Goal: Complete application form: Complete application form

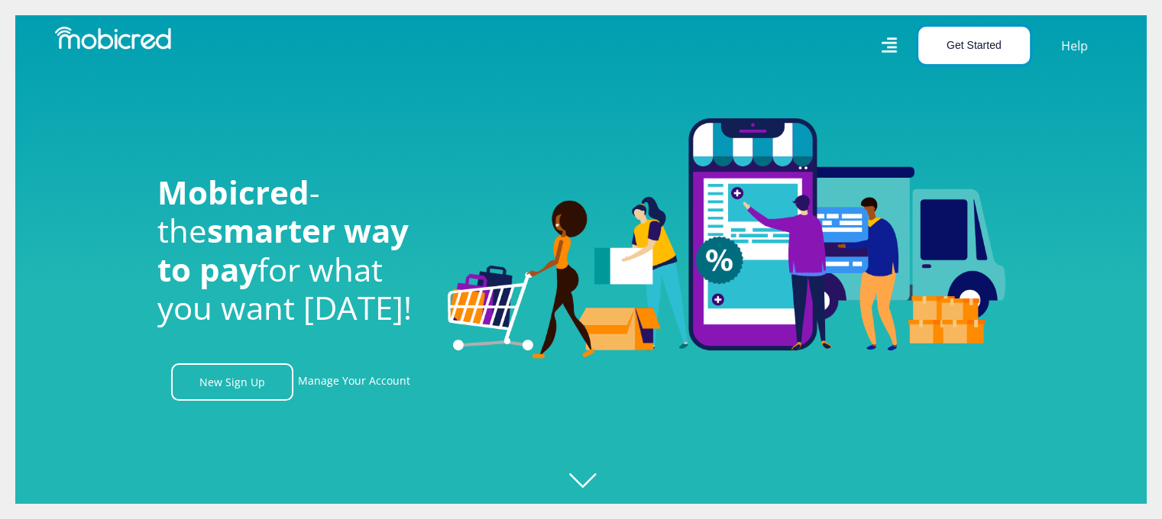
click at [962, 44] on button "Get Started" at bounding box center [974, 45] width 112 height 37
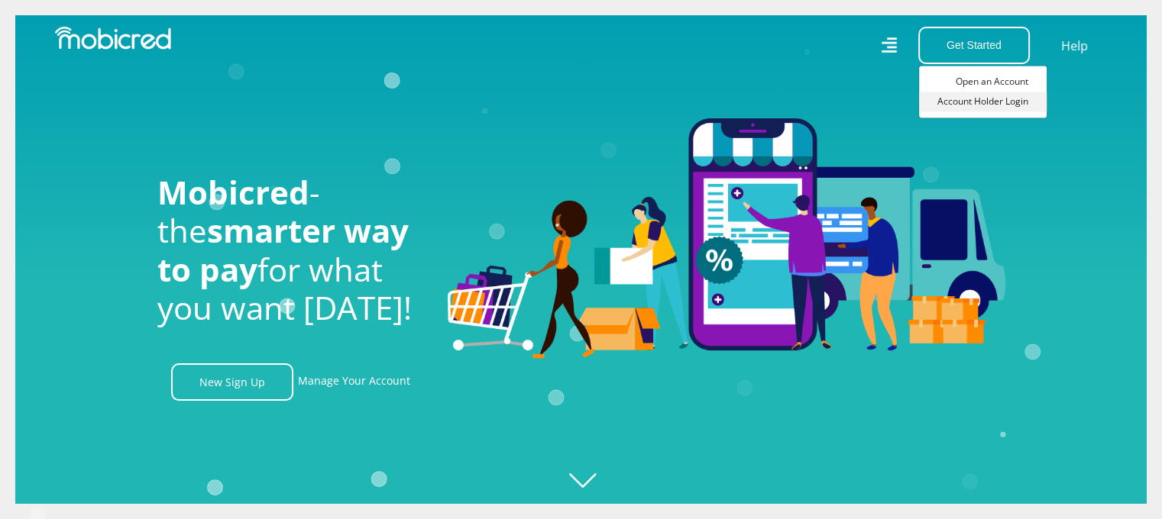
click at [980, 103] on link "Account Holder Login" at bounding box center [983, 102] width 128 height 20
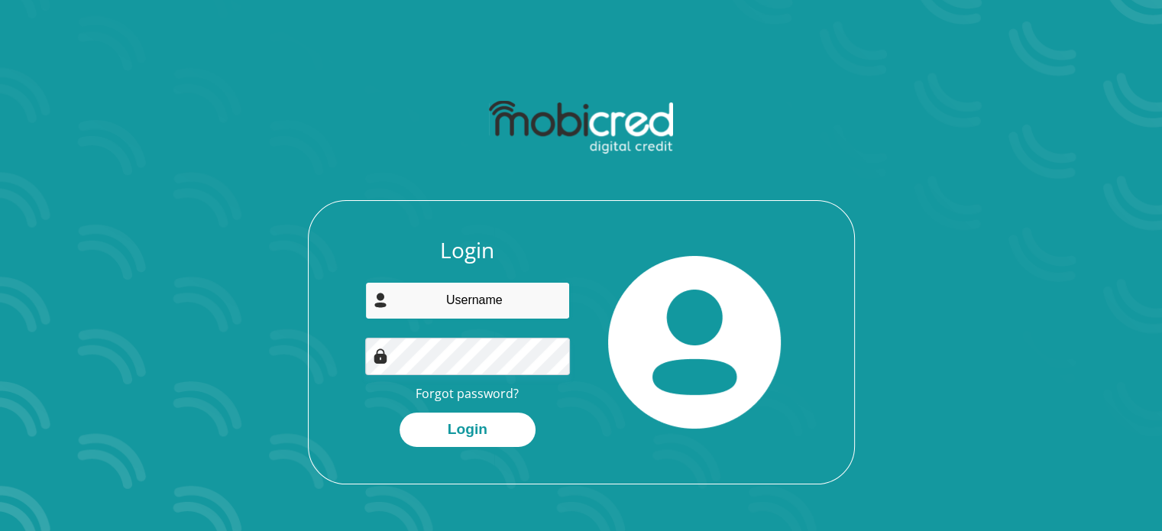
click at [488, 299] on input "email" at bounding box center [467, 300] width 205 height 37
type input "monrico@portfolium.co.za"
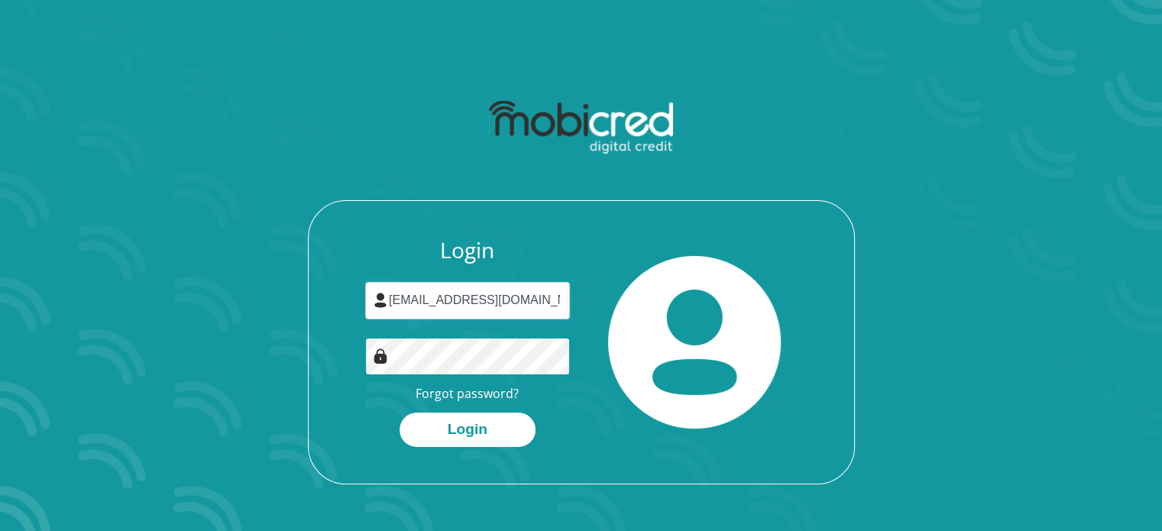
click at [399, 412] on button "Login" at bounding box center [467, 429] width 136 height 34
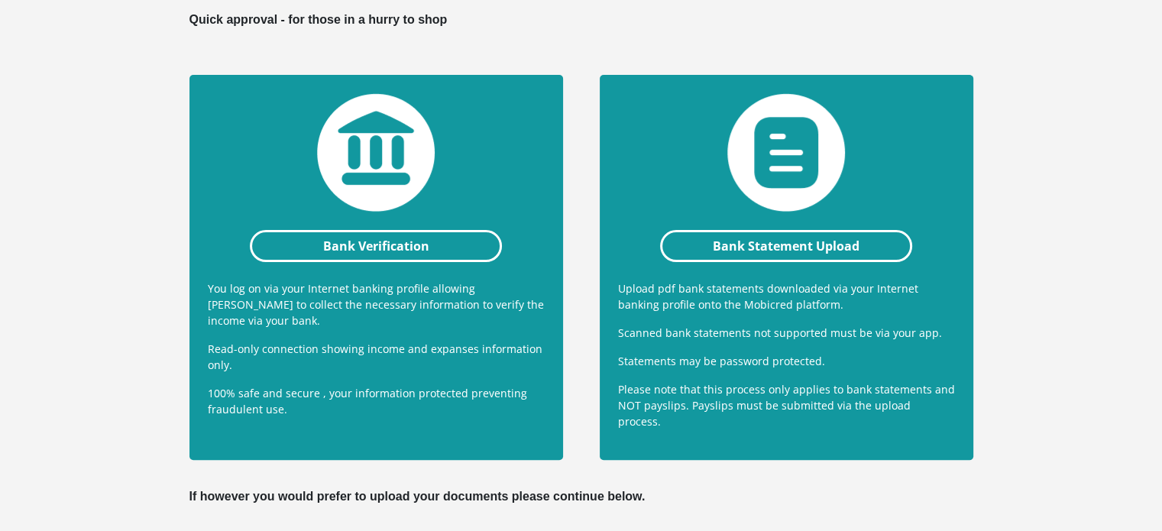
scroll to position [305, 0]
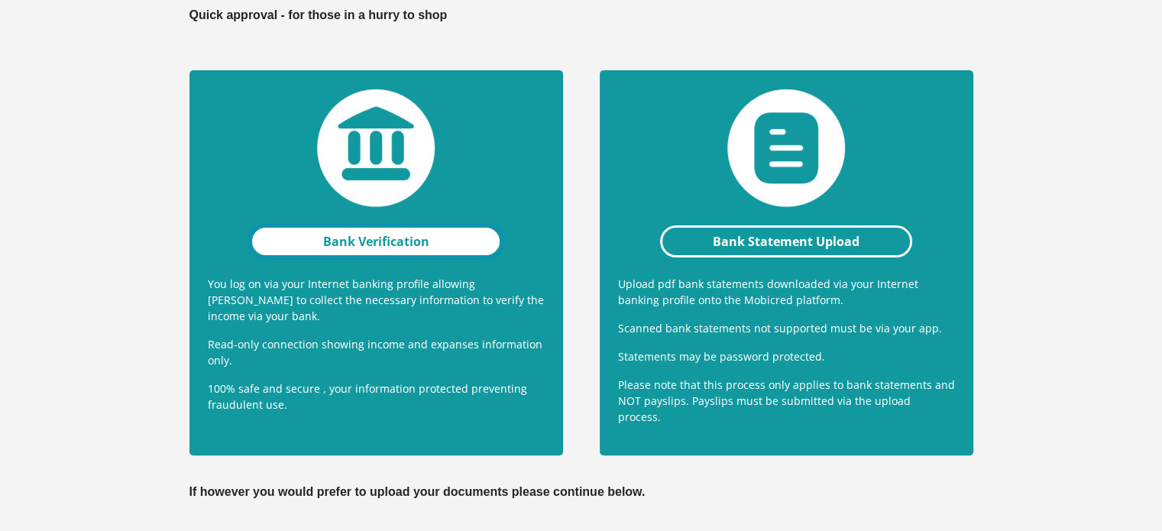
click at [396, 229] on link "Bank Verification" at bounding box center [376, 241] width 253 height 32
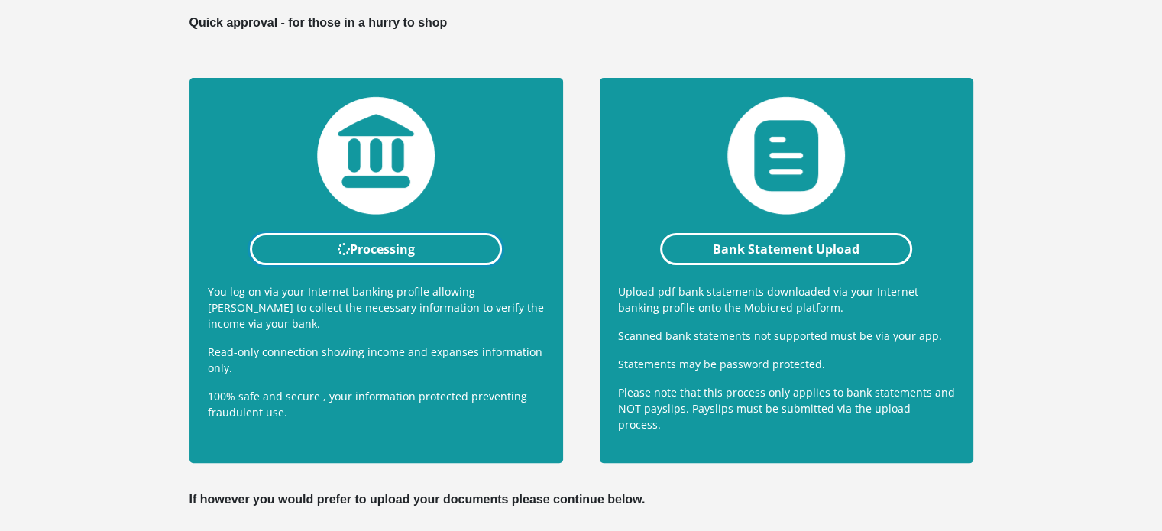
scroll to position [289, 0]
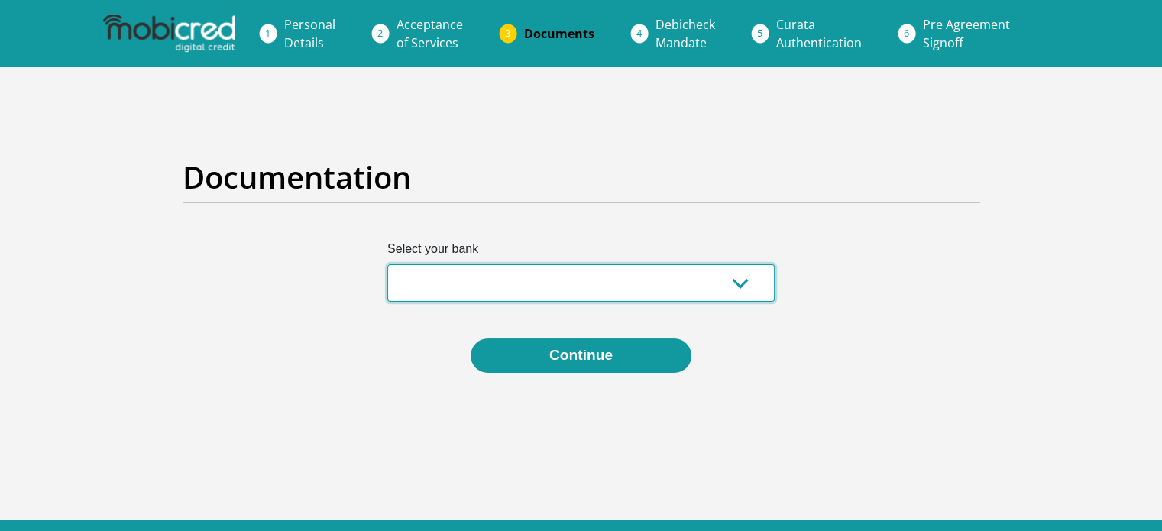
click at [736, 283] on select "Absa Capitec Bank Discovery Bank First National Bank Nedbank Standard Bank Tyme…" at bounding box center [580, 282] width 387 height 37
select select "{"id":"10","title":"Discovery Bank","institution":"Discovery Bank","alias":"dis…"
click at [387, 264] on select "Absa Capitec Bank Discovery Bank First National Bank Nedbank Standard Bank Tyme…" at bounding box center [580, 282] width 387 height 37
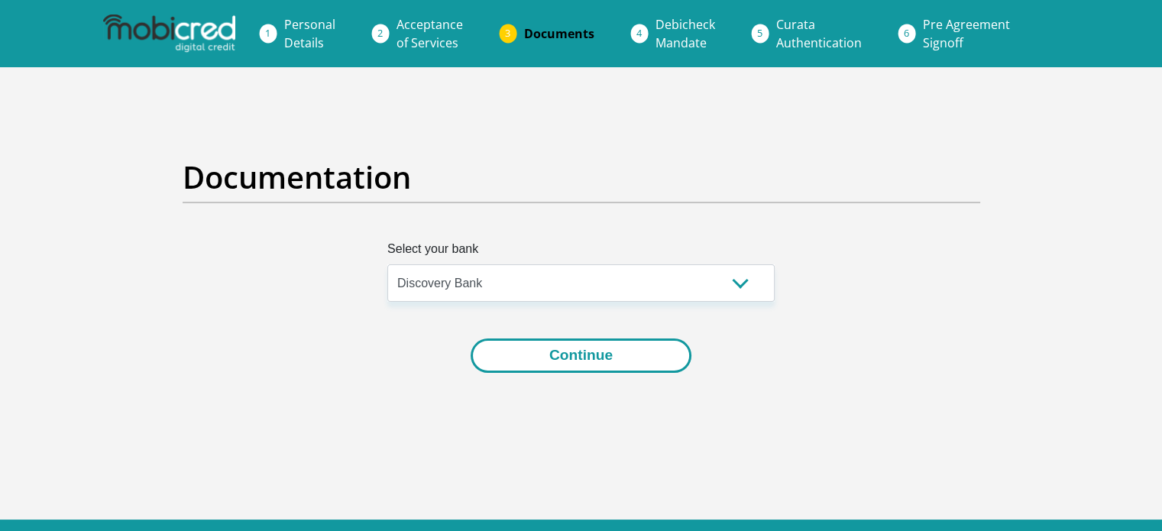
click at [601, 364] on button "Continue" at bounding box center [580, 355] width 221 height 34
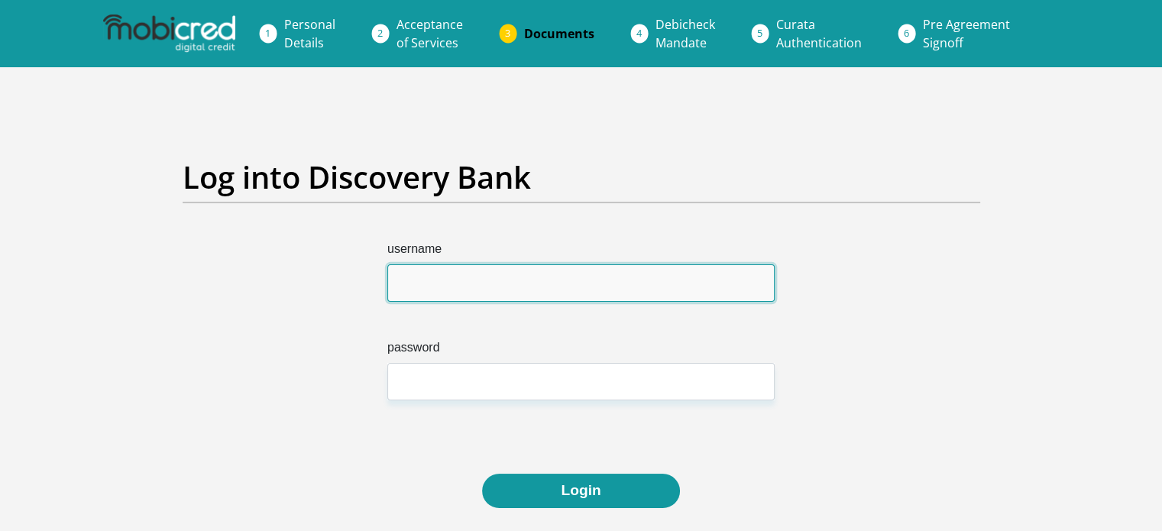
click at [532, 285] on input "username" at bounding box center [580, 282] width 387 height 37
type input "monricoarries"
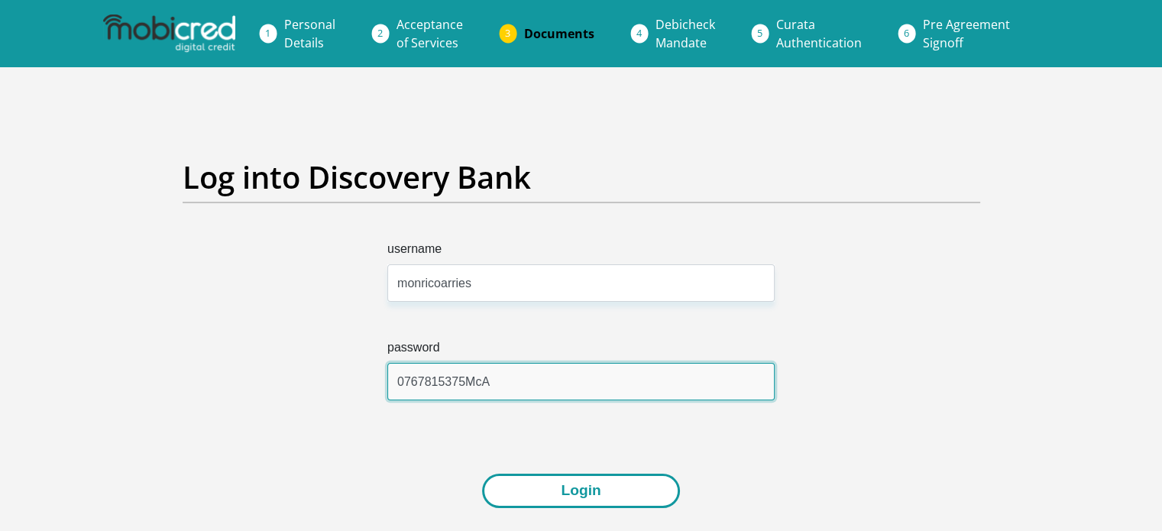
type input "0767815375McA"
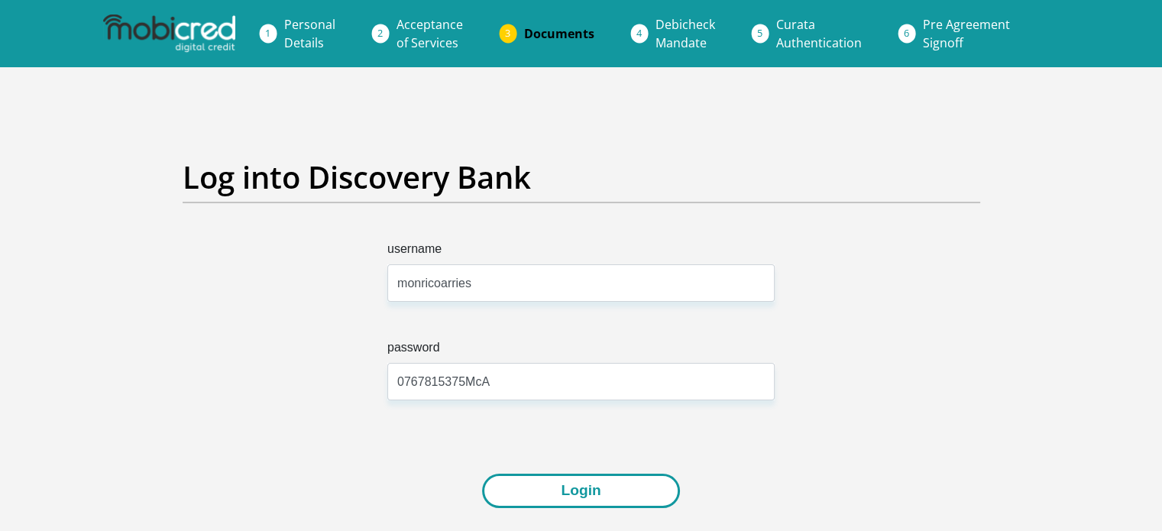
click at [580, 484] on button "Login" at bounding box center [580, 490] width 197 height 34
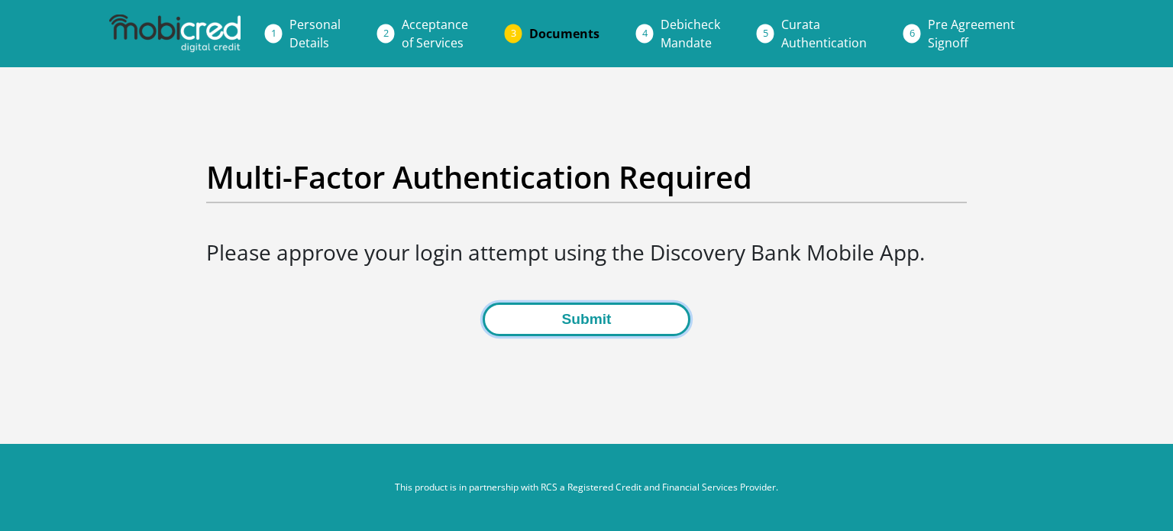
click at [577, 323] on button "Submit" at bounding box center [586, 319] width 207 height 34
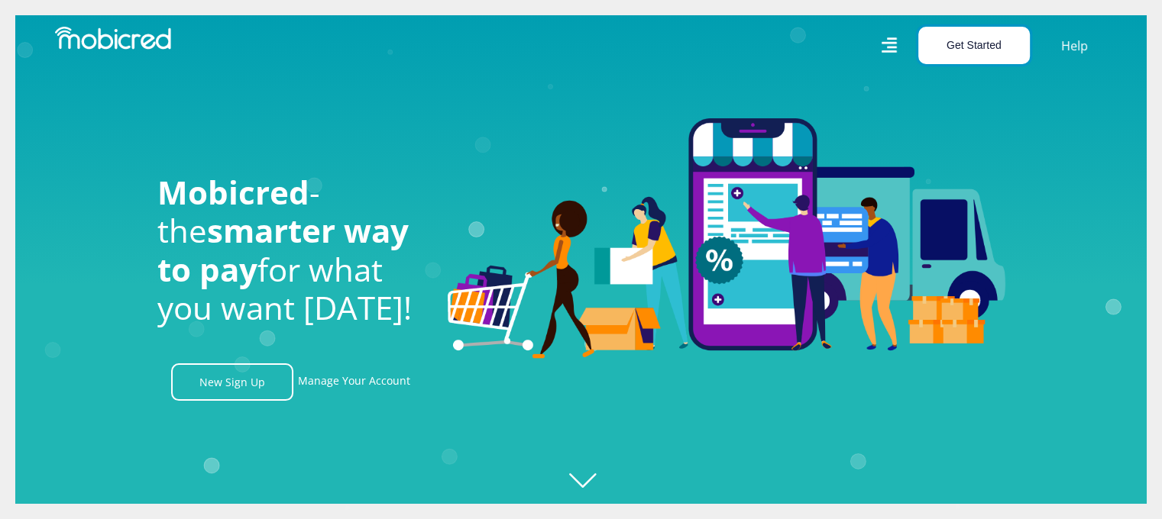
click at [991, 40] on button "Get Started" at bounding box center [974, 45] width 112 height 37
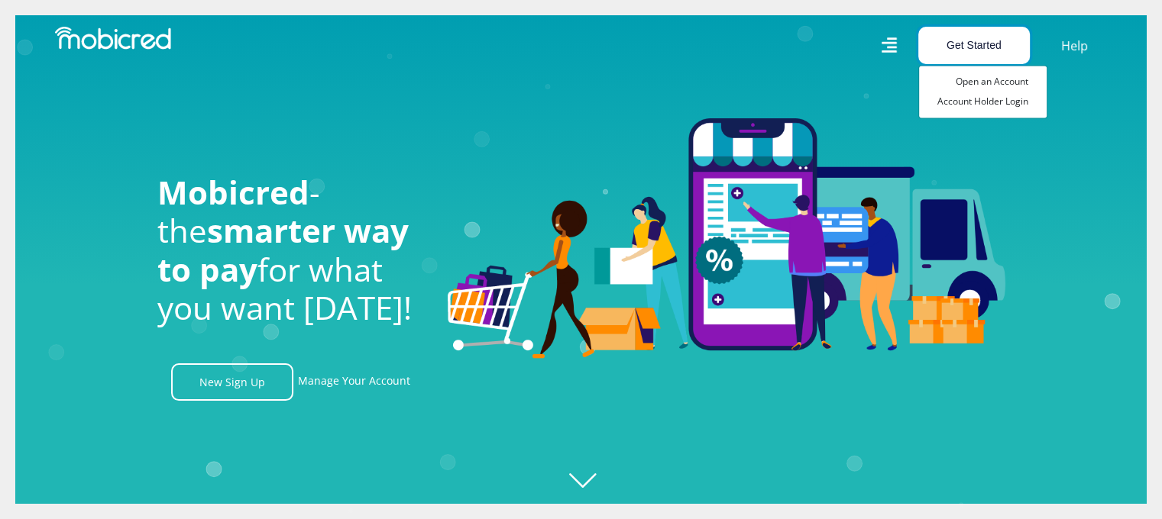
scroll to position [0, 1088]
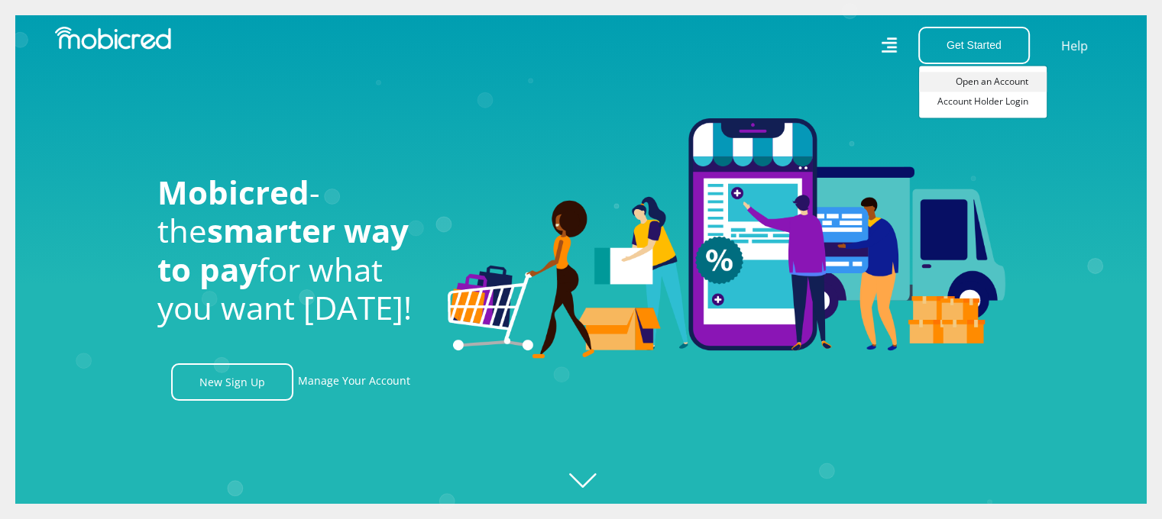
click at [999, 84] on link "Open an Account" at bounding box center [983, 82] width 128 height 20
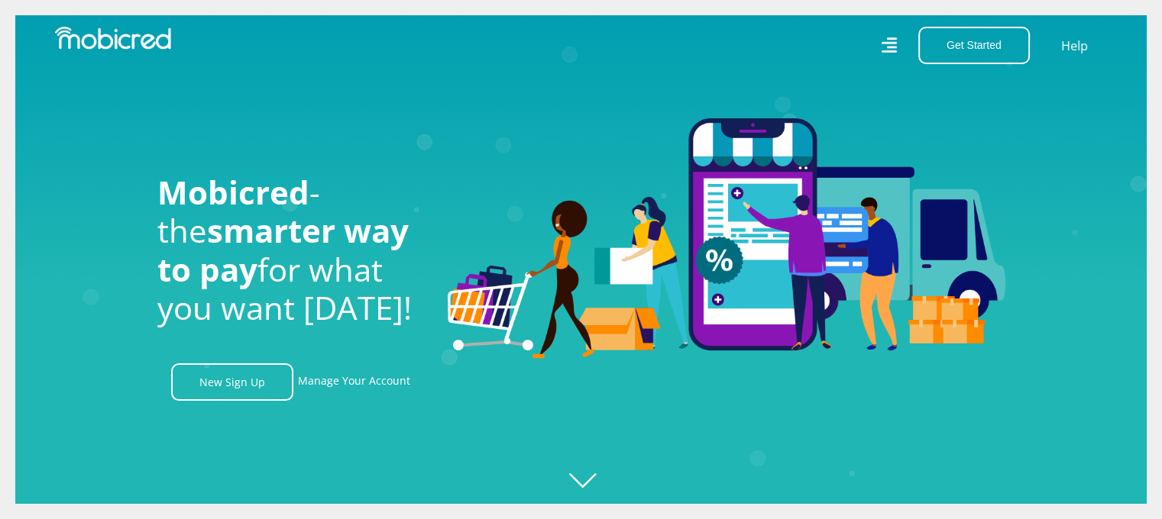
scroll to position [0, 2829]
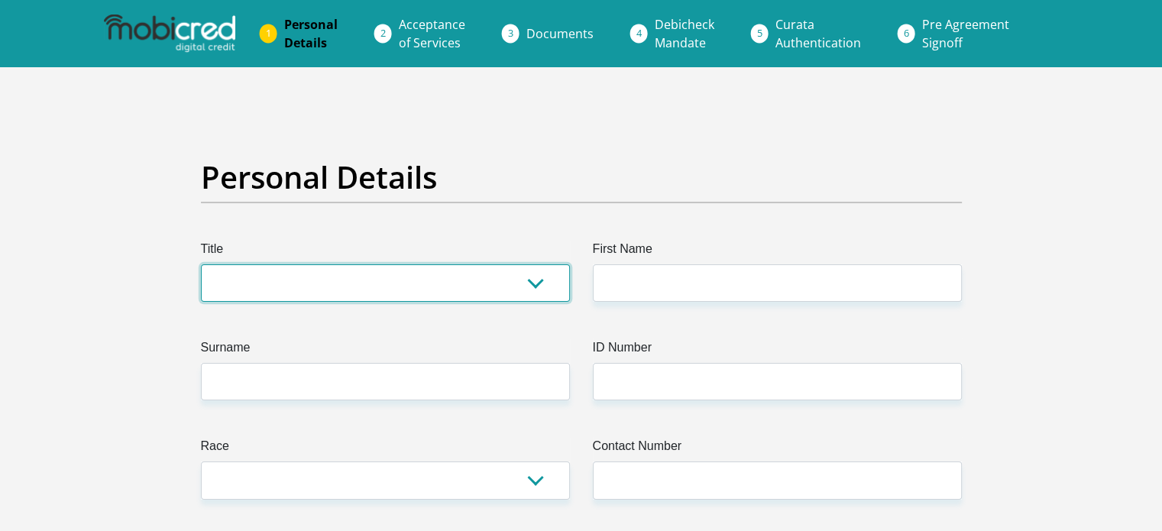
click at [379, 283] on select "Mr Ms Mrs Dr [PERSON_NAME]" at bounding box center [385, 282] width 369 height 37
select select "Mr"
click at [201, 264] on select "Mr Ms Mrs Dr [PERSON_NAME]" at bounding box center [385, 282] width 369 height 37
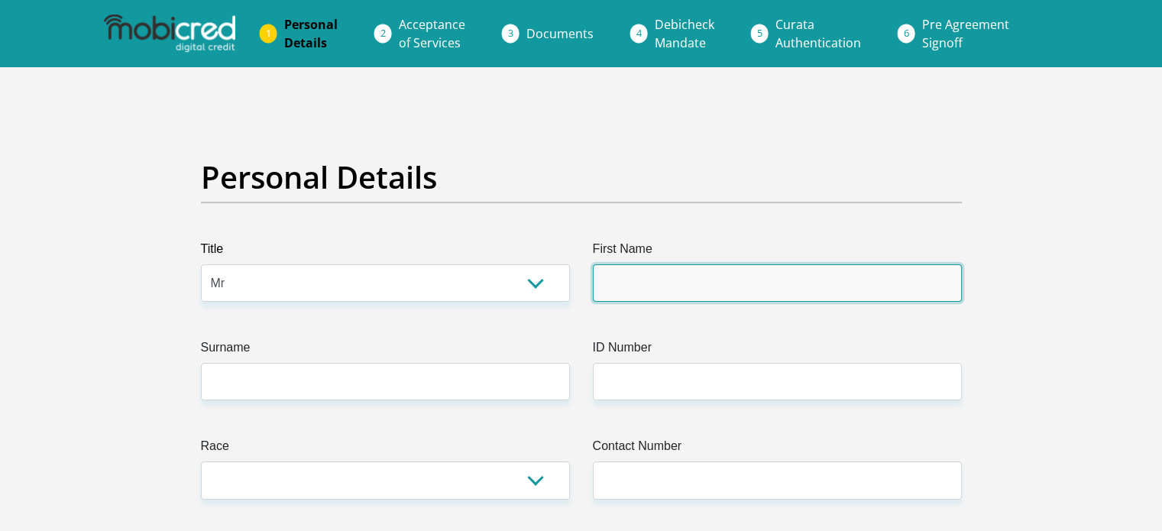
click at [672, 283] on input "First Name" at bounding box center [777, 282] width 369 height 37
type input "Monrico"
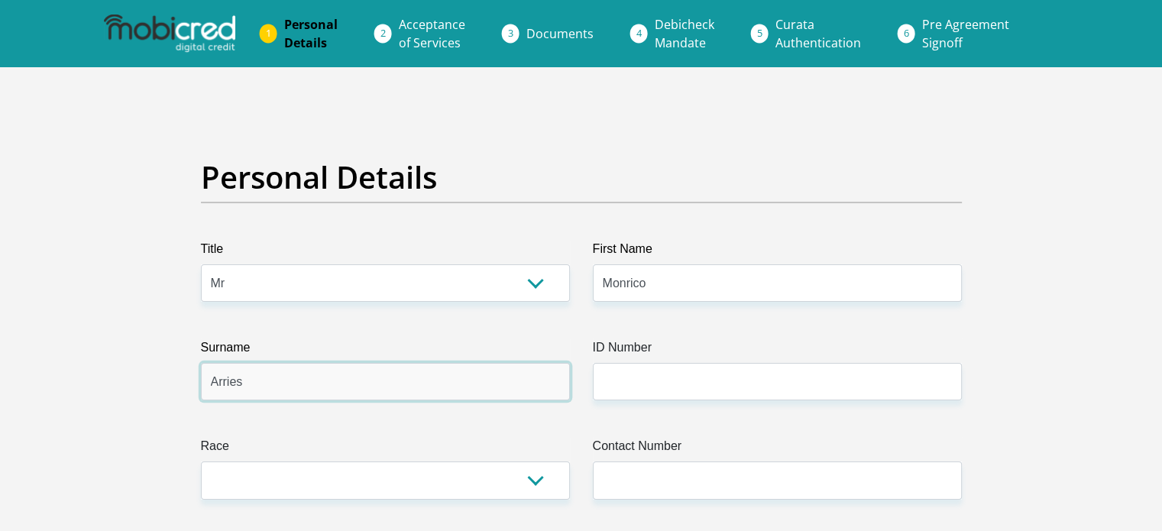
type input "Arries"
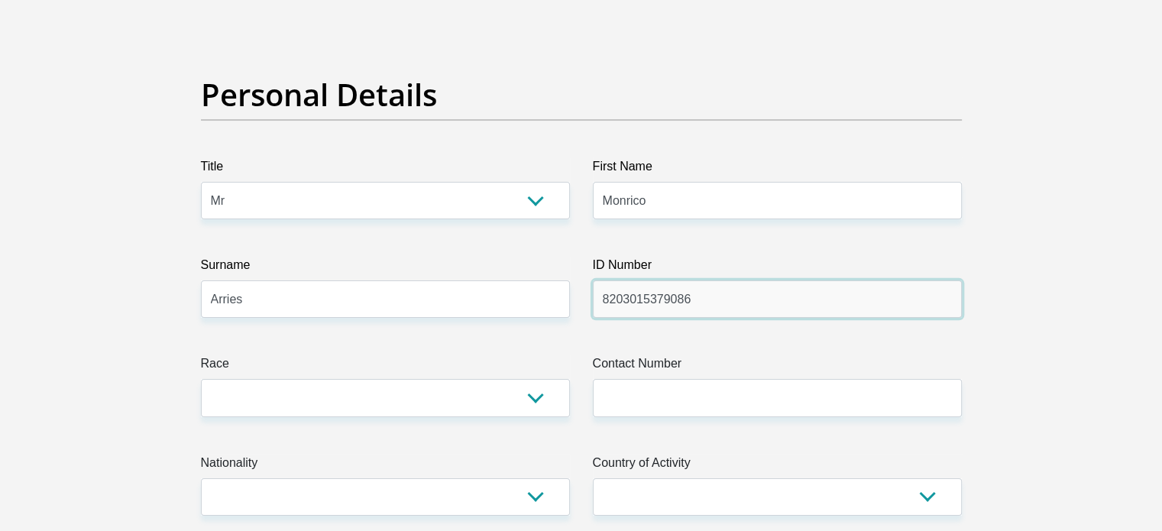
scroll to position [229, 0]
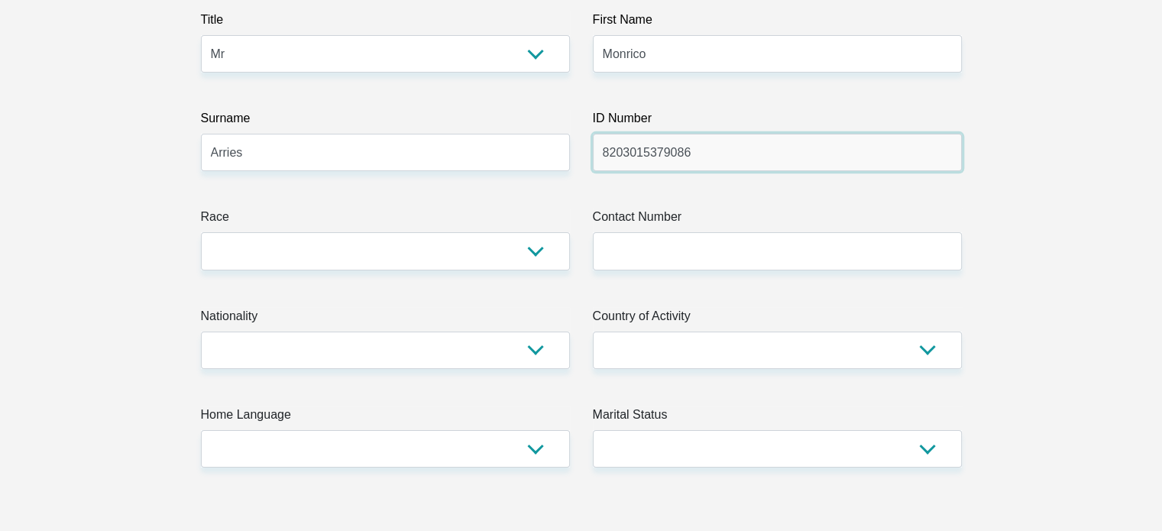
type input "8203015379086"
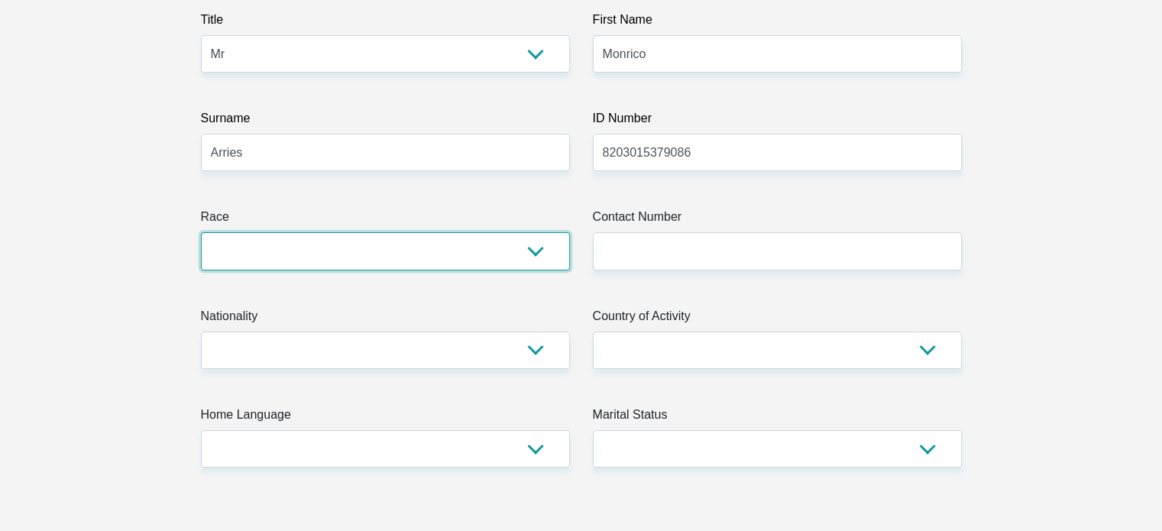
click at [541, 250] on select "Black Coloured Indian White Other" at bounding box center [385, 250] width 369 height 37
select select "2"
click at [201, 232] on select "Black Coloured Indian White Other" at bounding box center [385, 250] width 369 height 37
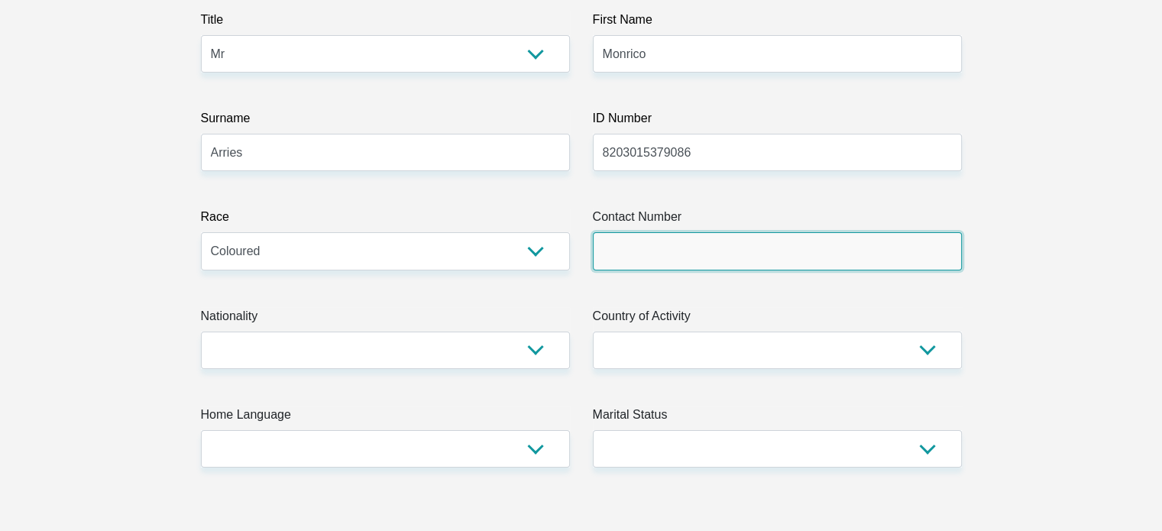
click at [742, 244] on input "Contact Number" at bounding box center [777, 250] width 369 height 37
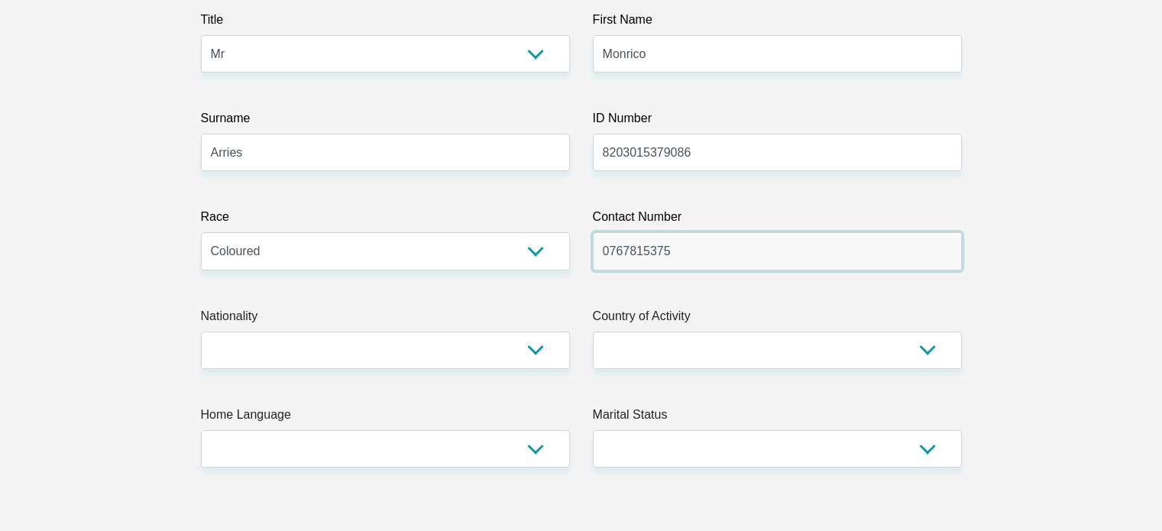
type input "0767815375"
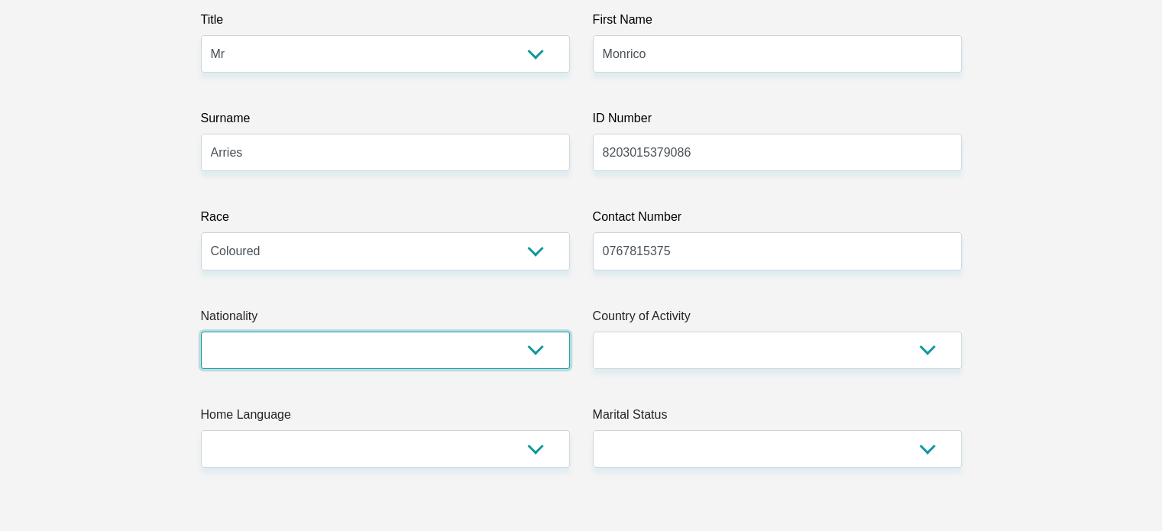
click at [457, 346] on select "South Africa Afghanistan Aland Islands Albania Algeria America Samoa American V…" at bounding box center [385, 349] width 369 height 37
select select "ZAF"
click at [201, 331] on select "South Africa Afghanistan Aland Islands Albania Algeria America Samoa American V…" at bounding box center [385, 349] width 369 height 37
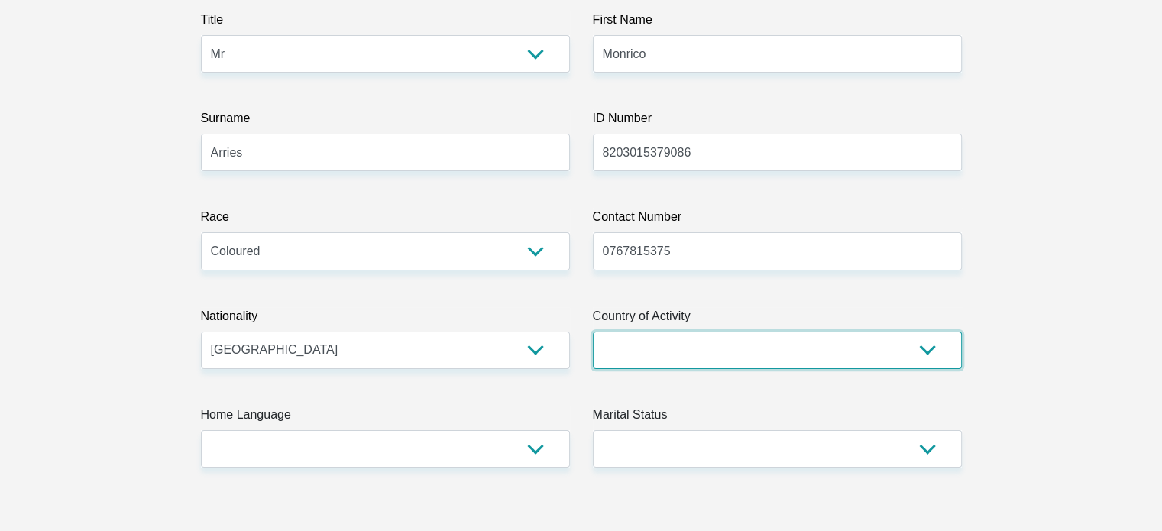
click at [654, 354] on select "South Africa Afghanistan Aland Islands Albania Algeria America Samoa American V…" at bounding box center [777, 349] width 369 height 37
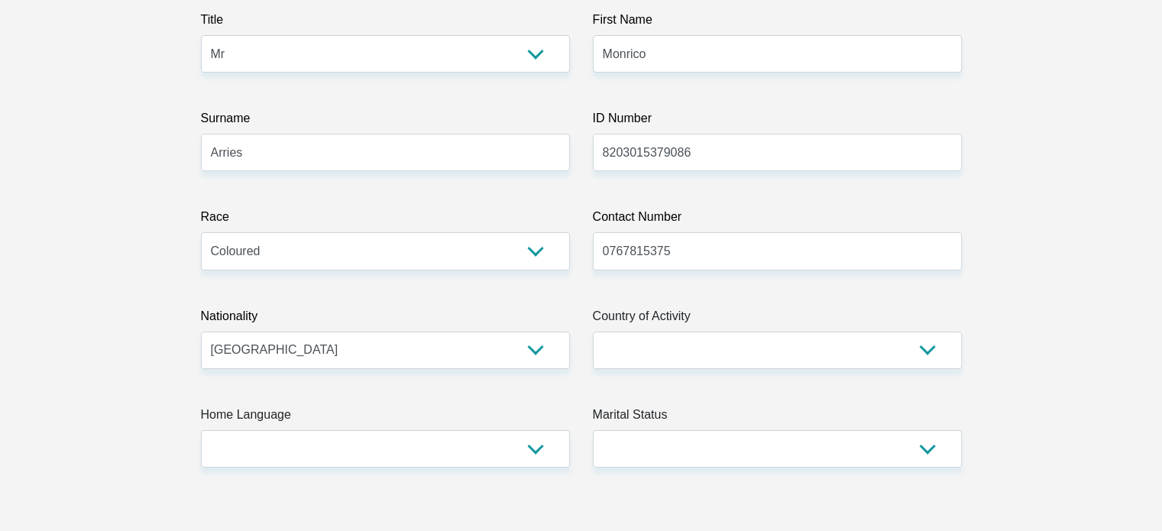
drag, startPoint x: 1115, startPoint y: 231, endPoint x: 1106, endPoint y: 234, distance: 9.4
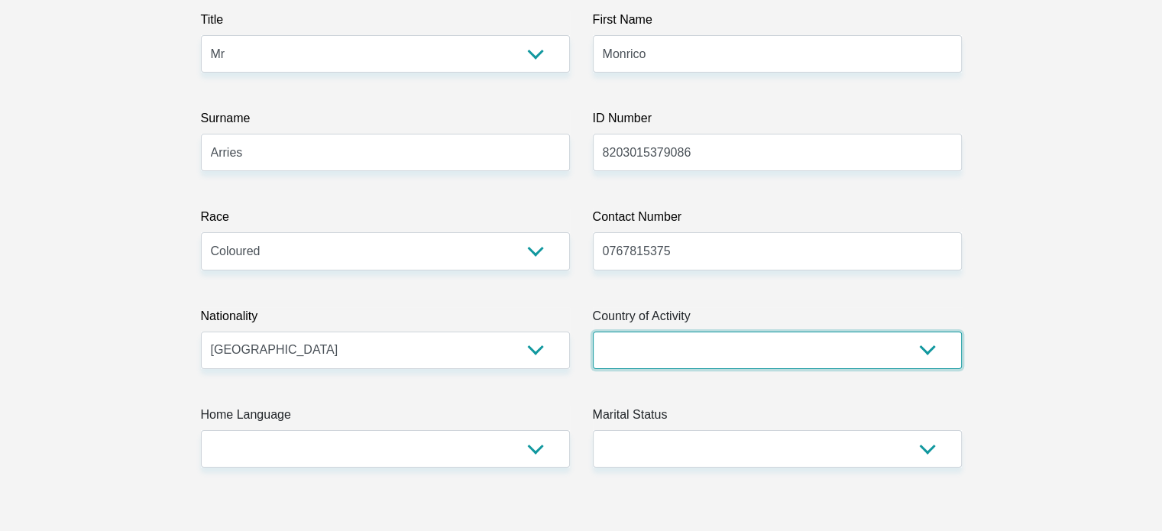
click at [677, 347] on select "South Africa Afghanistan Aland Islands Albania Algeria America Samoa American V…" at bounding box center [777, 349] width 369 height 37
select select "ZAF"
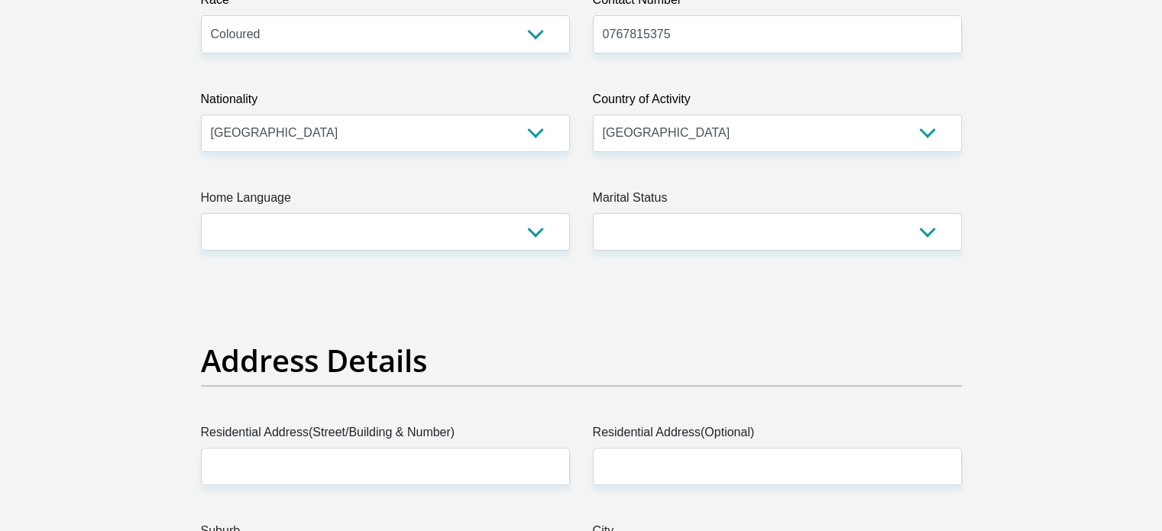
scroll to position [458, 0]
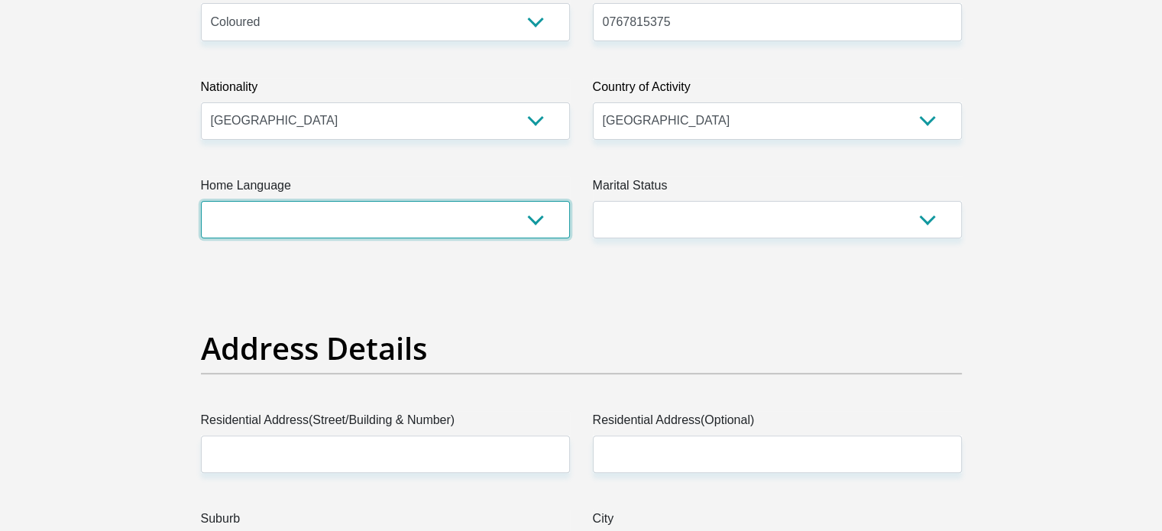
click at [337, 227] on select "Afrikaans English Sepedi South Ndebele Southern Sotho Swati Tsonga Tswana Venda…" at bounding box center [385, 219] width 369 height 37
select select "afr"
click at [201, 201] on select "Afrikaans English Sepedi South Ndebele Southern Sotho Swati Tsonga Tswana Venda…" at bounding box center [385, 219] width 369 height 37
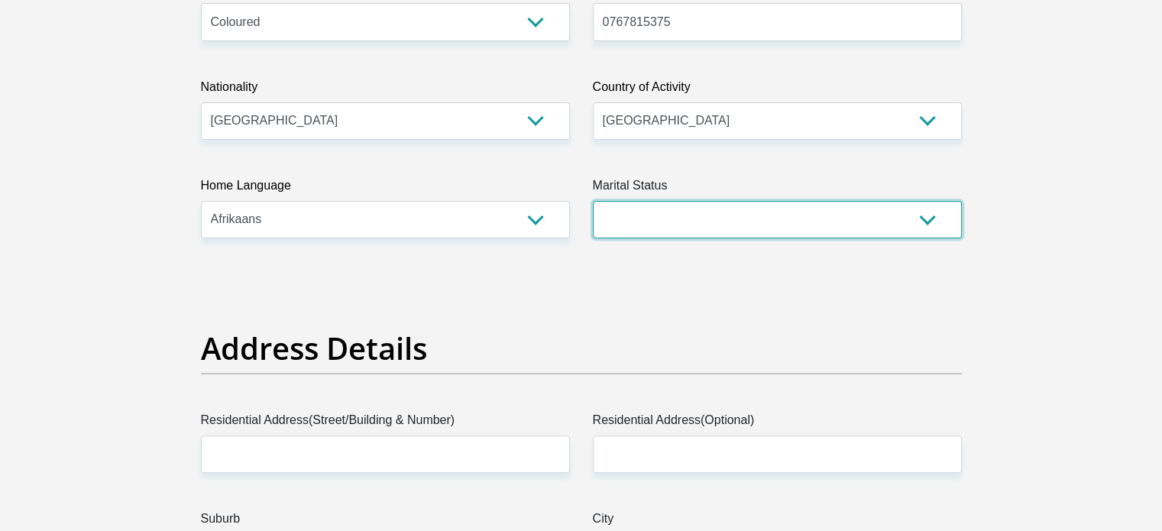
click at [672, 208] on select "Married ANC Single Divorced Widowed Married COP or Customary Law" at bounding box center [777, 219] width 369 height 37
click at [593, 201] on select "Married ANC Single Divorced Widowed Married COP or Customary Law" at bounding box center [777, 219] width 369 height 37
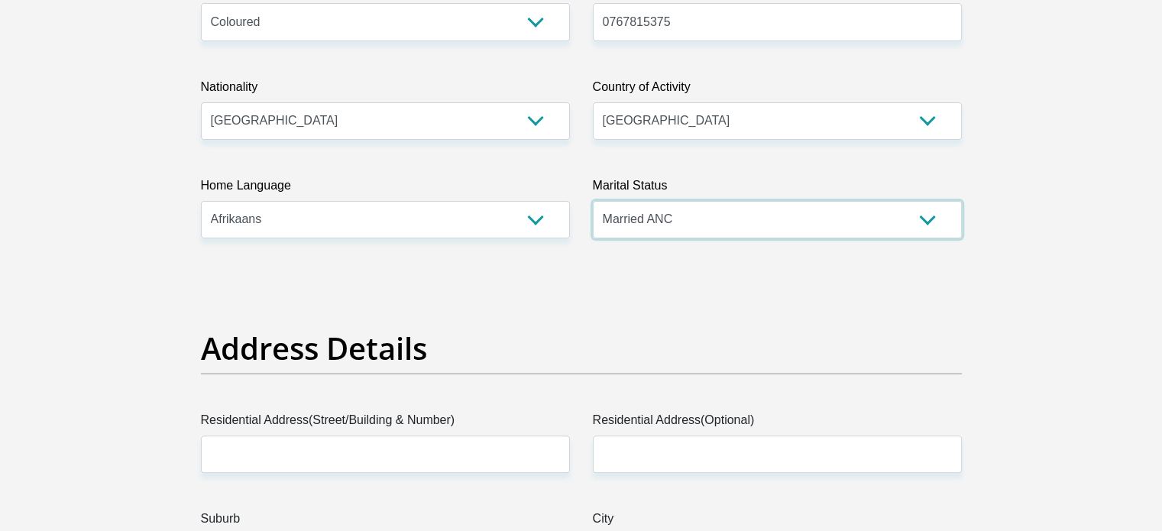
click at [697, 219] on select "Married ANC Single Divorced Widowed Married COP or Customary Law" at bounding box center [777, 219] width 369 height 37
select select "5"
click at [593, 201] on select "Married ANC Single Divorced Widowed Married COP or Customary Law" at bounding box center [777, 219] width 369 height 37
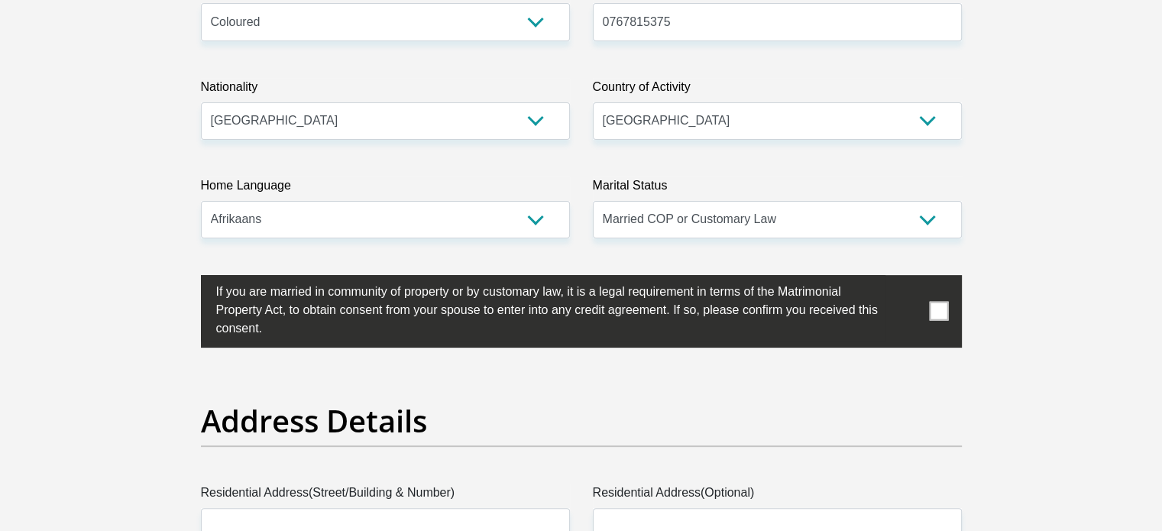
click at [931, 309] on span at bounding box center [938, 311] width 19 height 19
click at [186, 279] on input "checkbox" at bounding box center [186, 279] width 0 height 0
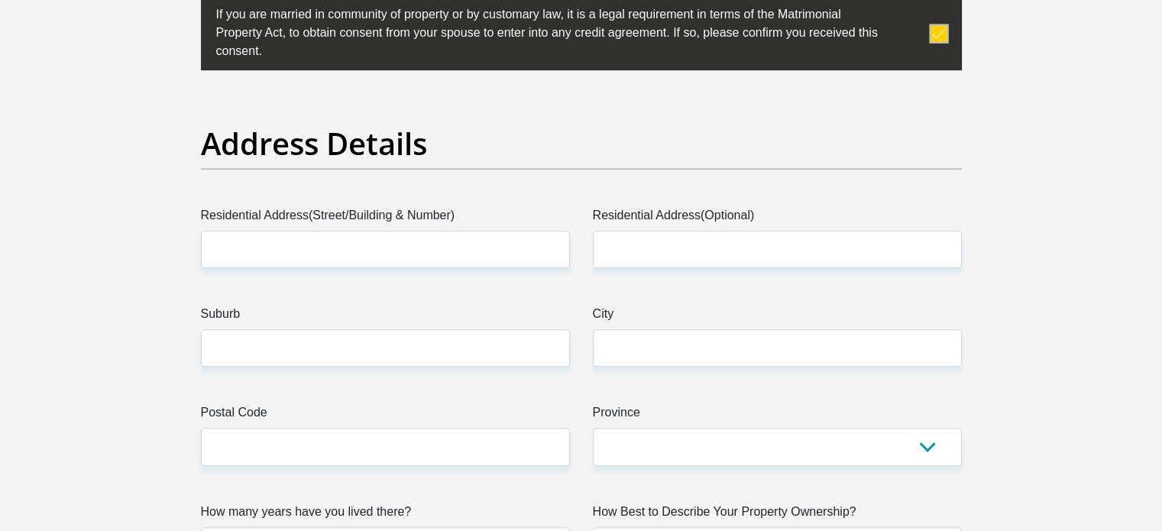
scroll to position [764, 0]
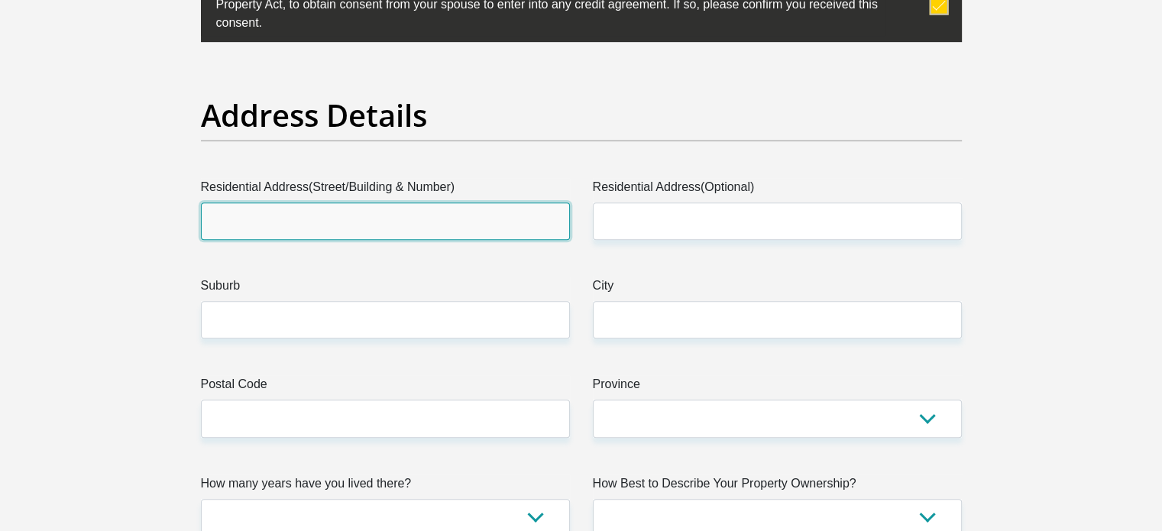
click at [337, 224] on input "Residential Address(Street/Building & Number)" at bounding box center [385, 220] width 369 height 37
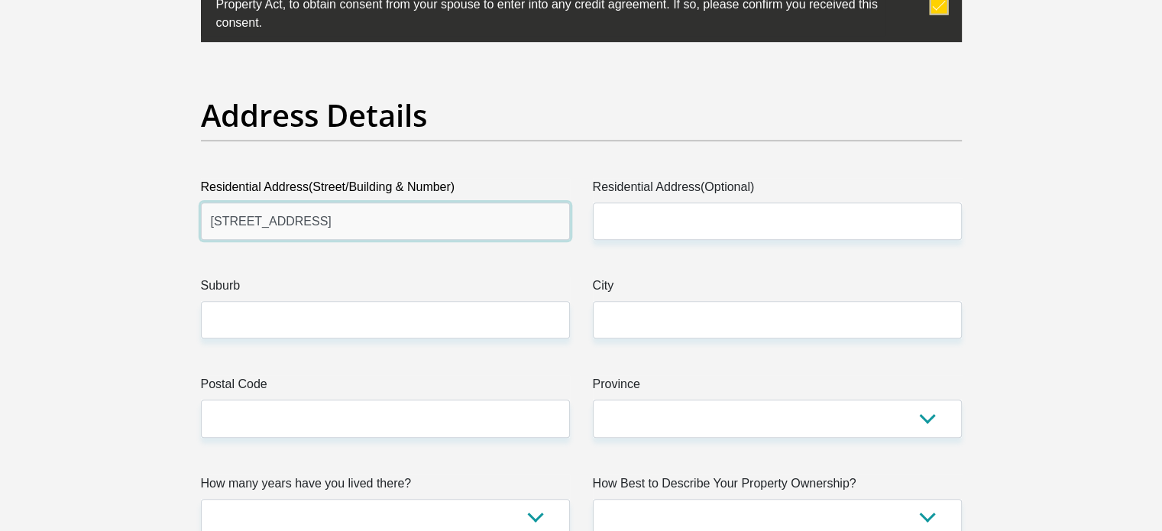
type input "28 Emerald Street"
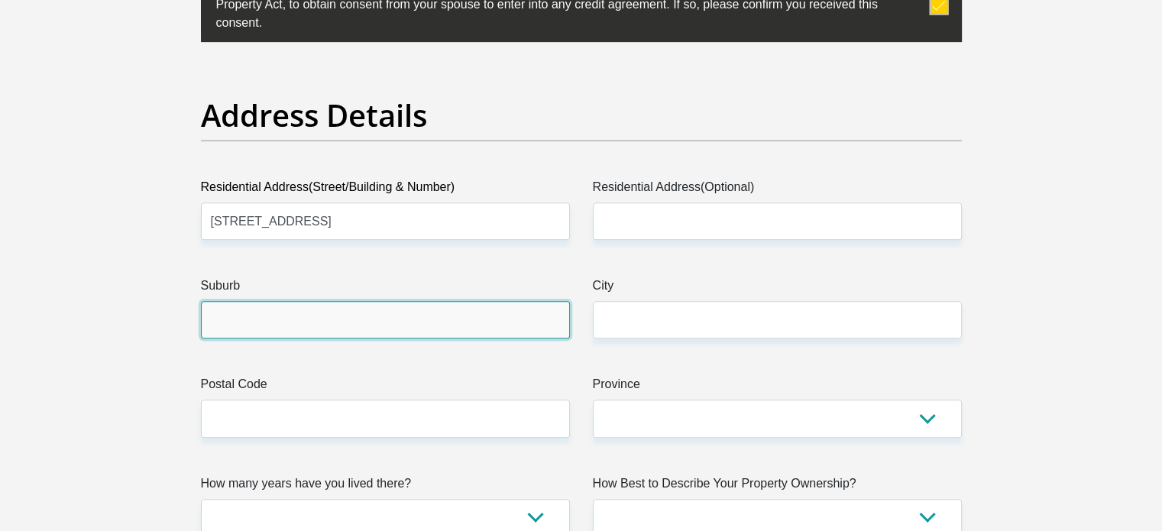
click at [327, 312] on input "Suburb" at bounding box center [385, 319] width 369 height 37
type input "Amstelhof"
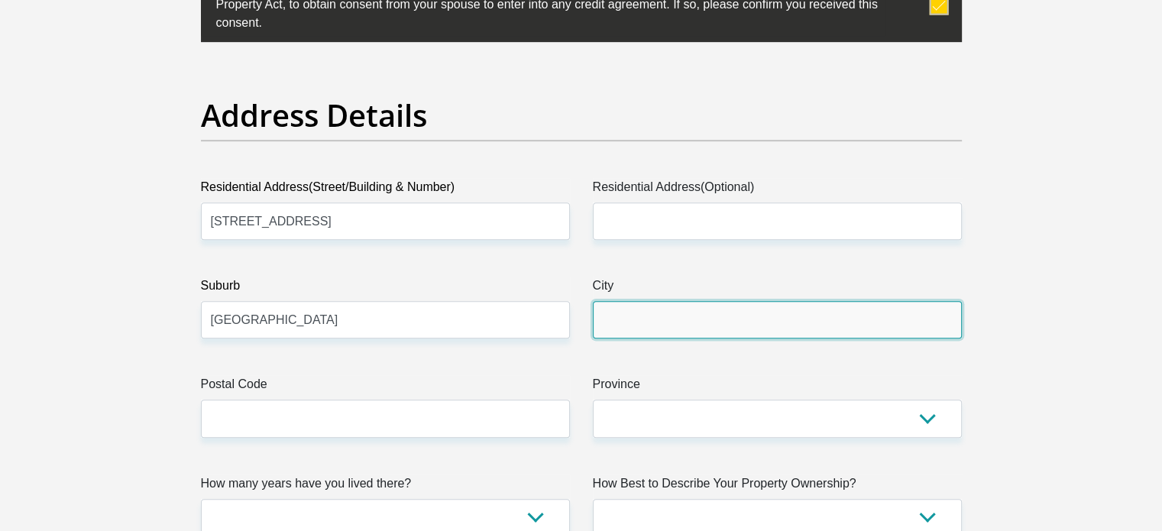
click at [627, 319] on input "City" at bounding box center [777, 319] width 369 height 37
type input "Paarl"
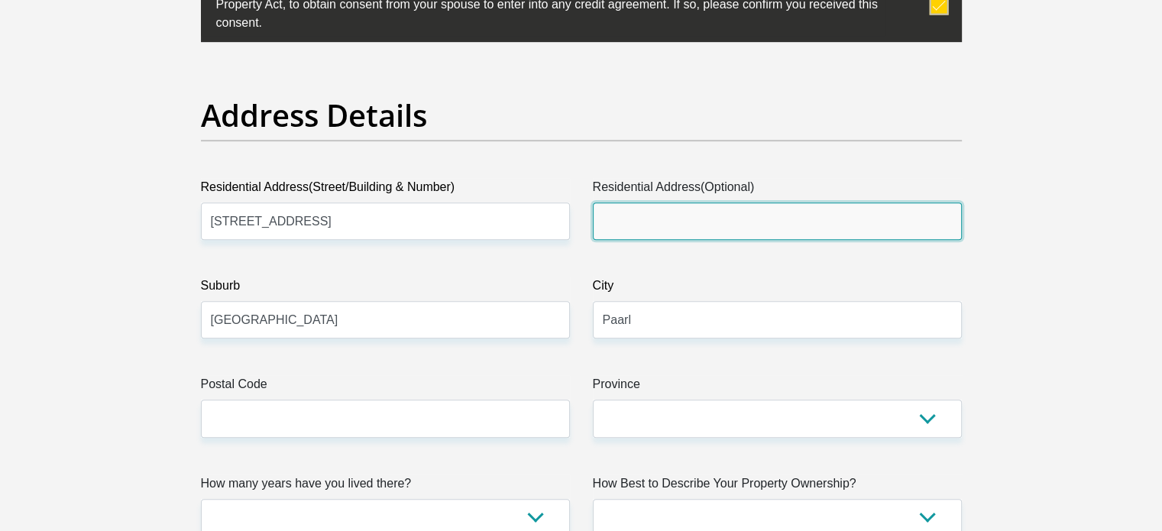
click at [727, 225] on input "Residential Address(Optional)" at bounding box center [777, 220] width 369 height 37
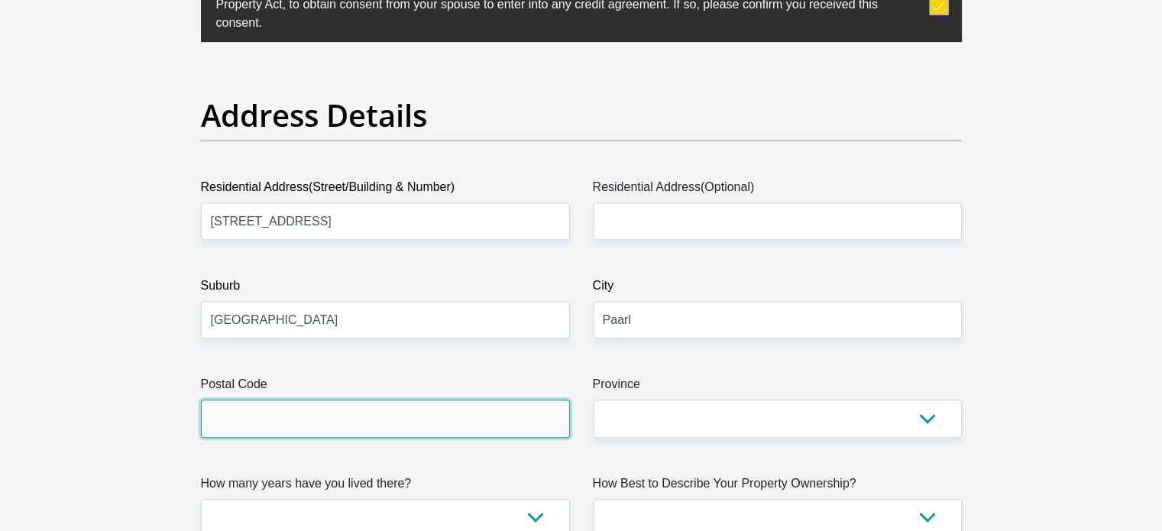
click at [315, 418] on input "Postal Code" at bounding box center [385, 417] width 369 height 37
type input "7646"
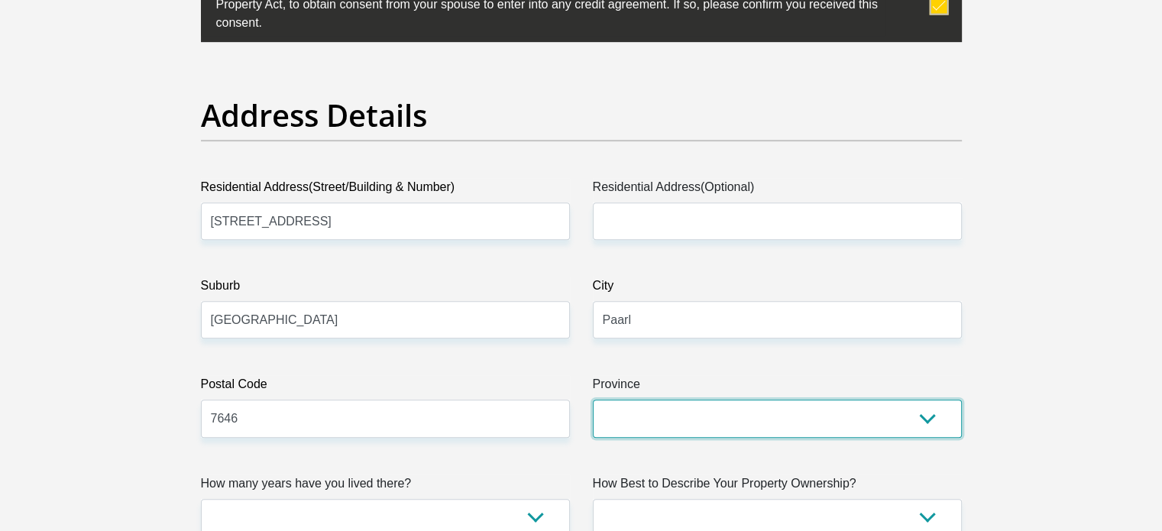
click at [721, 406] on select "Eastern Cape Free State Gauteng KwaZulu-Natal Limpopo Mpumalanga Northern Cape …" at bounding box center [777, 417] width 369 height 37
select select "Western Cape"
click at [593, 399] on select "Eastern Cape Free State Gauteng KwaZulu-Natal Limpopo Mpumalanga Northern Cape …" at bounding box center [777, 417] width 369 height 37
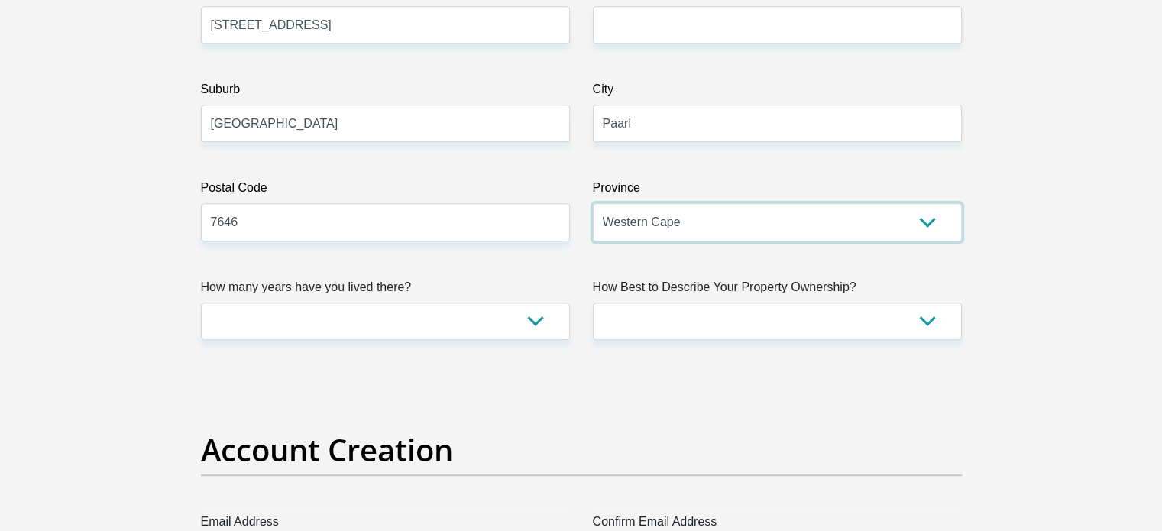
scroll to position [993, 0]
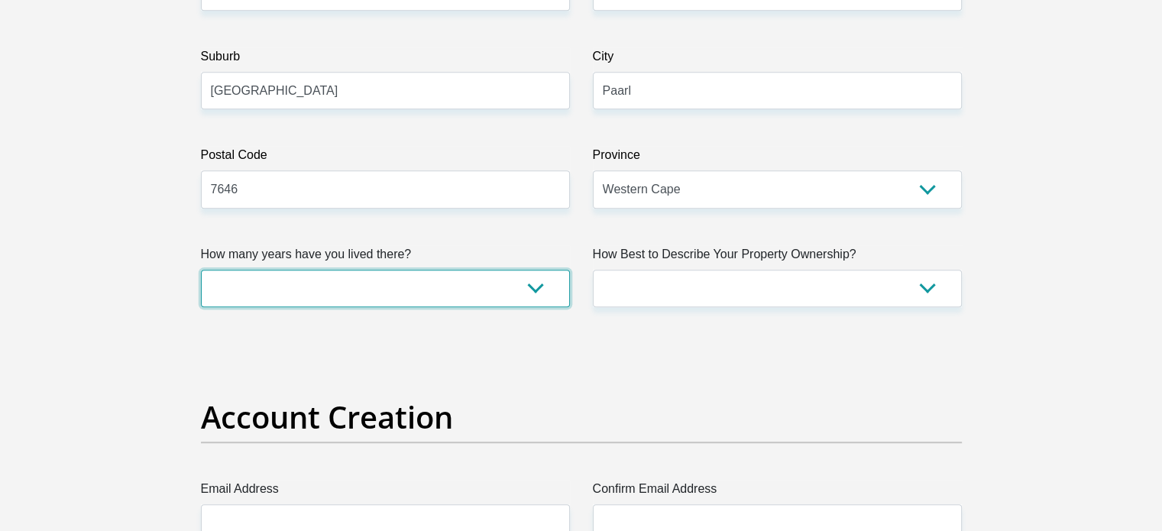
click at [442, 286] on select "less than 1 year 1-3 years 3-5 years 5+ years" at bounding box center [385, 288] width 369 height 37
select select "5"
click at [201, 270] on select "less than 1 year 1-3 years 3-5 years 5+ years" at bounding box center [385, 288] width 369 height 37
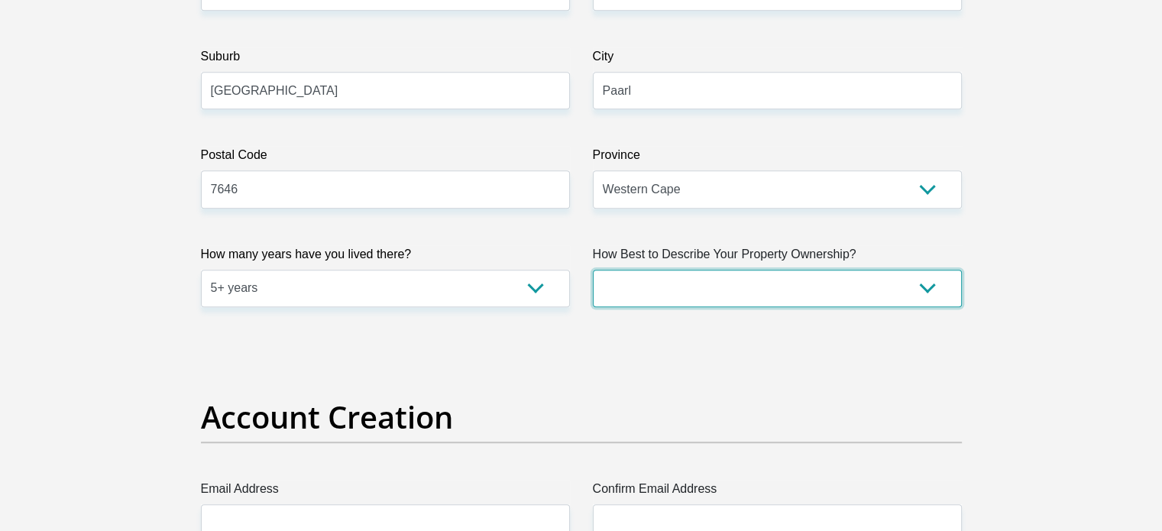
click at [726, 282] on select "Owned Rented Family Owned Company Dwelling" at bounding box center [777, 288] width 369 height 37
select select "Owned"
click at [593, 270] on select "Owned Rented Family Owned Company Dwelling" at bounding box center [777, 288] width 369 height 37
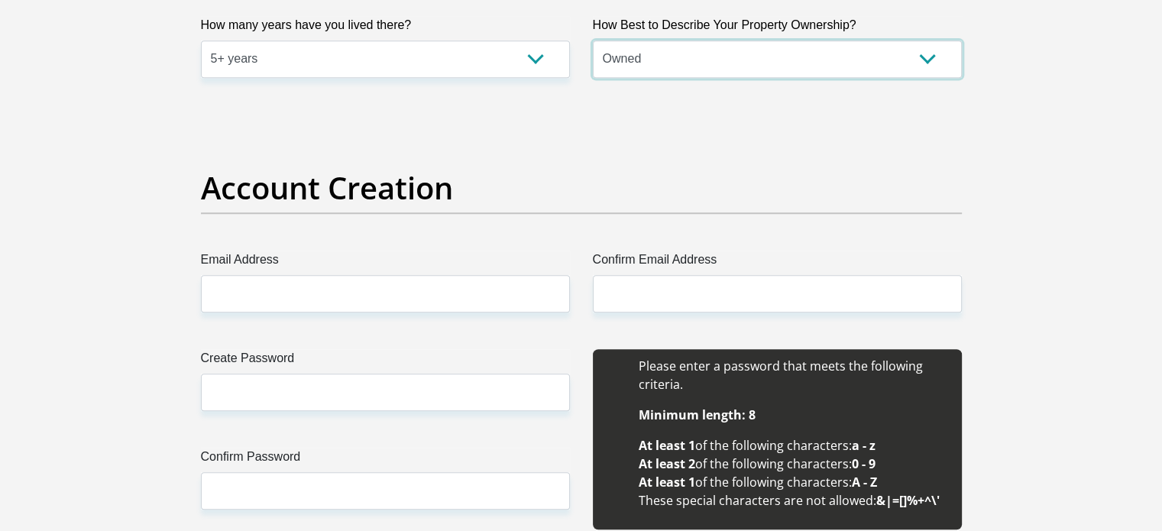
scroll to position [1298, 0]
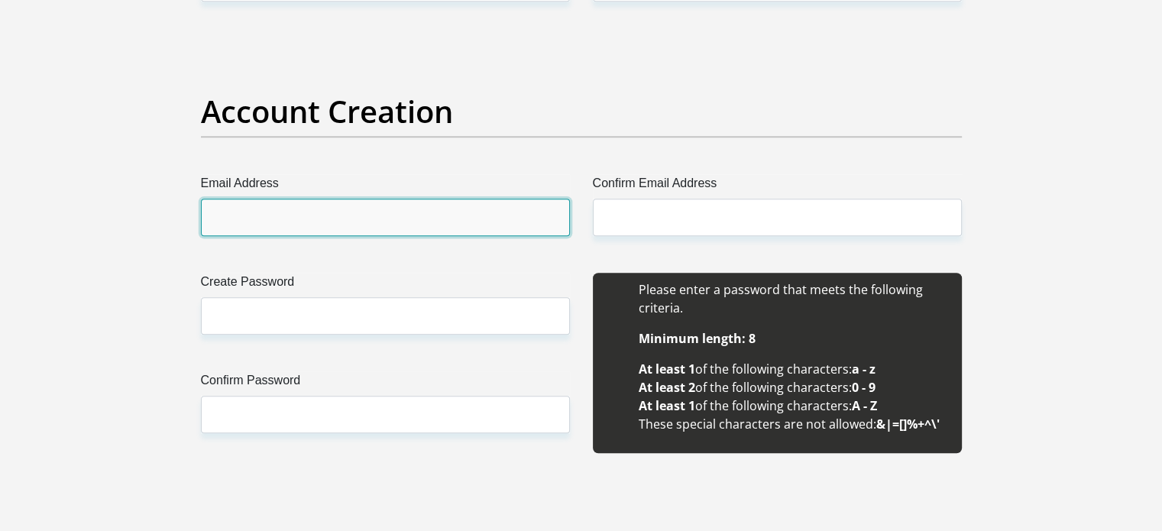
click at [285, 223] on input "Email Address" at bounding box center [385, 217] width 369 height 37
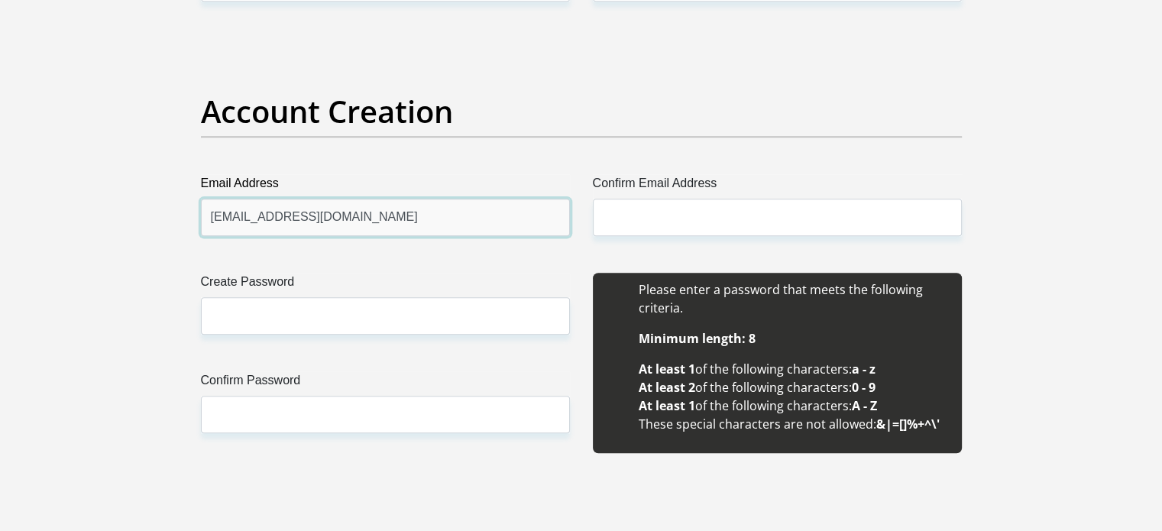
type input "monrico@portfolium.co.za"
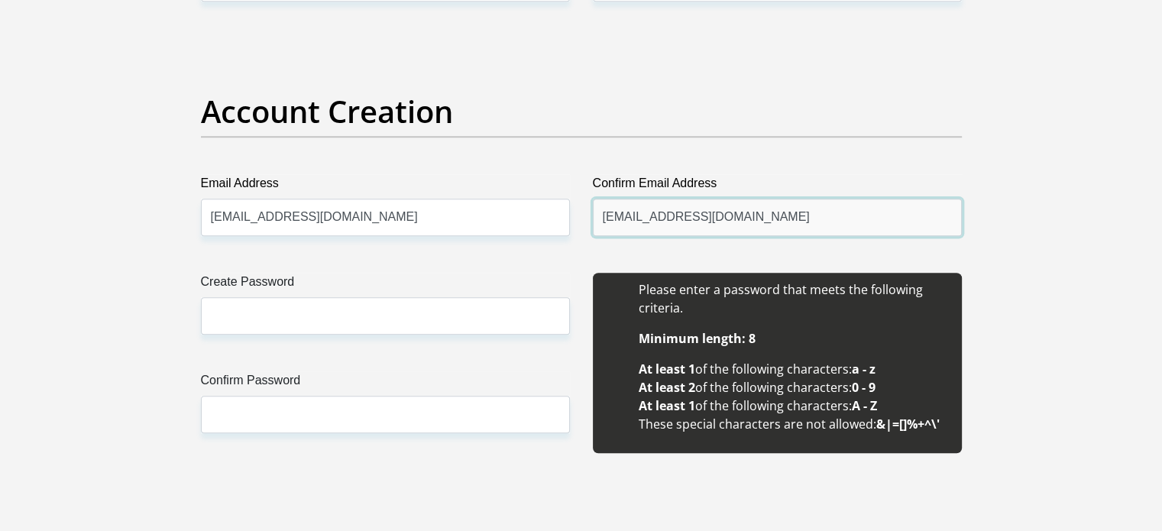
type input "monrico@portfolium.co.za"
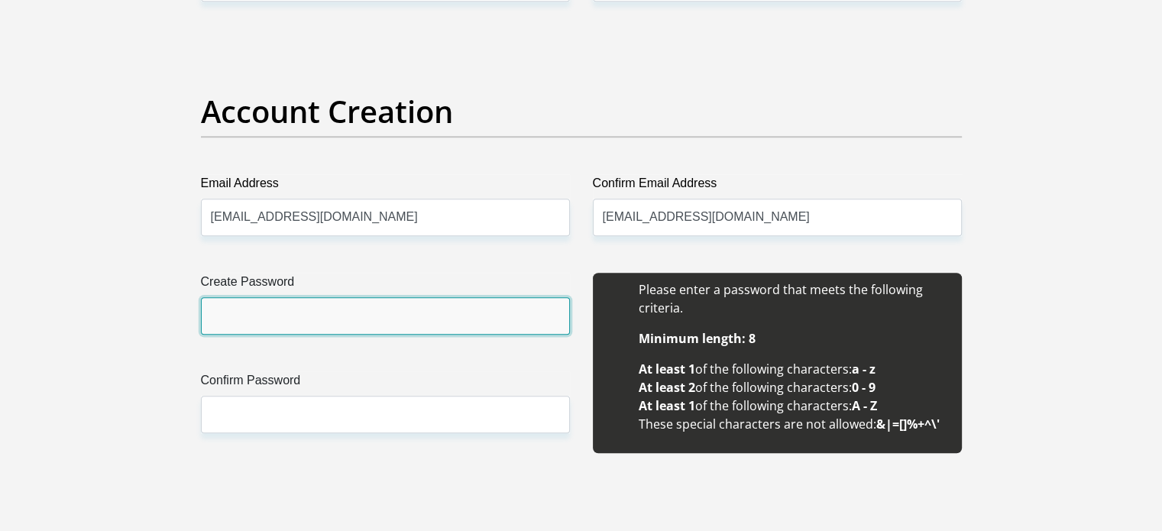
click at [241, 305] on input "Create Password" at bounding box center [385, 315] width 369 height 37
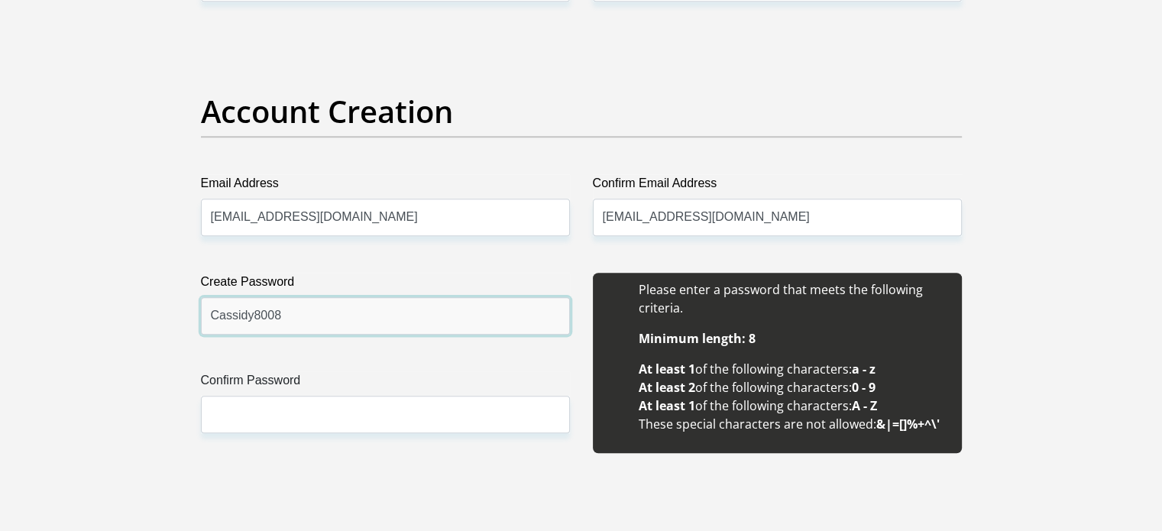
type input "Cassidy8008"
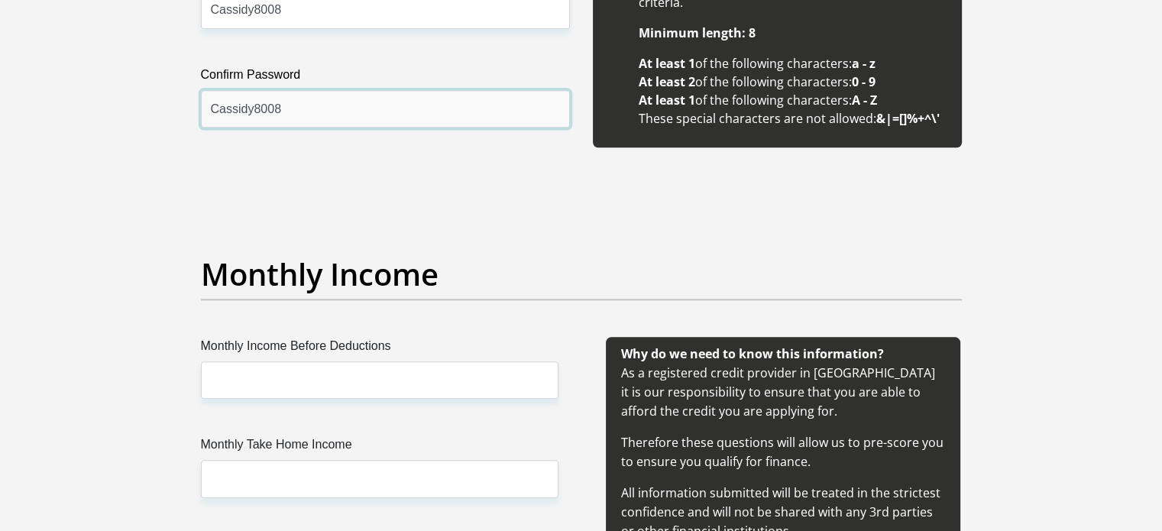
scroll to position [1757, 0]
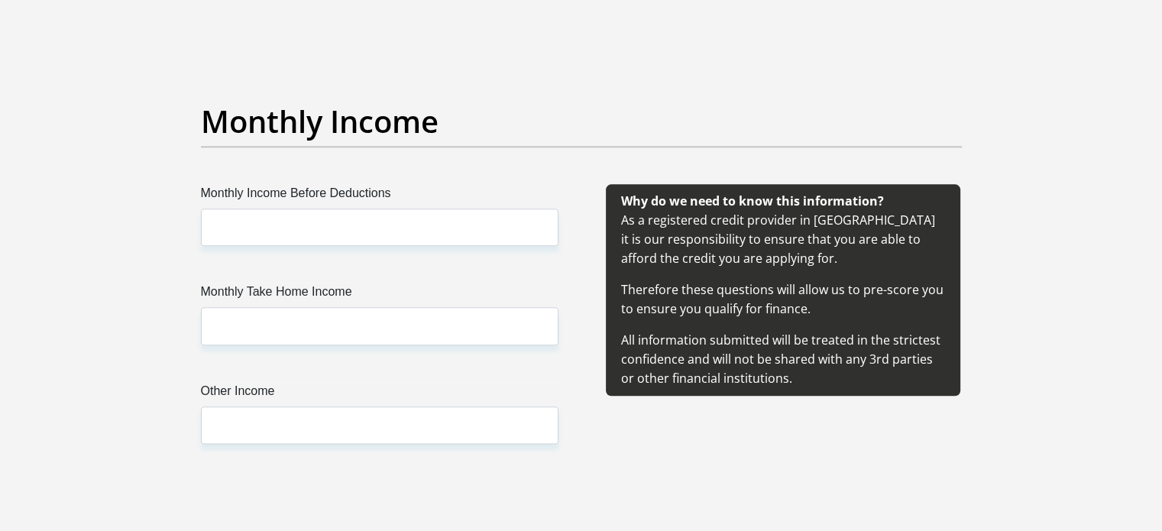
type input "Cassidy8008"
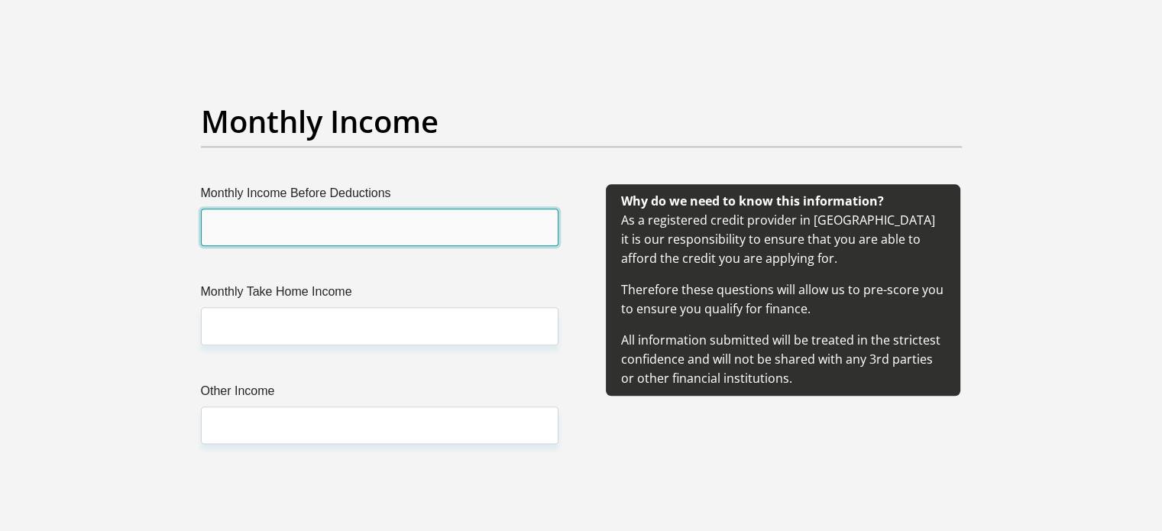
click at [344, 227] on input "Monthly Income Before Deductions" at bounding box center [379, 226] width 357 height 37
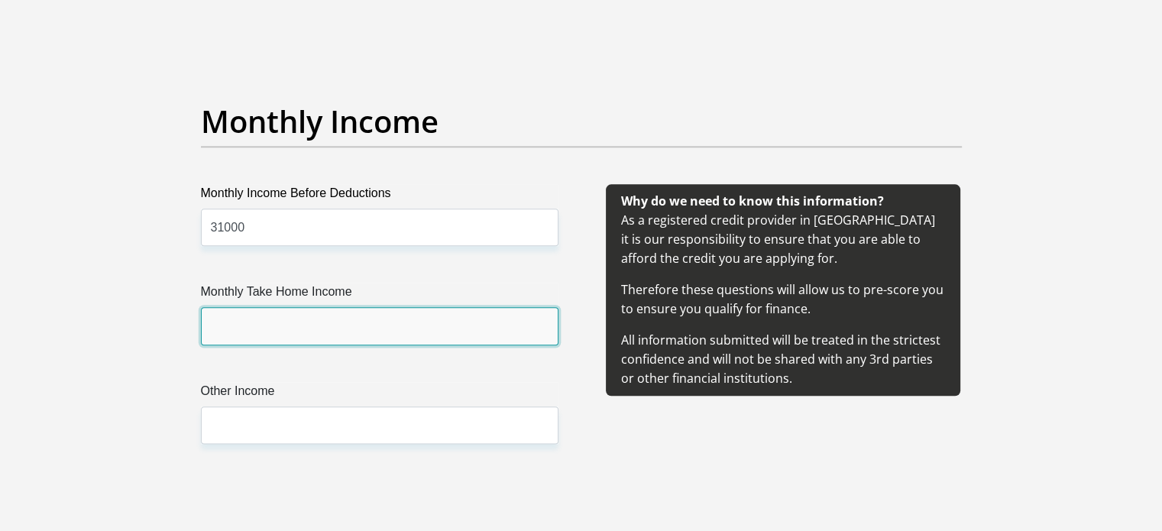
click at [339, 325] on input "Monthly Take Home Income" at bounding box center [379, 325] width 357 height 37
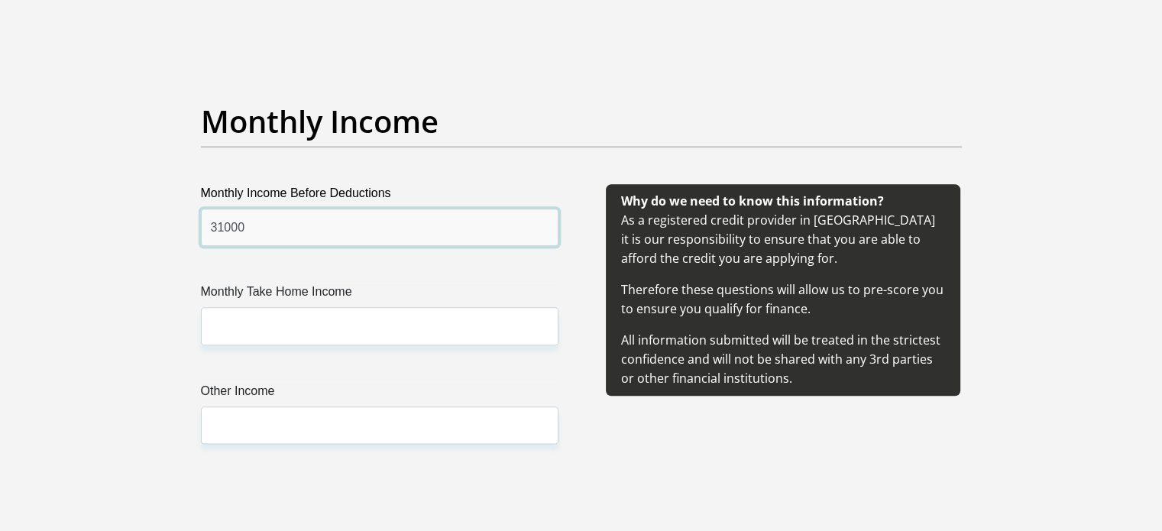
click at [223, 225] on input "31000" at bounding box center [379, 226] width 357 height 37
type input "36000"
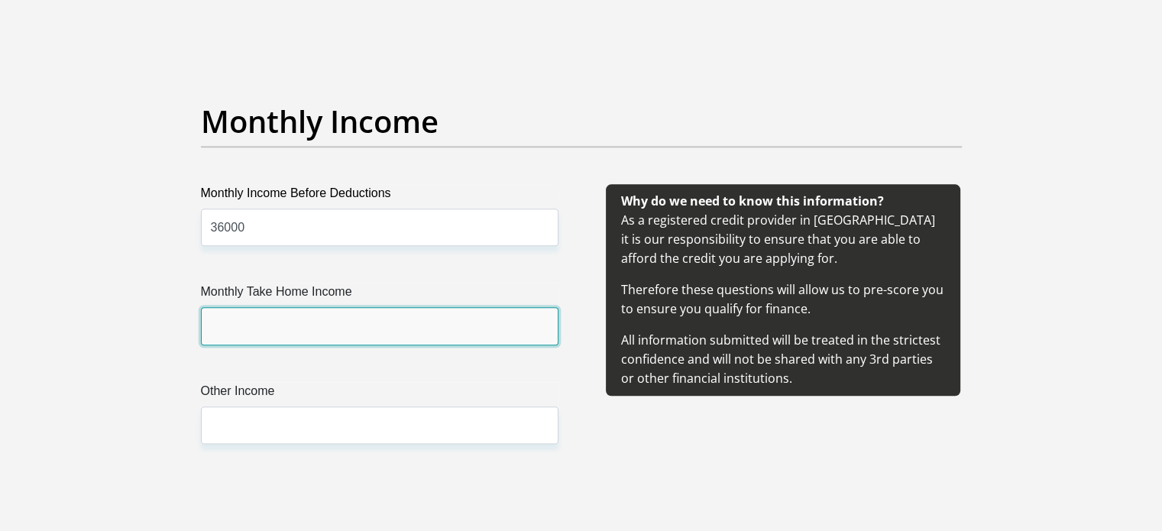
click at [238, 330] on input "Monthly Take Home Income" at bounding box center [379, 325] width 357 height 37
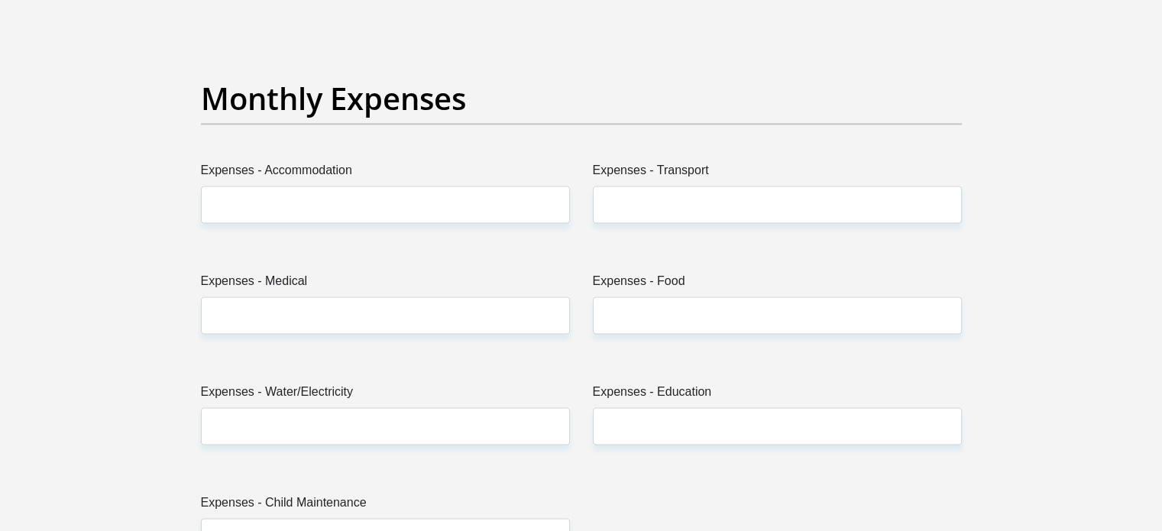
scroll to position [2215, 0]
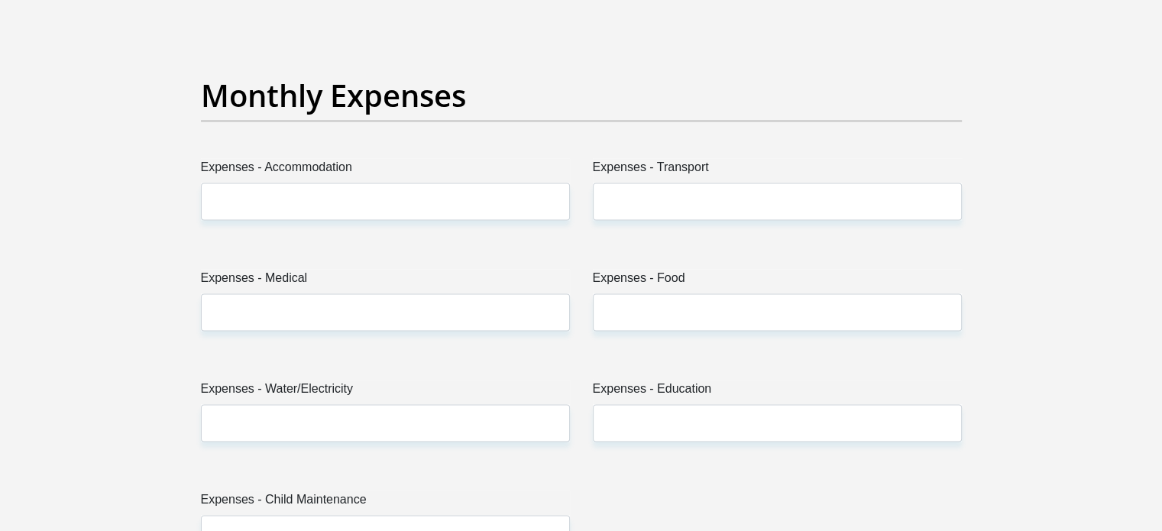
type input "31000"
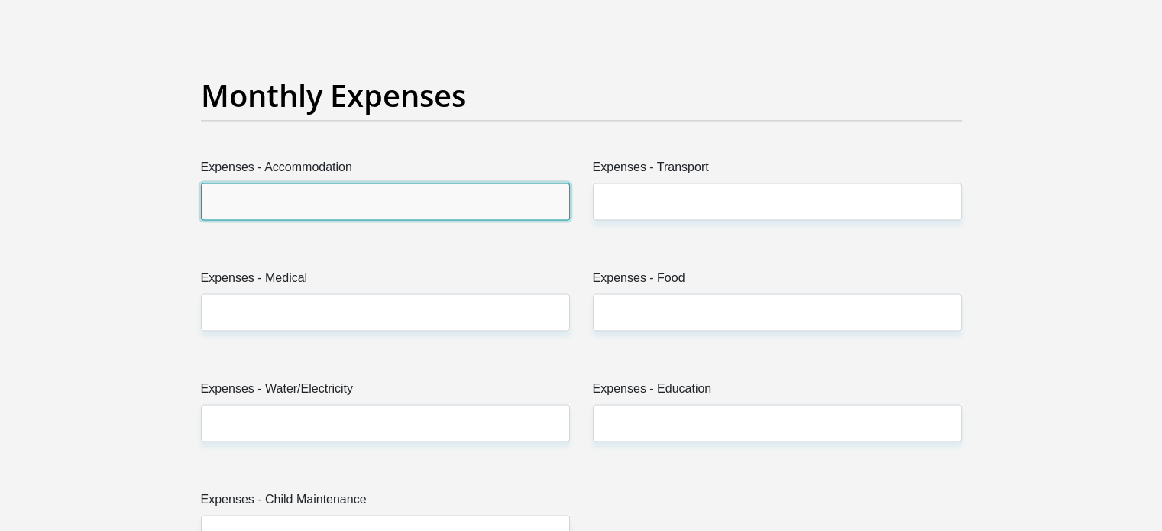
click at [342, 200] on input "Expenses - Accommodation" at bounding box center [385, 201] width 369 height 37
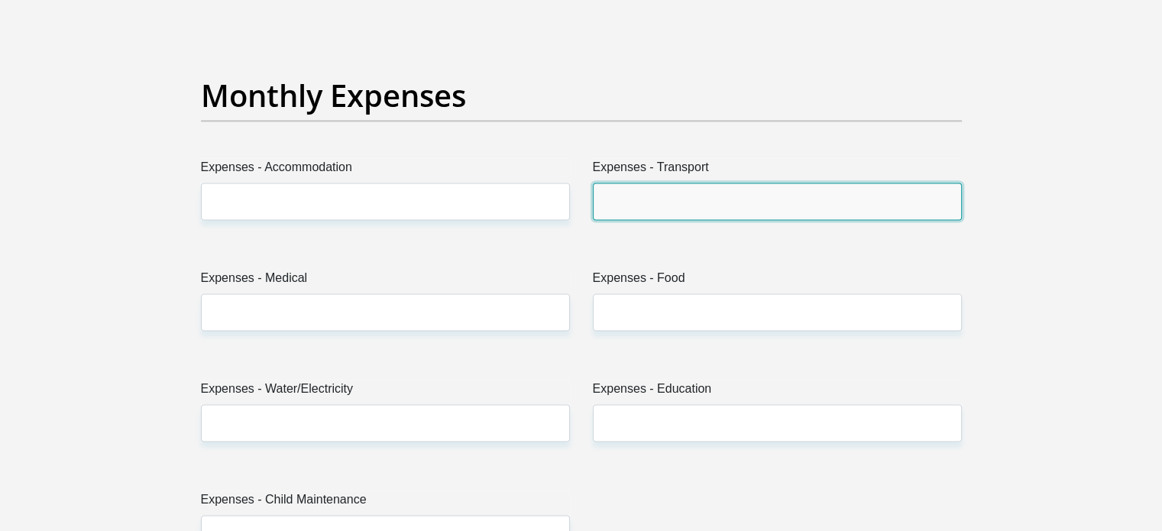
click at [684, 197] on input "Expenses - Transport" at bounding box center [777, 201] width 369 height 37
type input "500"
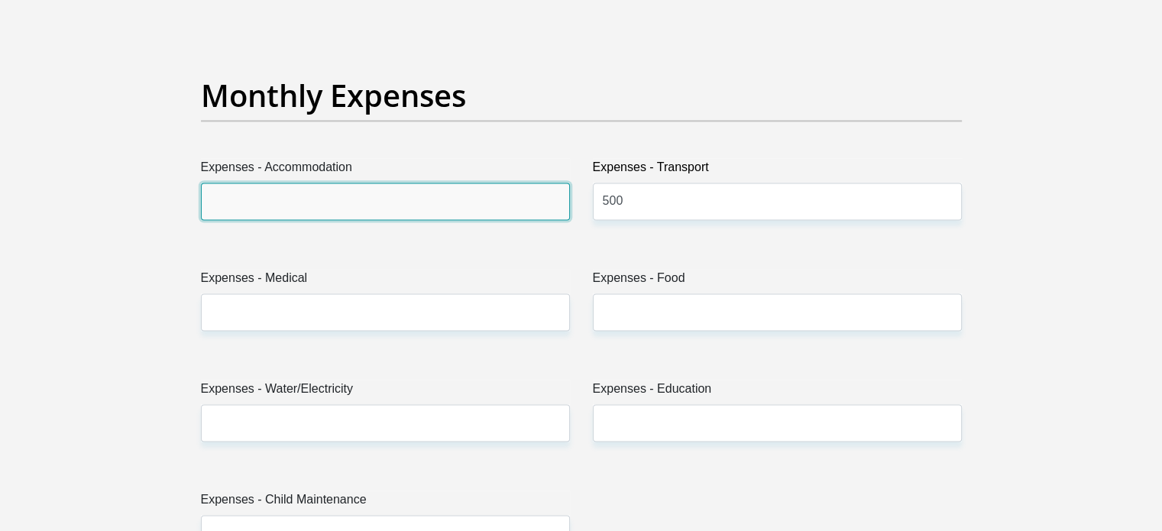
click at [319, 197] on input "Expenses - Accommodation" at bounding box center [385, 201] width 369 height 37
type input "6"
type input "6000"
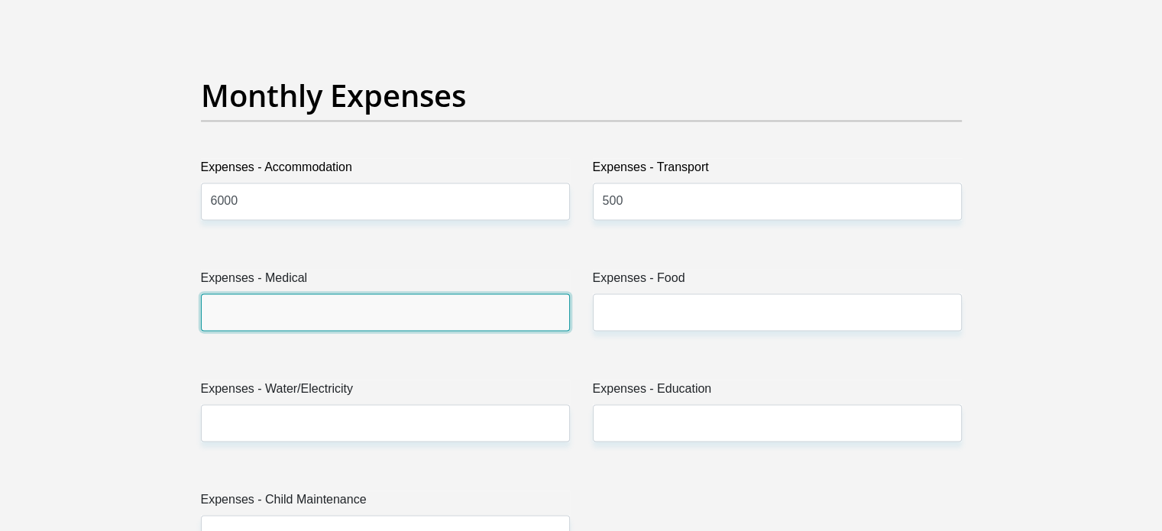
click at [349, 308] on input "Expenses - Medical" at bounding box center [385, 311] width 369 height 37
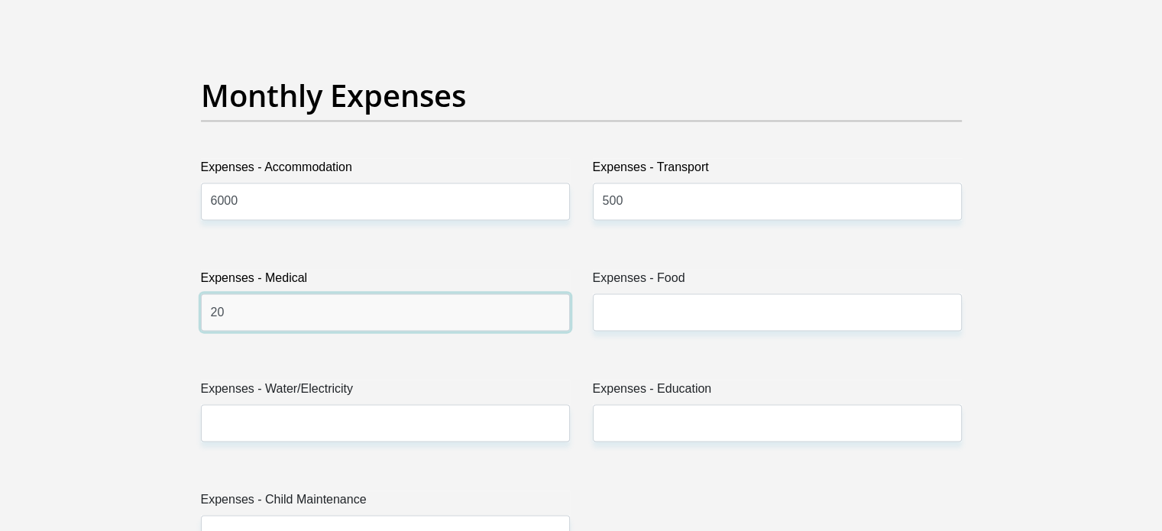
type input "2"
type input "1000"
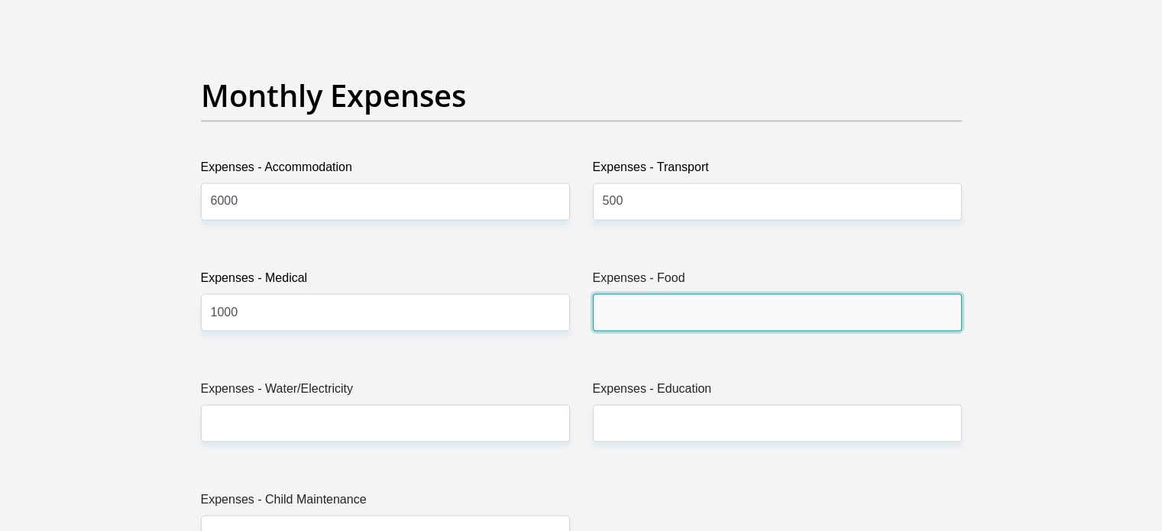
click at [669, 305] on input "Expenses - Food" at bounding box center [777, 311] width 369 height 37
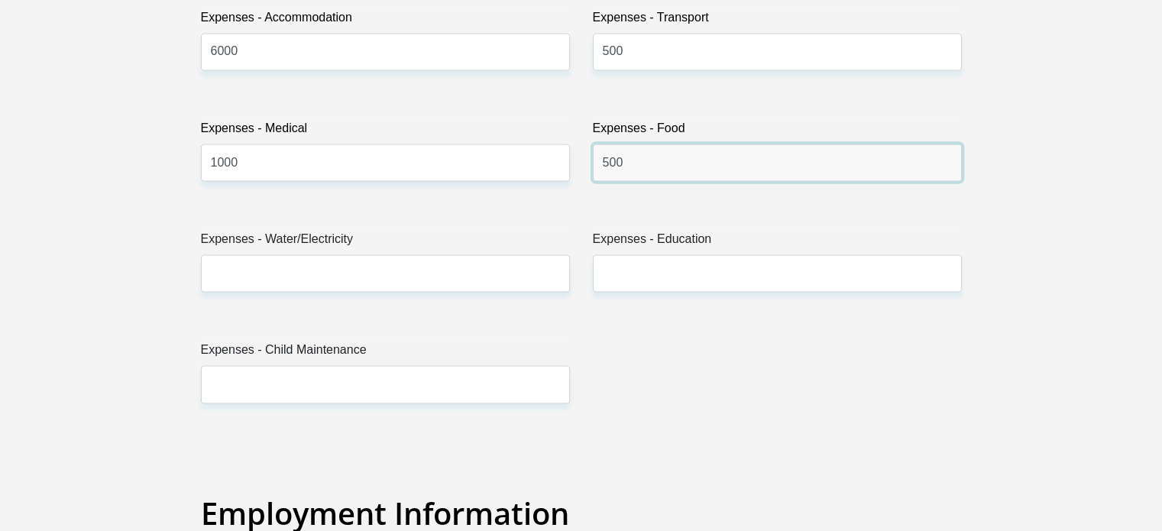
scroll to position [2367, 0]
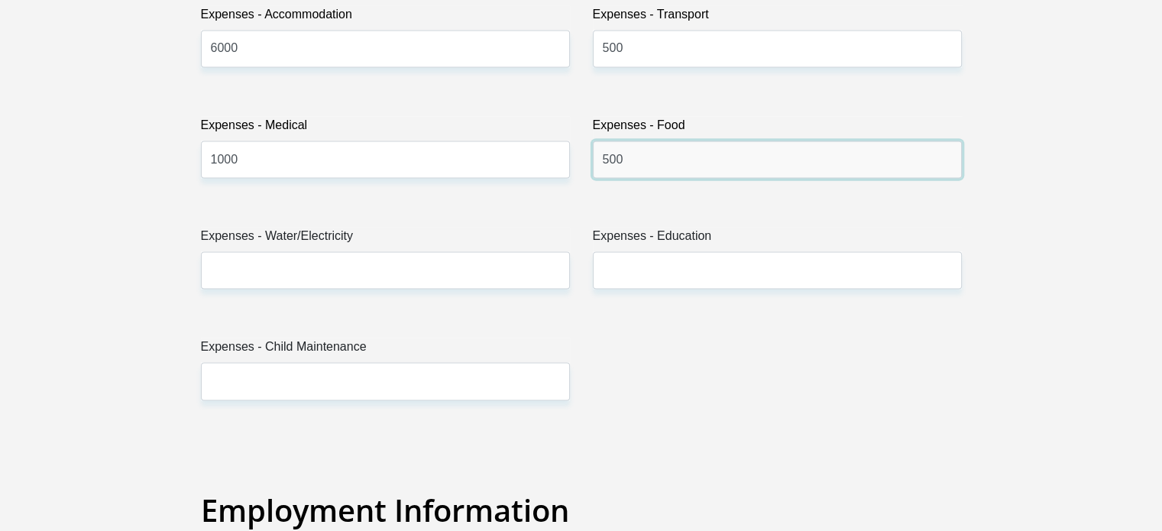
type input "500"
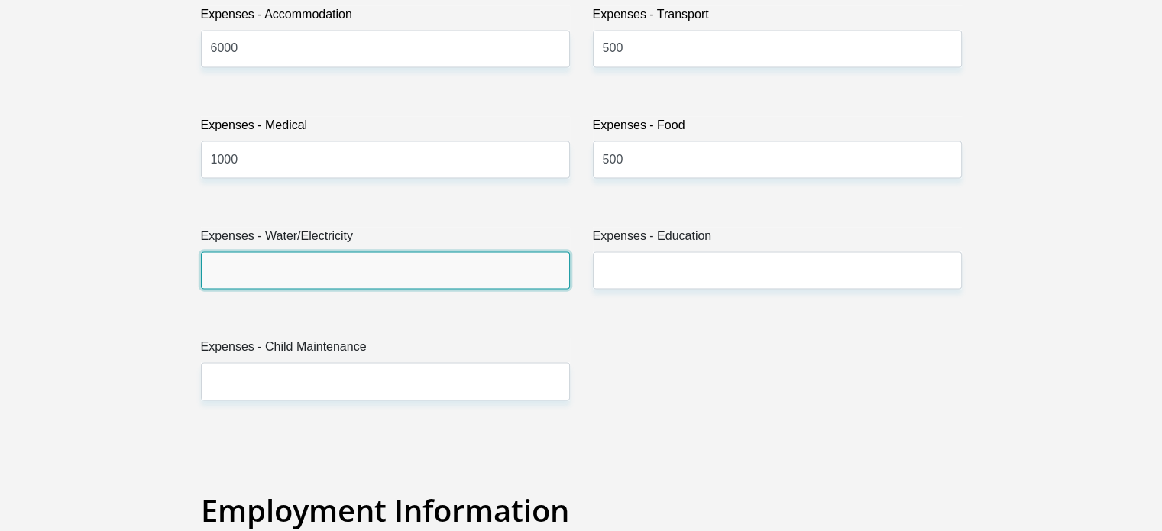
click at [331, 262] on input "Expenses - Water/Electricity" at bounding box center [385, 269] width 369 height 37
type input "1000"
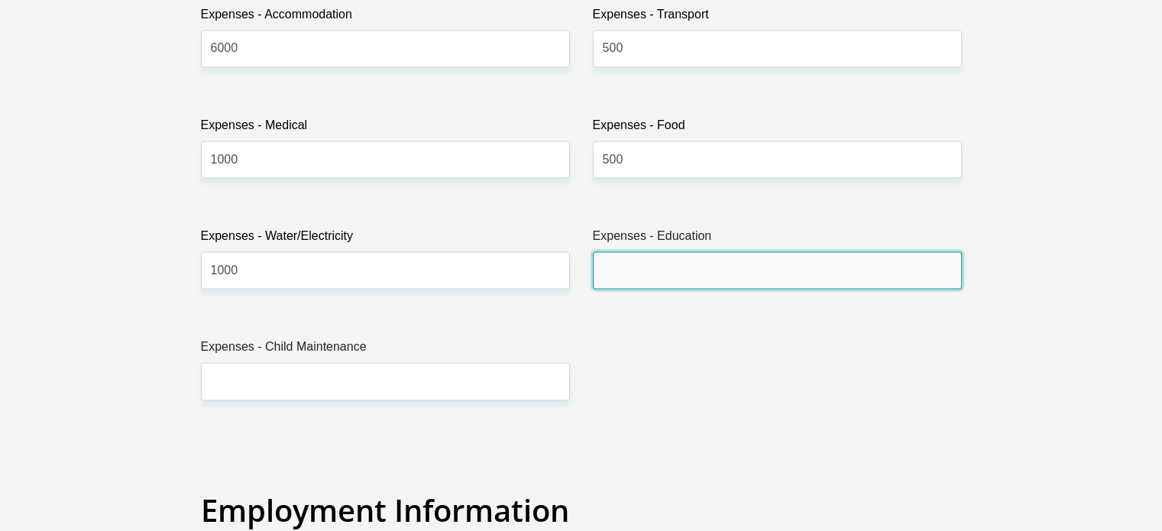
click at [687, 259] on input "Expenses - Education" at bounding box center [777, 269] width 369 height 37
type input "500"
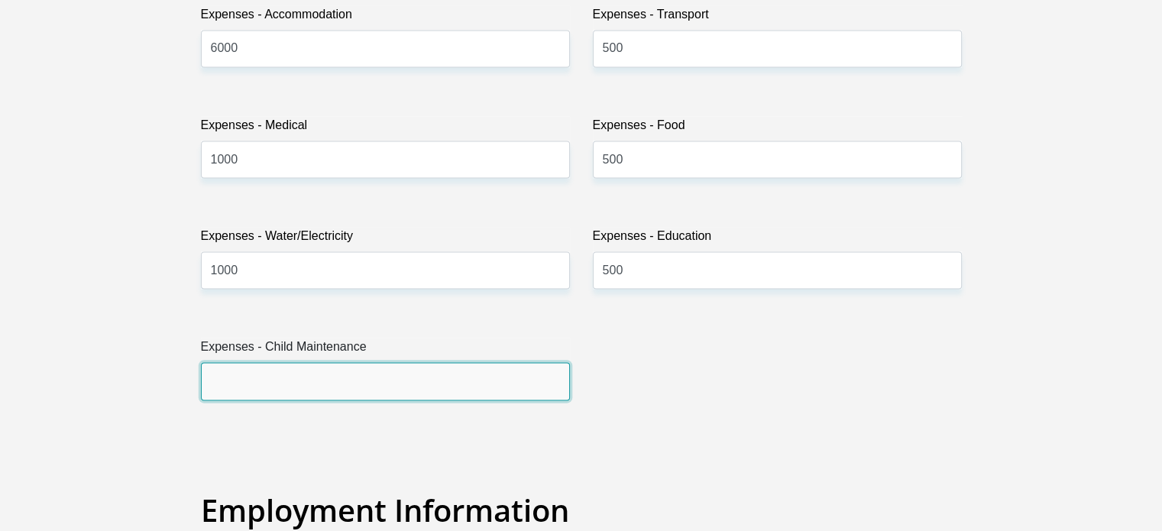
click at [402, 370] on input "Expenses - Child Maintenance" at bounding box center [385, 380] width 369 height 37
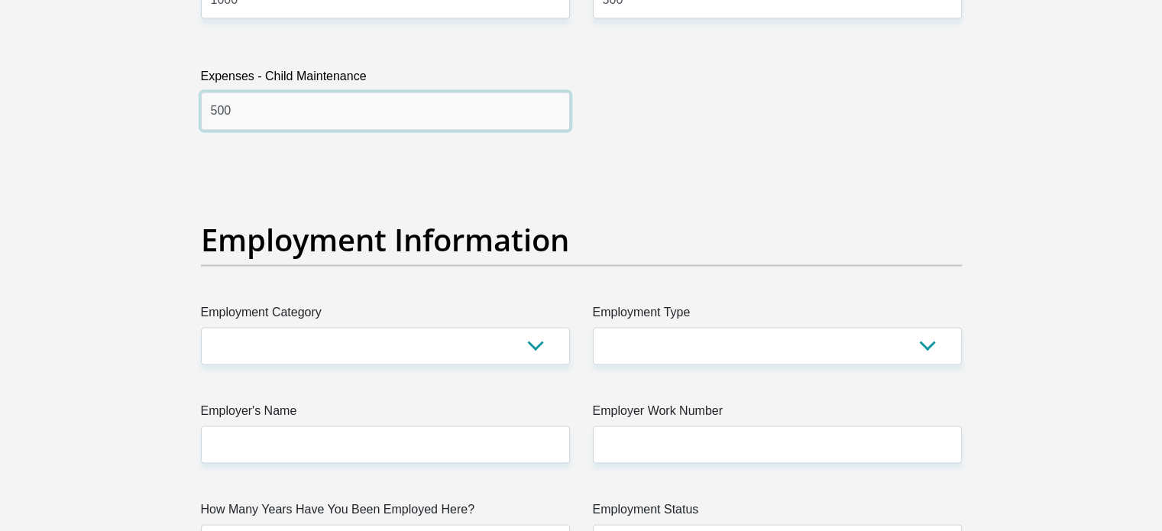
scroll to position [2673, 0]
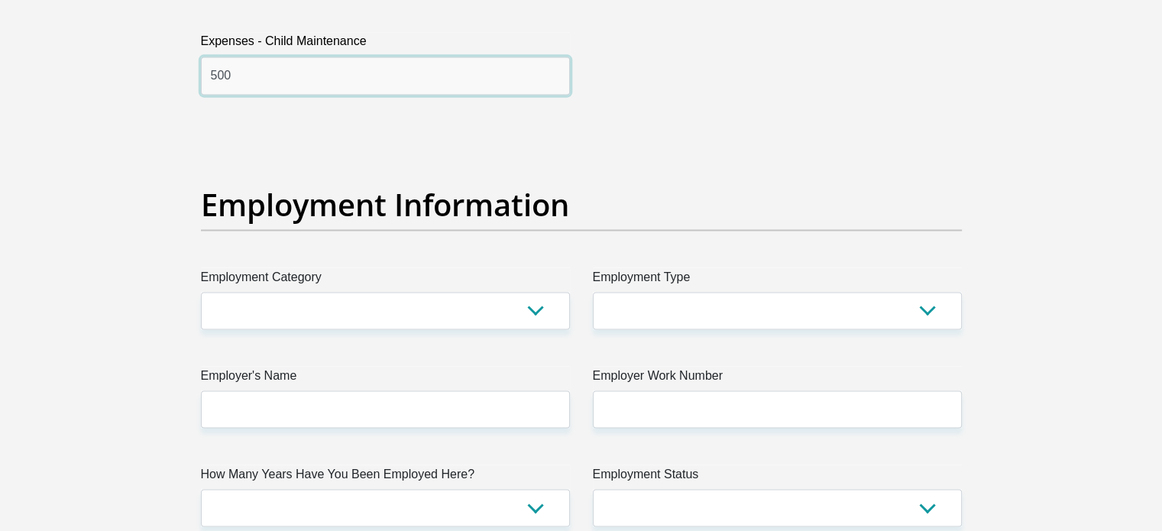
type input "500"
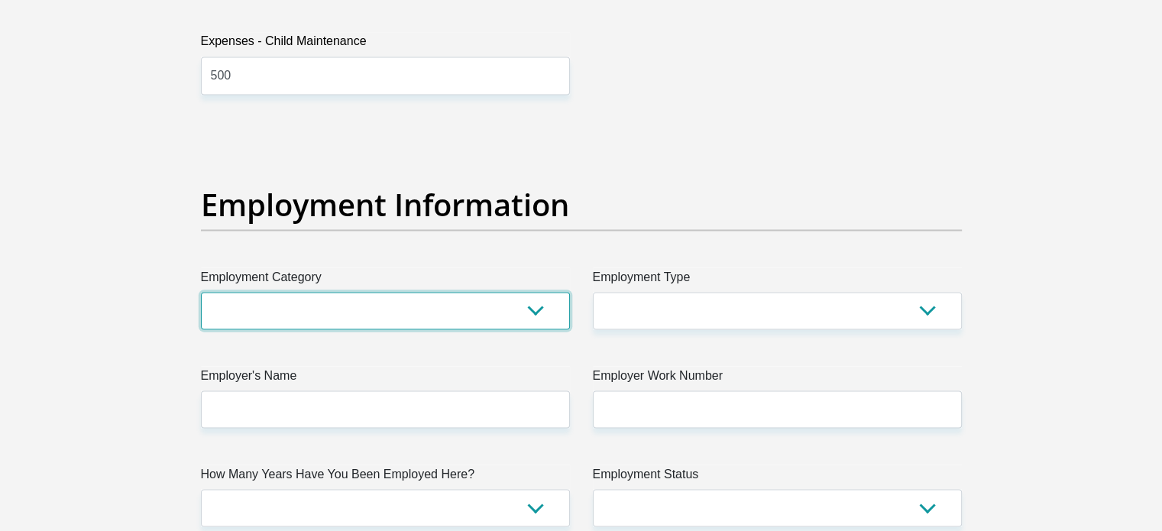
click at [440, 305] on select "AGRICULTURE ALCOHOL & TOBACCO CONSTRUCTION MATERIALS METALLURGY EQUIPMENT FOR R…" at bounding box center [385, 310] width 369 height 37
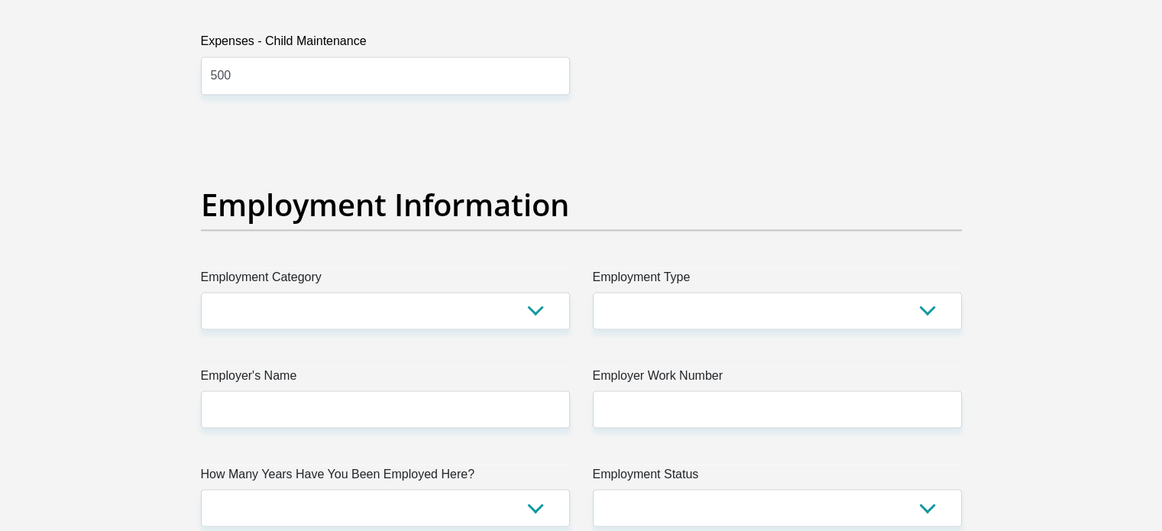
click at [23, 257] on section "Personal Details Title Mr Ms Mrs Dr Other First Name Monrico Surname Arries ID …" at bounding box center [581, 92] width 1162 height 5396
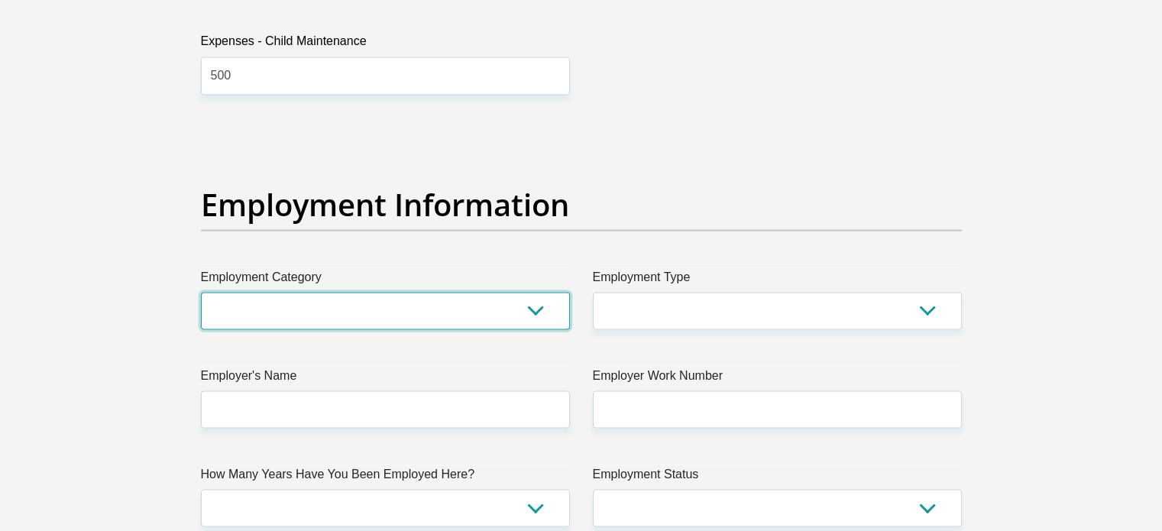
click at [346, 300] on select "AGRICULTURE ALCOHOL & TOBACCO CONSTRUCTION MATERIALS METALLURGY EQUIPMENT FOR R…" at bounding box center [385, 310] width 369 height 37
select select "17"
click at [201, 292] on select "AGRICULTURE ALCOHOL & TOBACCO CONSTRUCTION MATERIALS METALLURGY EQUIPMENT FOR R…" at bounding box center [385, 310] width 369 height 37
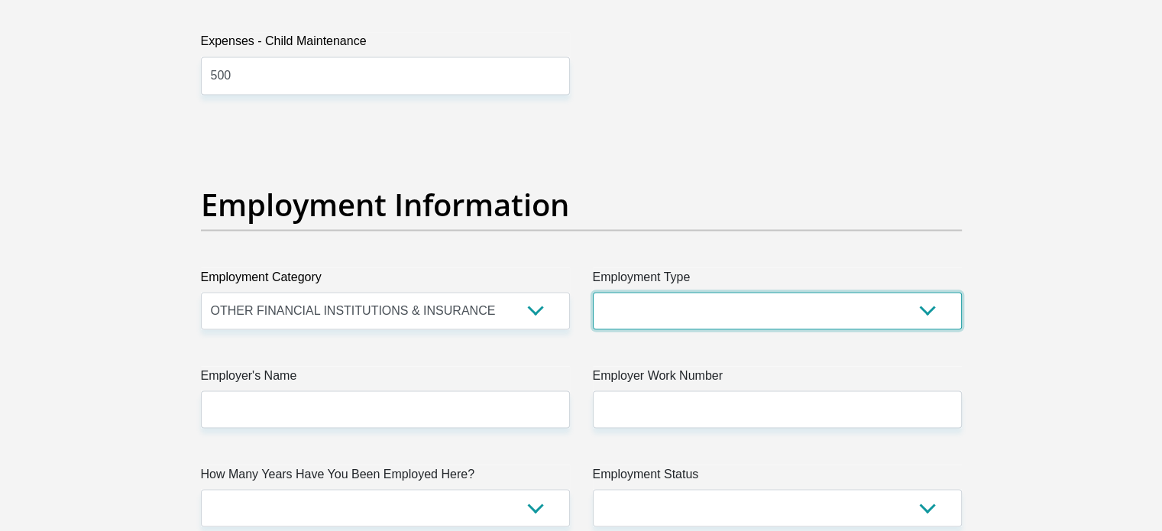
click at [759, 305] on select "College/Lecturer Craft Seller Creative Driver Executive Farmer Forces - Non Com…" at bounding box center [777, 310] width 369 height 37
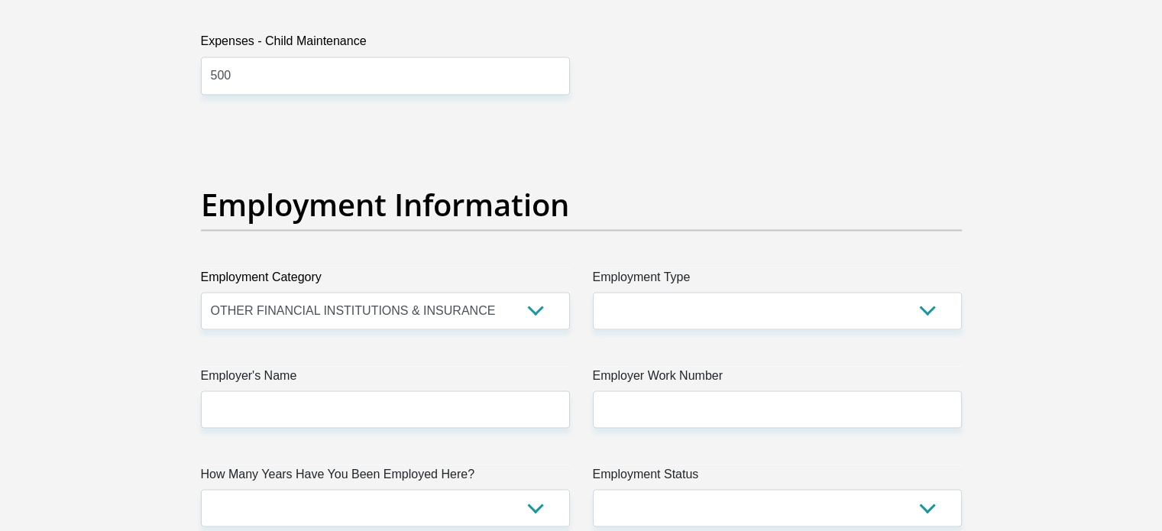
click at [993, 310] on div "Personal Details Title Mr Ms Mrs Dr Other First Name Monrico Surname Arries ID …" at bounding box center [581, 92] width 871 height 5286
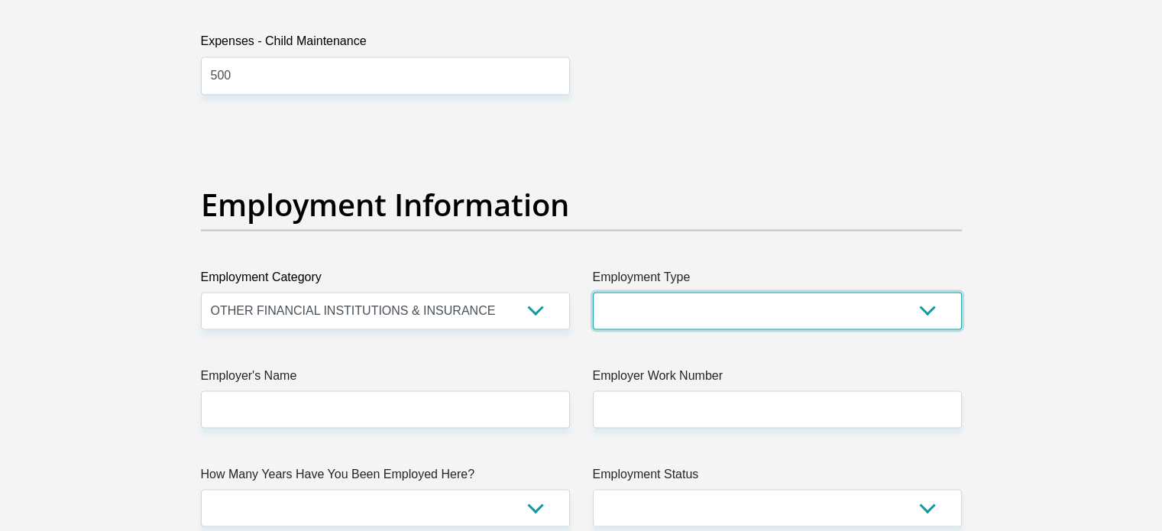
click at [765, 308] on select "College/Lecturer Craft Seller Creative Driver Executive Farmer Forces - Non Com…" at bounding box center [777, 310] width 369 height 37
select select "Manager"
click at [593, 292] on select "College/Lecturer Craft Seller Creative Driver Executive Farmer Forces - Non Com…" at bounding box center [777, 310] width 369 height 37
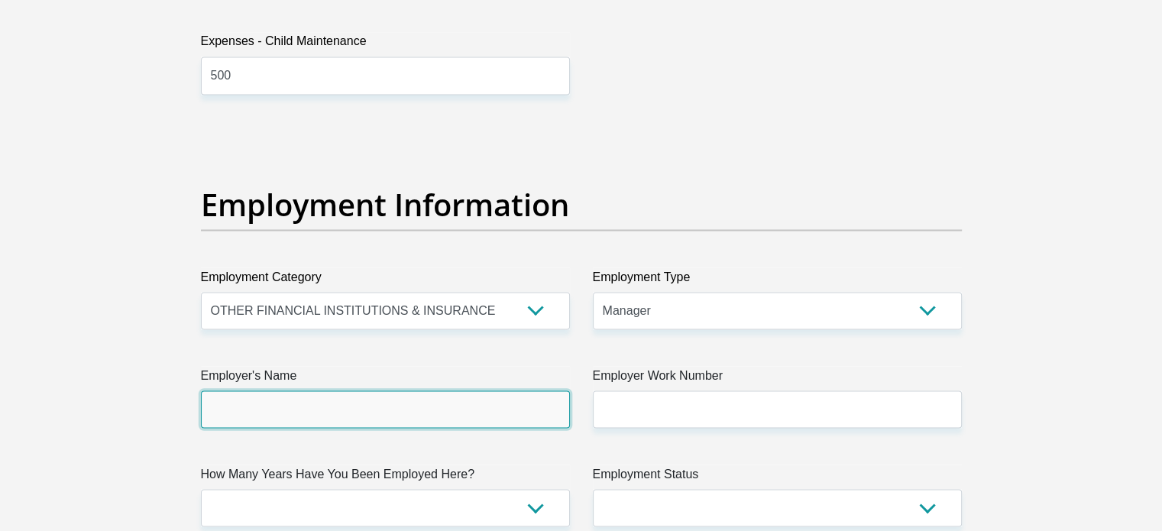
click at [364, 409] on input "Employer's Name" at bounding box center [385, 408] width 369 height 37
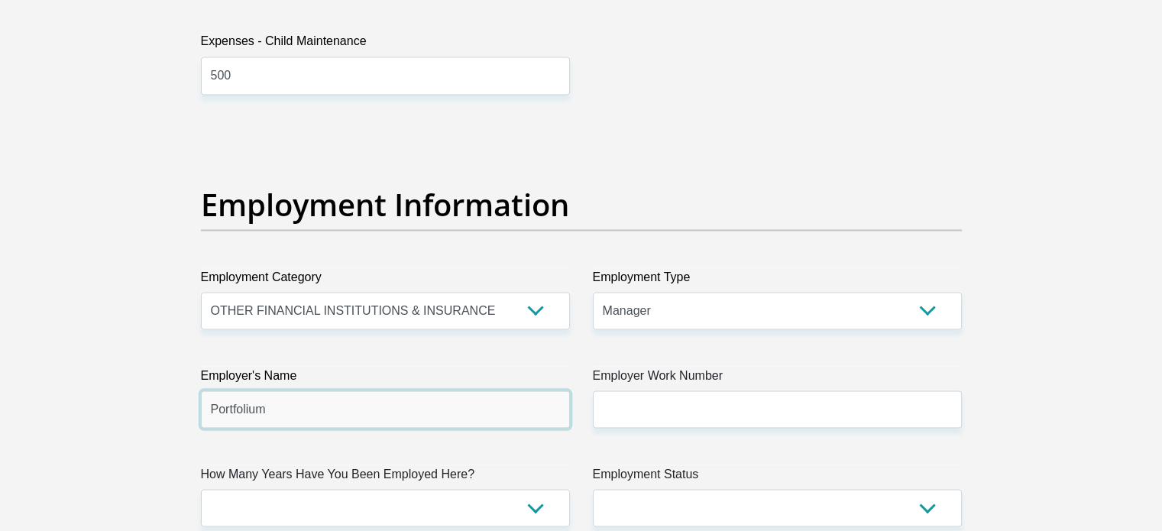
type input "Portfolium"
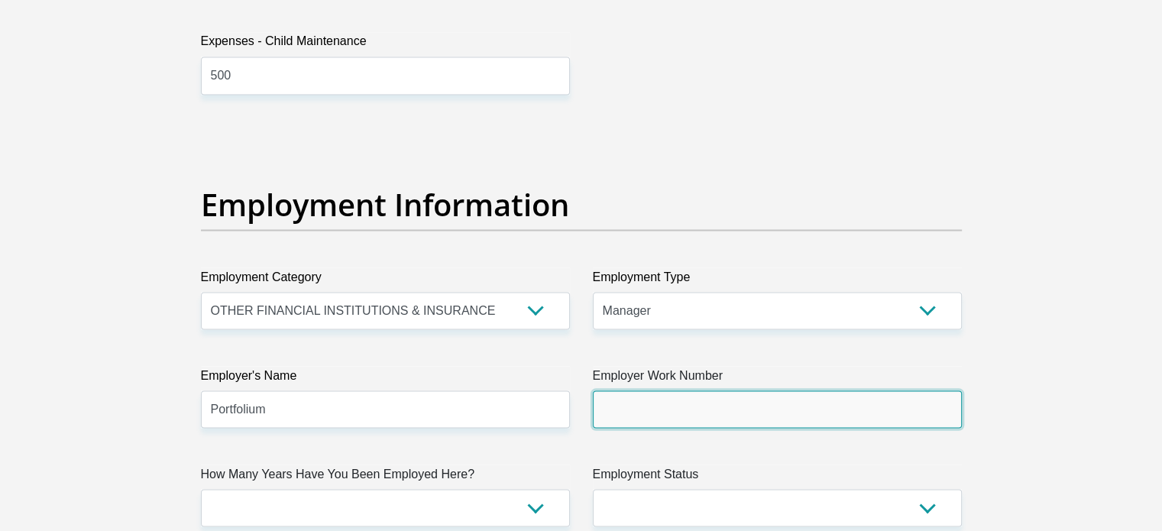
click at [685, 420] on input "Employer Work Number" at bounding box center [777, 408] width 369 height 37
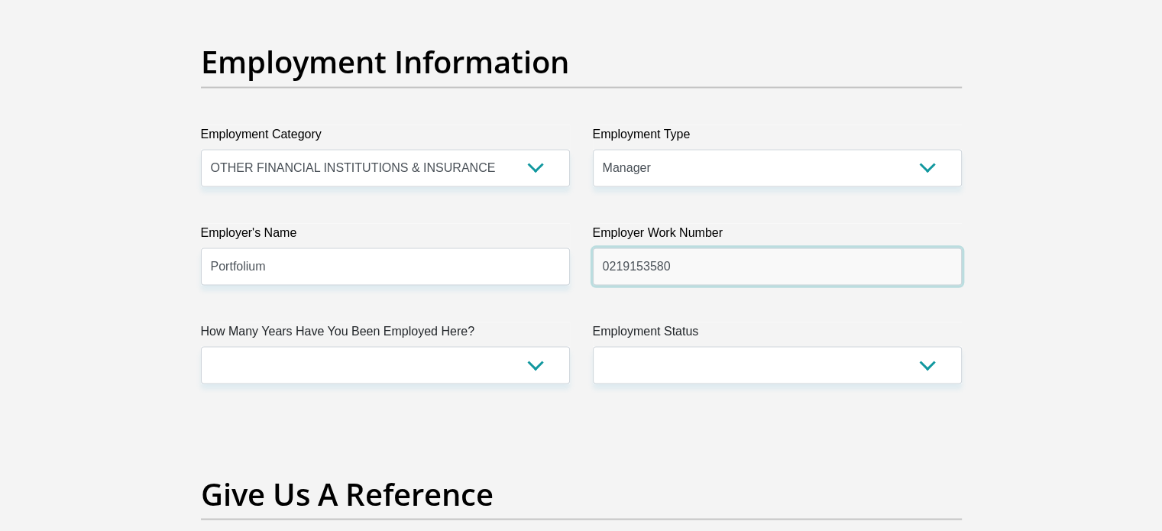
scroll to position [2826, 0]
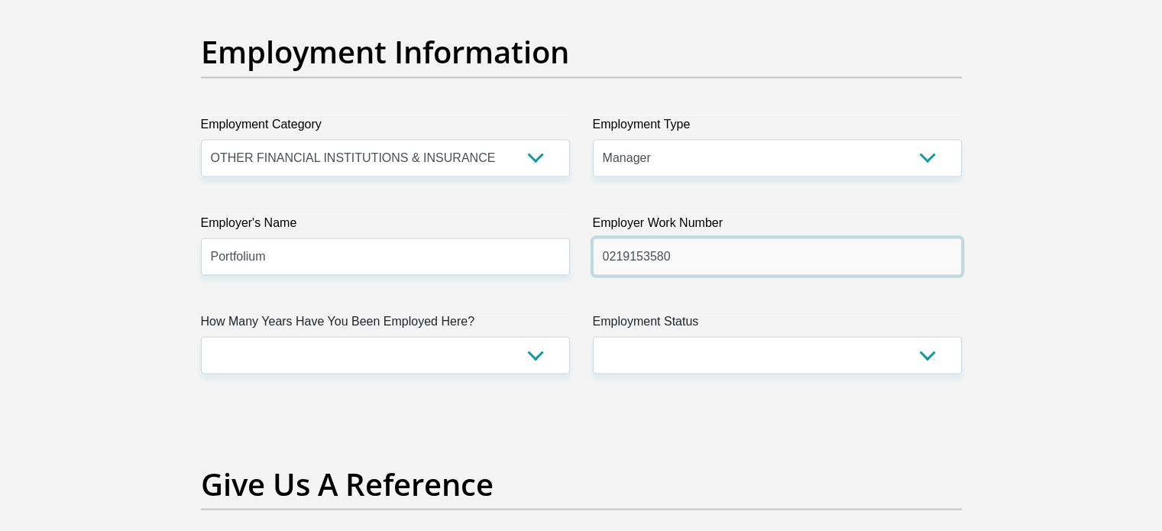
type input "0219153580"
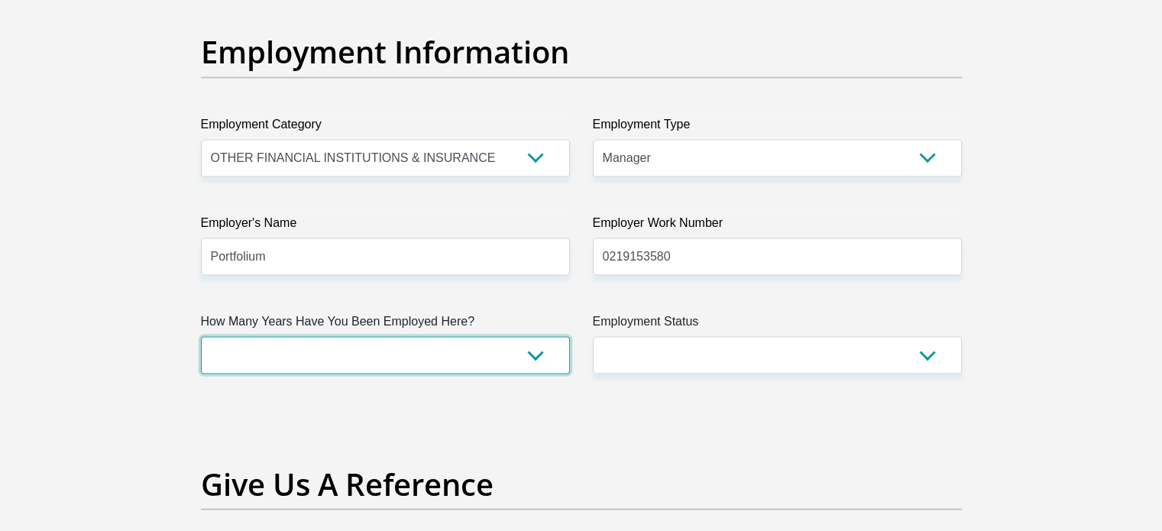
click at [525, 347] on select "less than 1 year 1-3 years 3-5 years 5+ years" at bounding box center [385, 354] width 369 height 37
select select "60"
click at [201, 336] on select "less than 1 year 1-3 years 3-5 years 5+ years" at bounding box center [385, 354] width 369 height 37
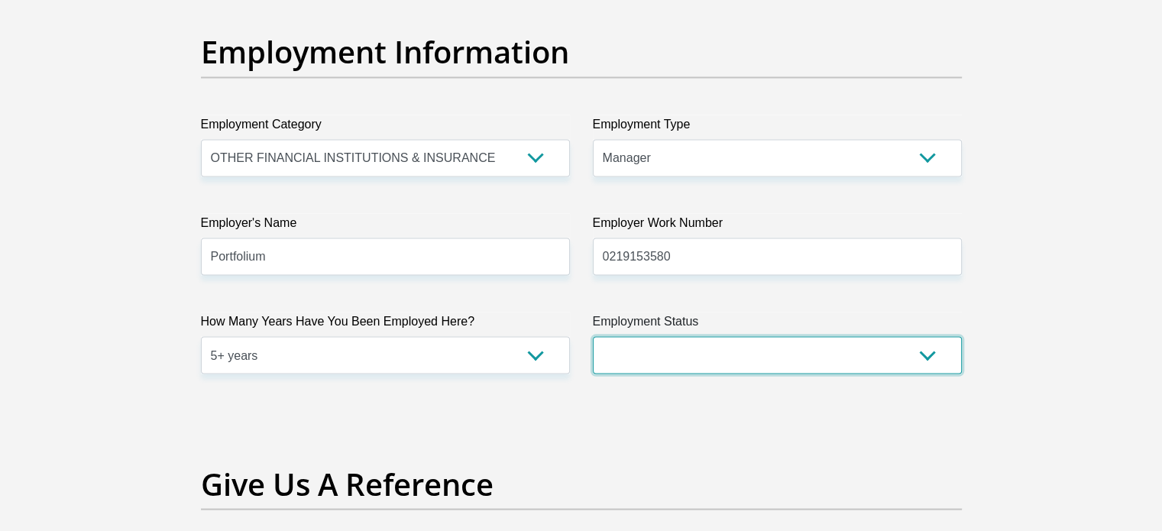
click at [696, 360] on select "Permanent/Full-time Part-time/Casual Contract Worker Self-Employed Housewife Re…" at bounding box center [777, 354] width 369 height 37
select select "1"
click at [593, 336] on select "Permanent/Full-time Part-time/Casual Contract Worker Self-Employed Housewife Re…" at bounding box center [777, 354] width 369 height 37
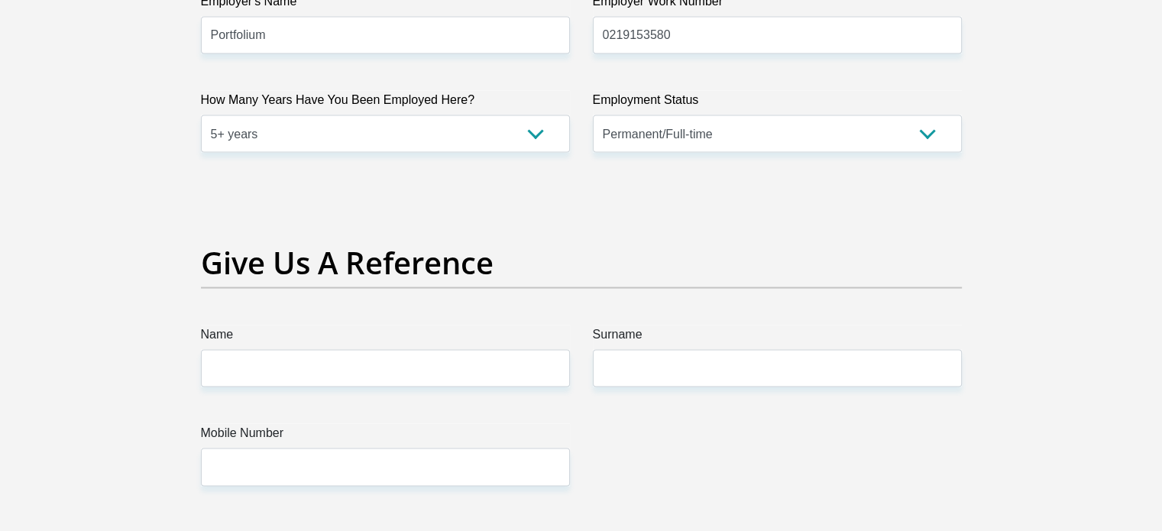
scroll to position [3055, 0]
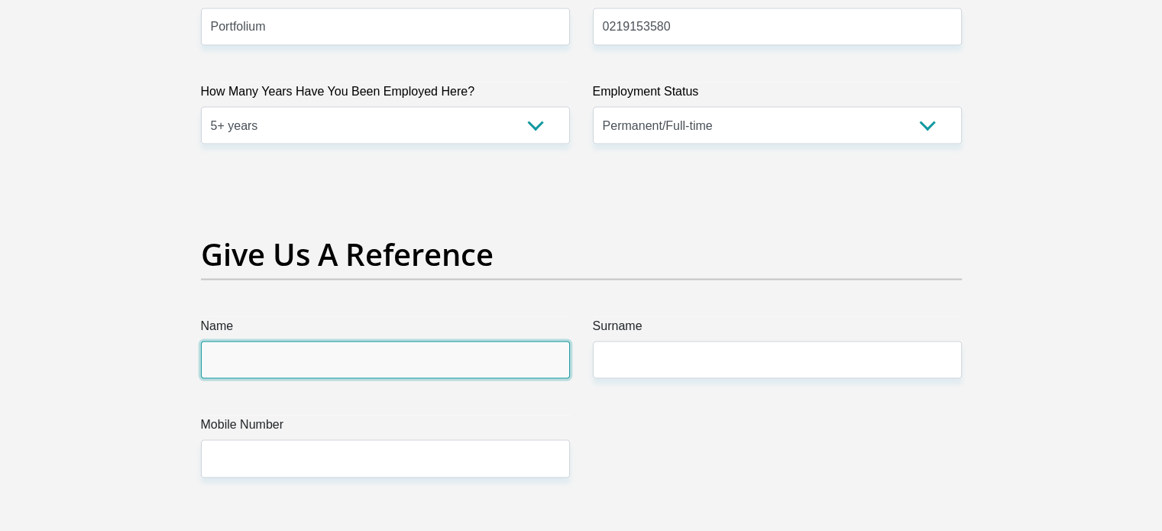
click at [305, 357] on input "Name" at bounding box center [385, 359] width 369 height 37
click at [409, 351] on input "Herschelle Arries" at bounding box center [385, 359] width 369 height 37
type input "Herschelle"
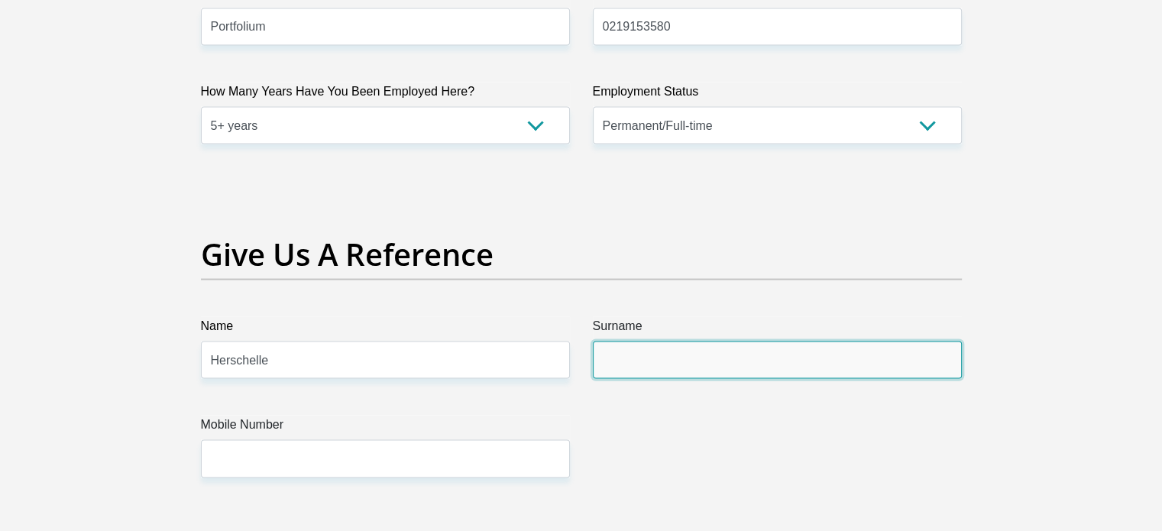
click at [643, 351] on input "Surname" at bounding box center [777, 359] width 369 height 37
type input "Arries"
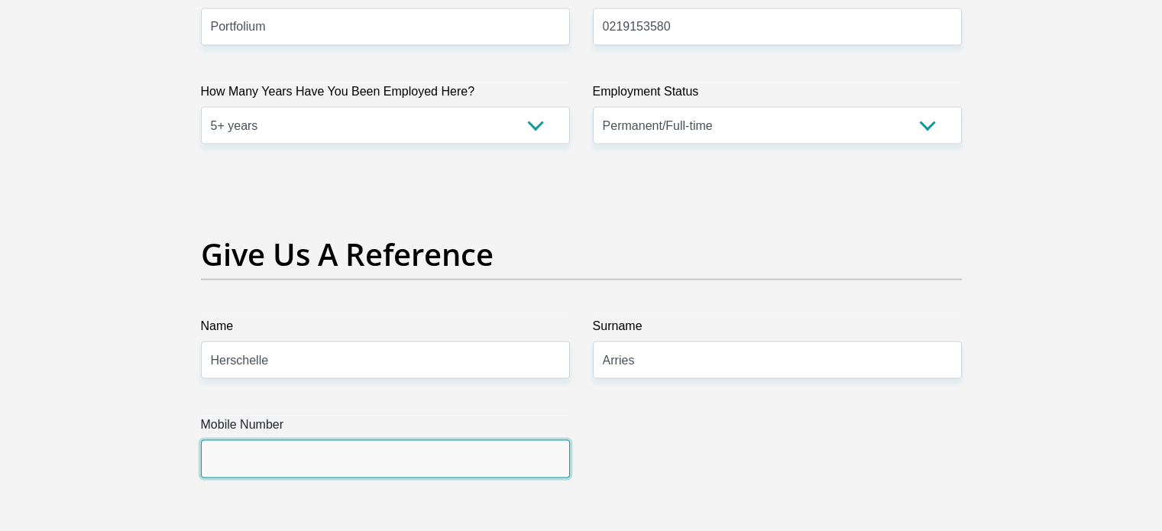
click at [457, 444] on input "Mobile Number" at bounding box center [385, 458] width 369 height 37
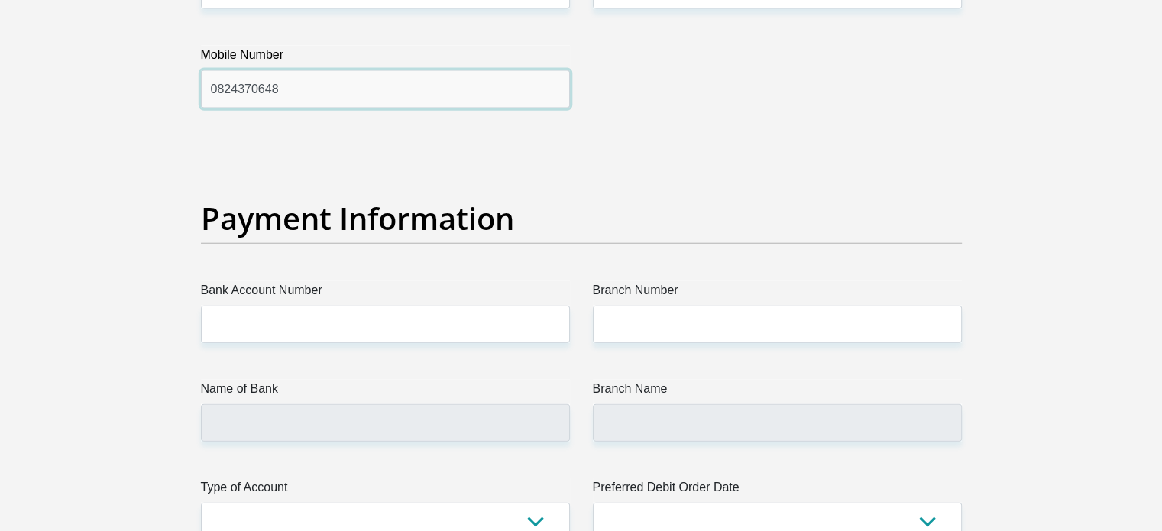
scroll to position [3513, 0]
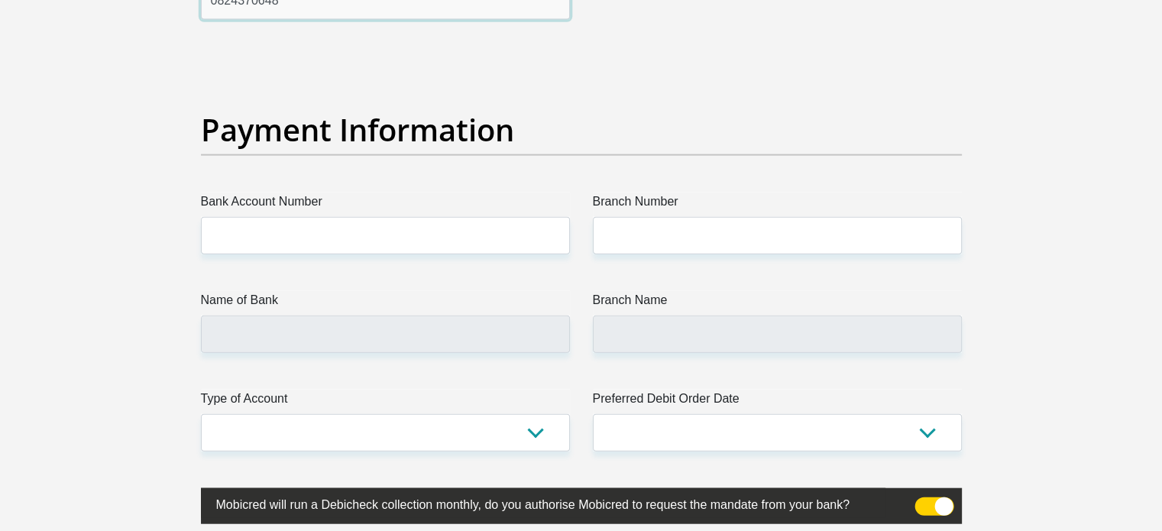
type input "0824370648"
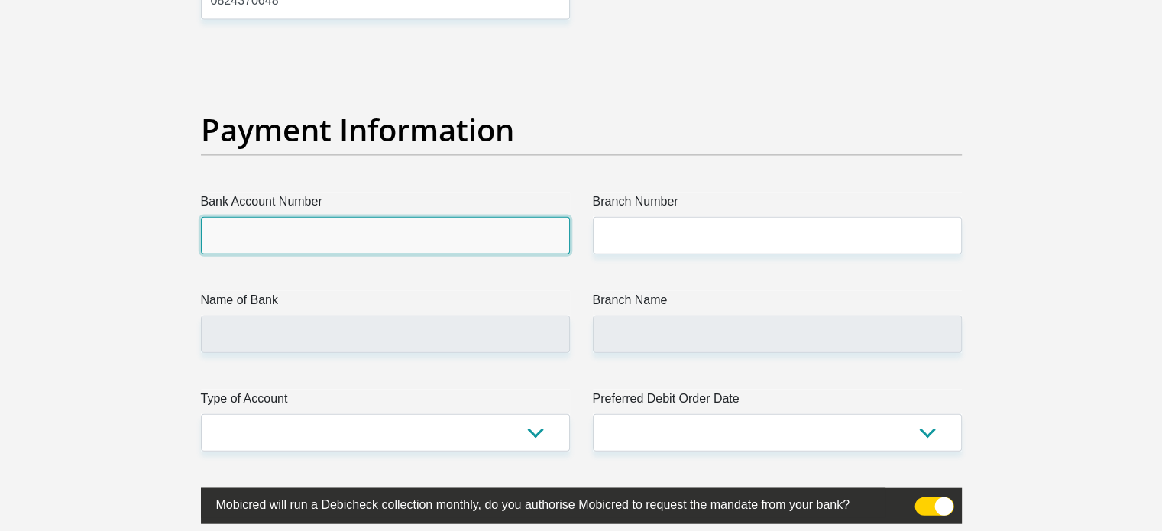
click at [294, 236] on input "Bank Account Number" at bounding box center [385, 235] width 369 height 37
type input "12792968115"
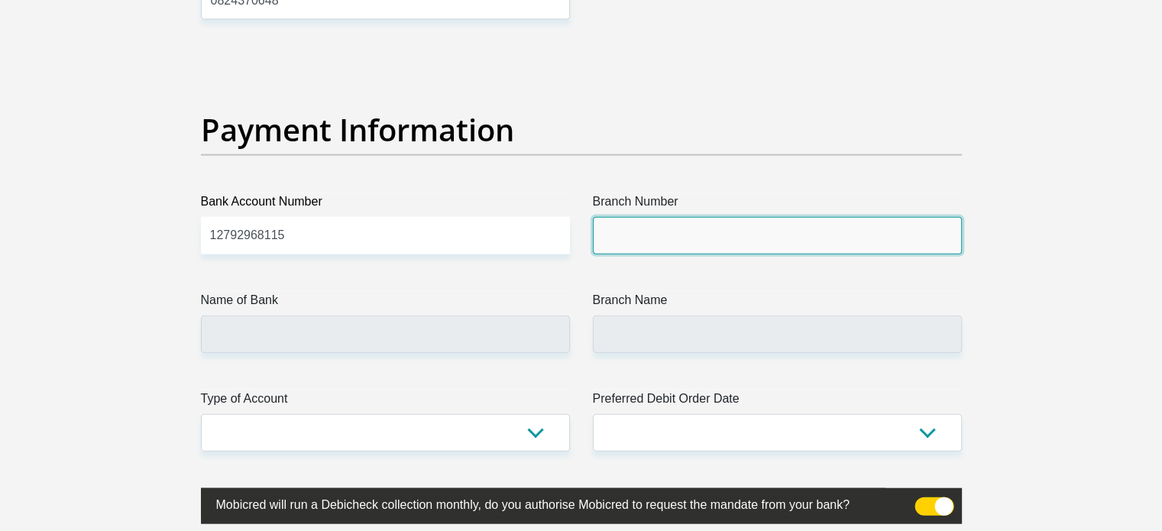
click at [696, 241] on input "Branch Number" at bounding box center [777, 235] width 369 height 37
type input "679000"
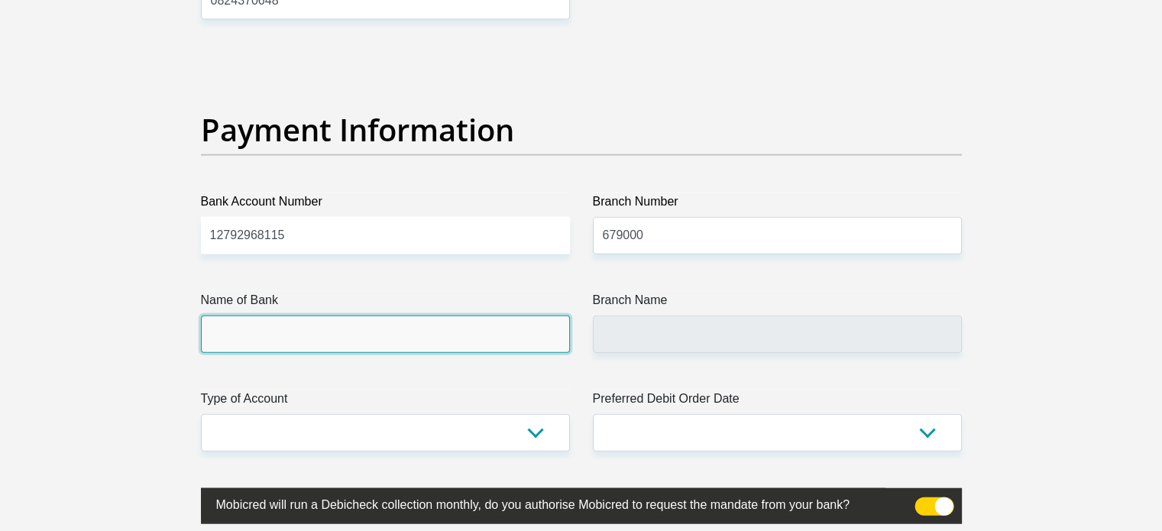
click at [347, 322] on input "Name of Bank" at bounding box center [385, 333] width 369 height 37
type input "DISCOVERY BANK LTD"
type input "DISCOVERY UNIVERSAL BRANCH"
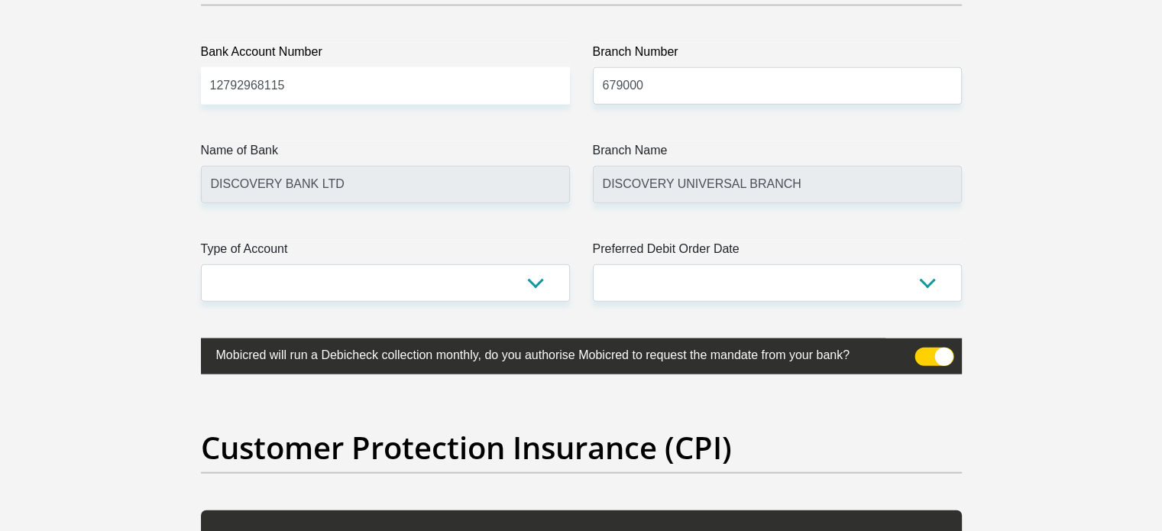
scroll to position [3666, 0]
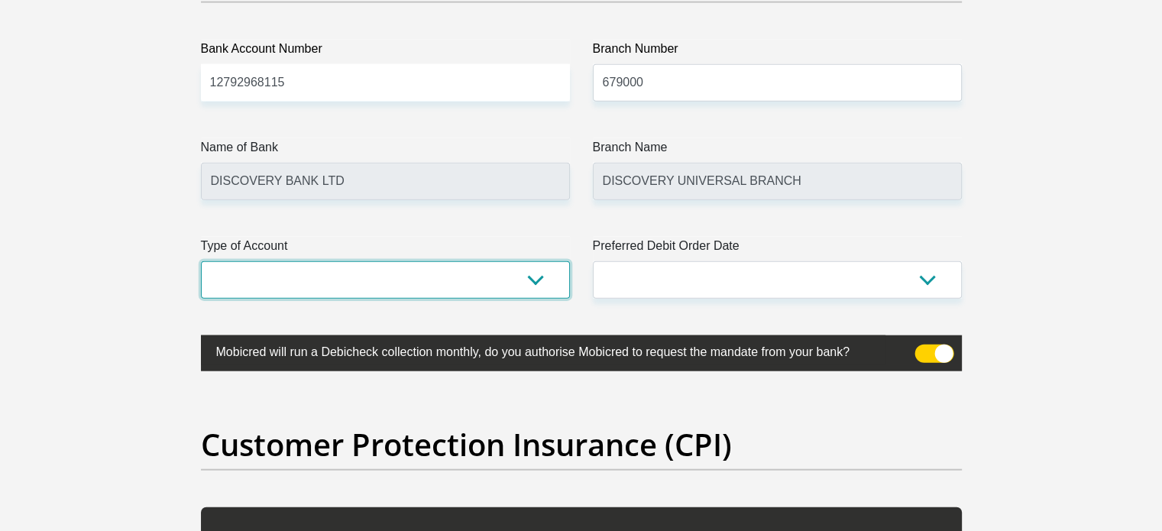
click at [457, 266] on select "Cheque Savings" at bounding box center [385, 279] width 369 height 37
select select "SAV"
click at [201, 261] on select "Cheque Savings" at bounding box center [385, 279] width 369 height 37
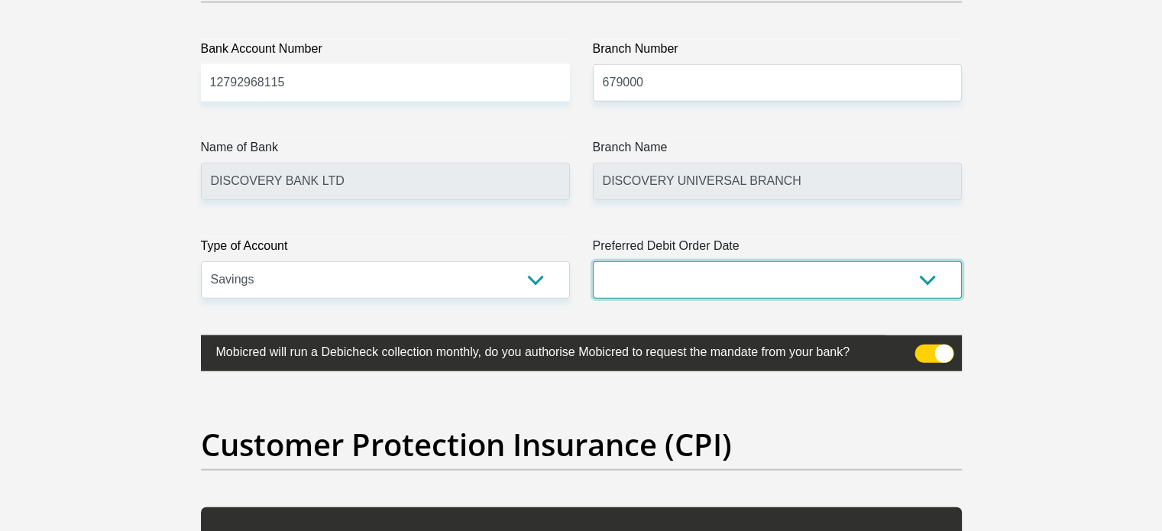
click at [728, 268] on select "1st 2nd 3rd 4th 5th 7th 18th 19th 20th 21st 22nd 23rd 24th 25th 26th 27th 28th …" at bounding box center [777, 279] width 369 height 37
select select "20"
click at [593, 261] on select "1st 2nd 3rd 4th 5th 7th 18th 19th 20th 21st 22nd 23rd 24th 25th 26th 27th 28th …" at bounding box center [777, 279] width 369 height 37
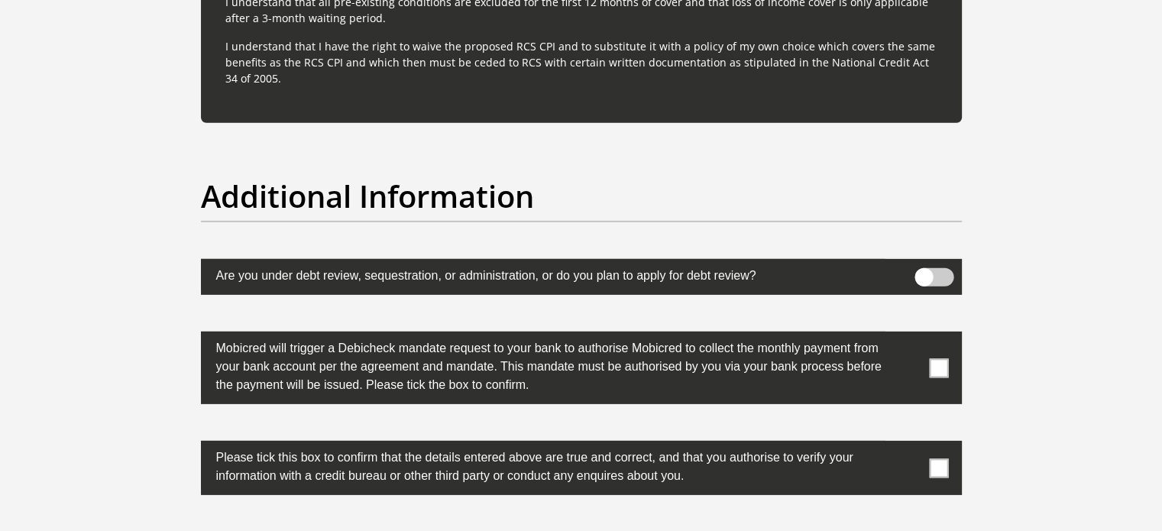
scroll to position [4735, 0]
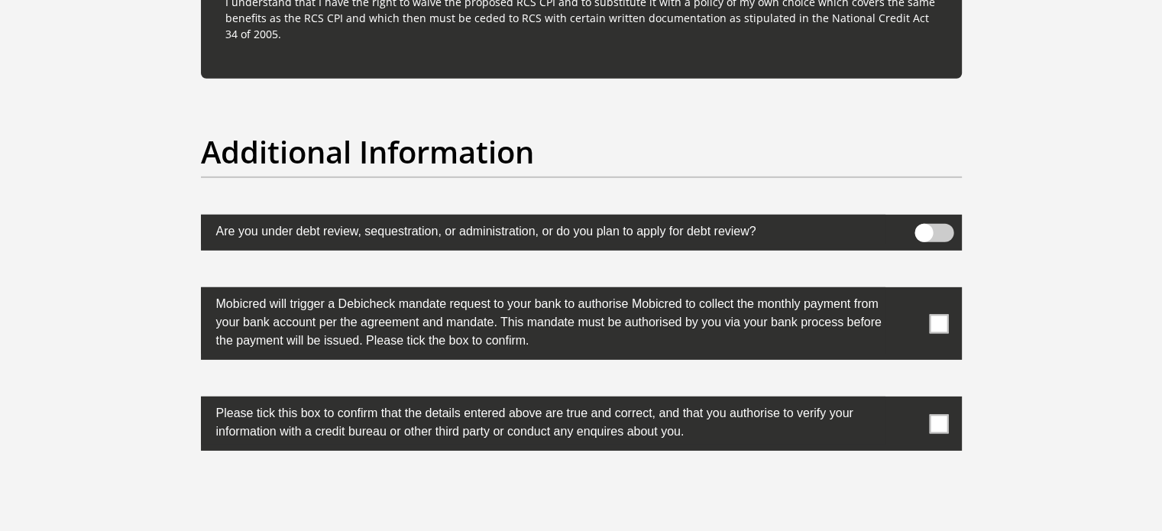
click at [939, 322] on span at bounding box center [938, 323] width 19 height 19
click at [908, 291] on input "checkbox" at bounding box center [908, 291] width 0 height 0
click at [934, 421] on span at bounding box center [938, 423] width 19 height 19
click at [908, 400] on input "checkbox" at bounding box center [908, 400] width 0 height 0
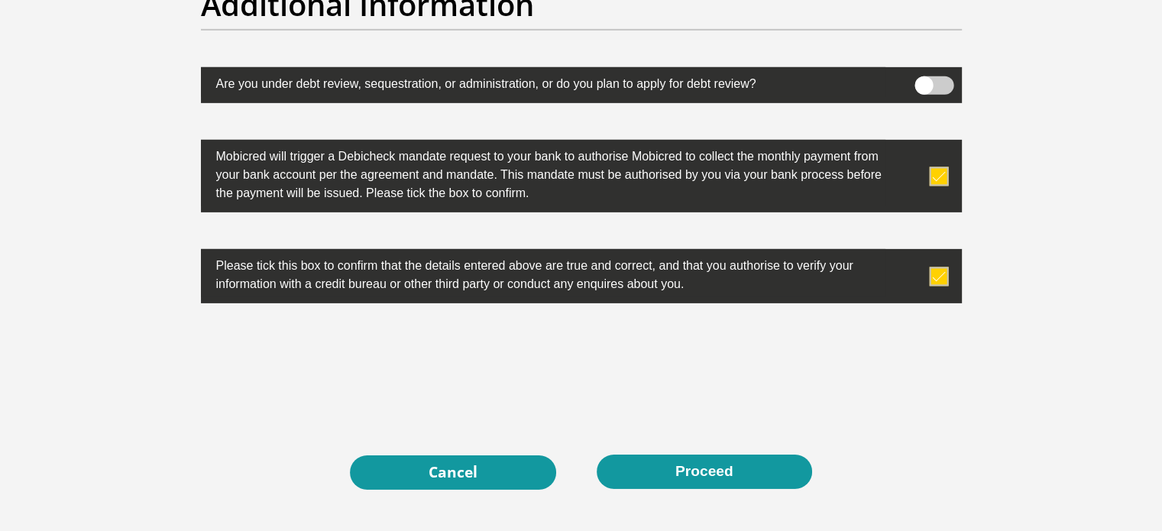
scroll to position [4888, 0]
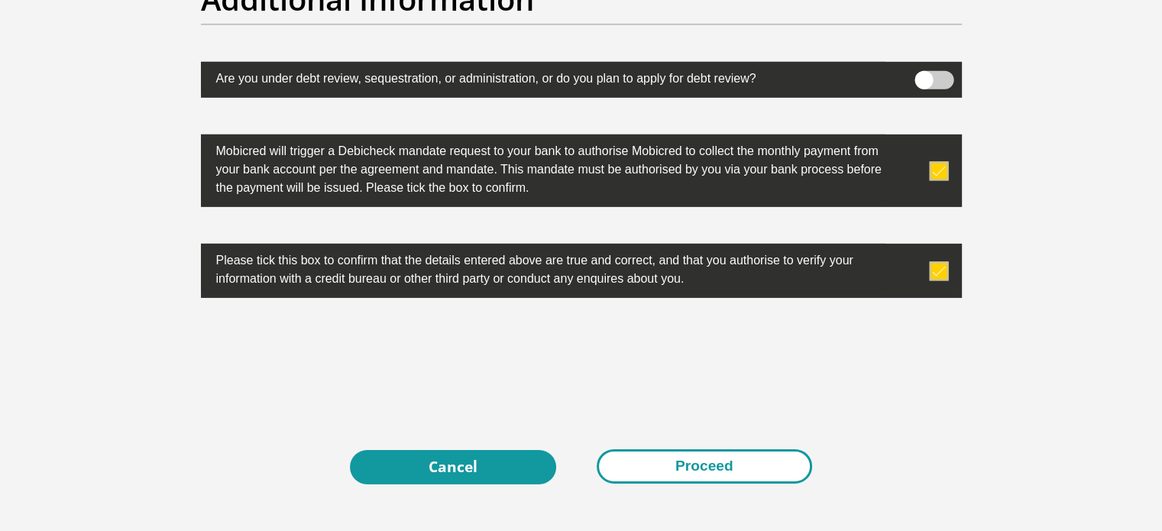
click at [700, 461] on button "Proceed" at bounding box center [703, 466] width 215 height 34
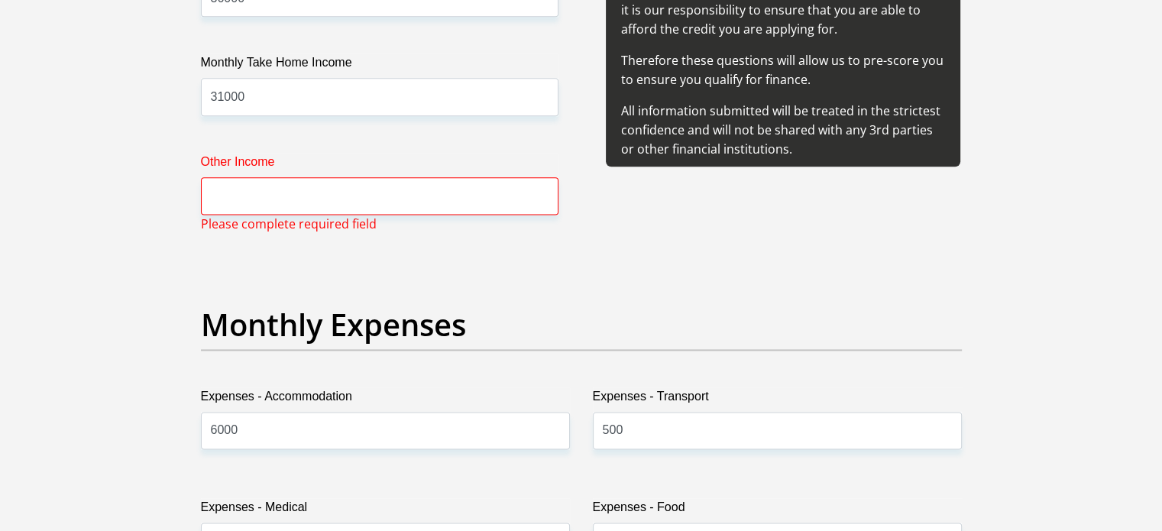
scroll to position [1970, 0]
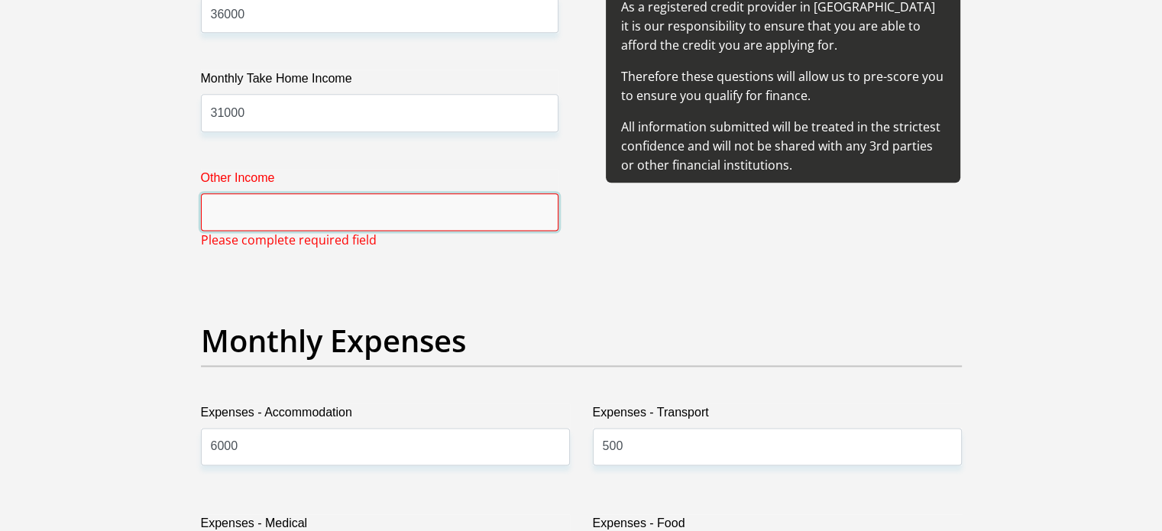
click at [254, 207] on input "Other Income" at bounding box center [379, 211] width 357 height 37
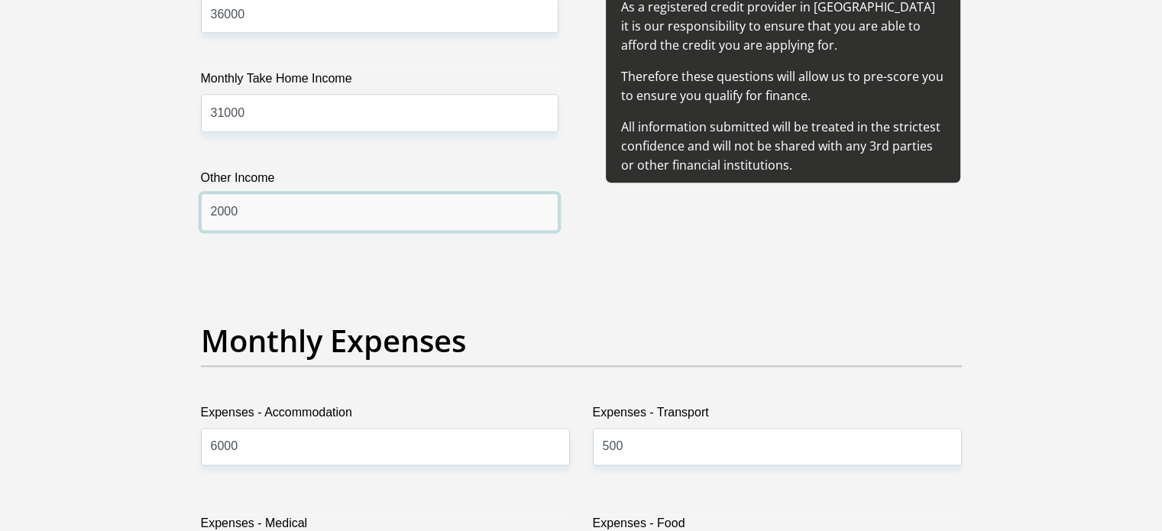
type input "2000"
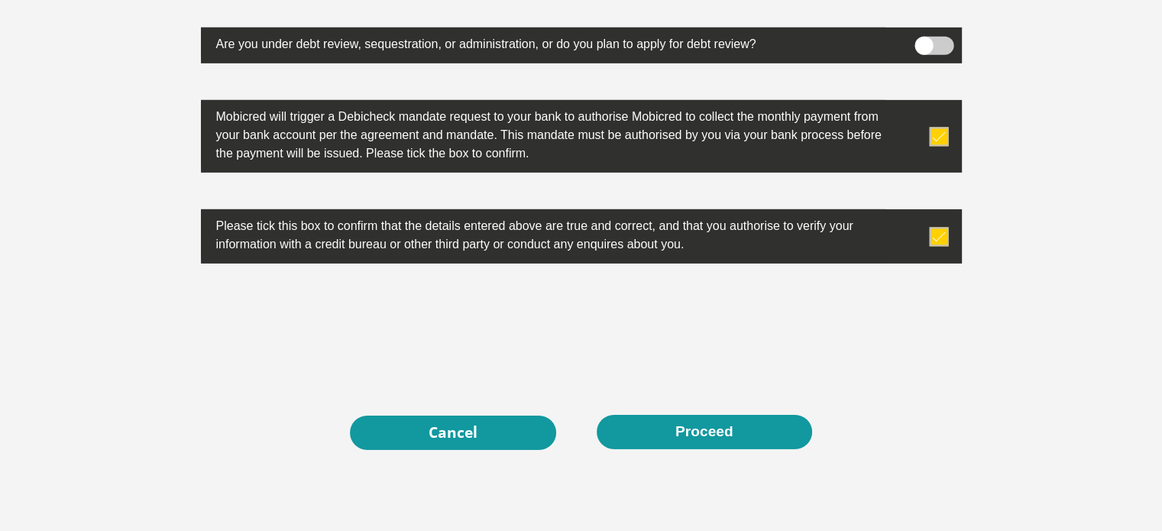
scroll to position [5018, 0]
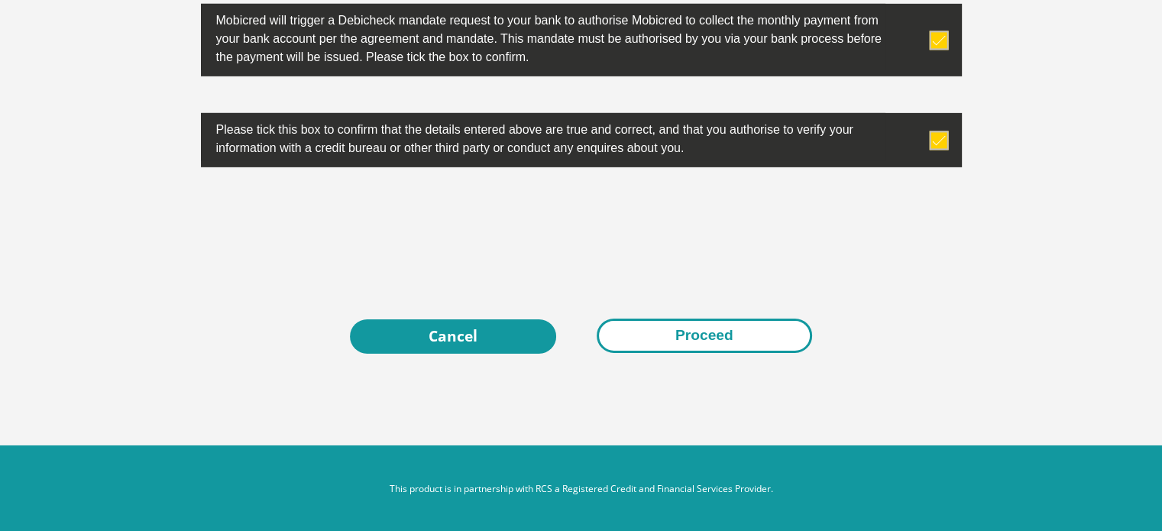
click at [731, 330] on button "Proceed" at bounding box center [703, 335] width 215 height 34
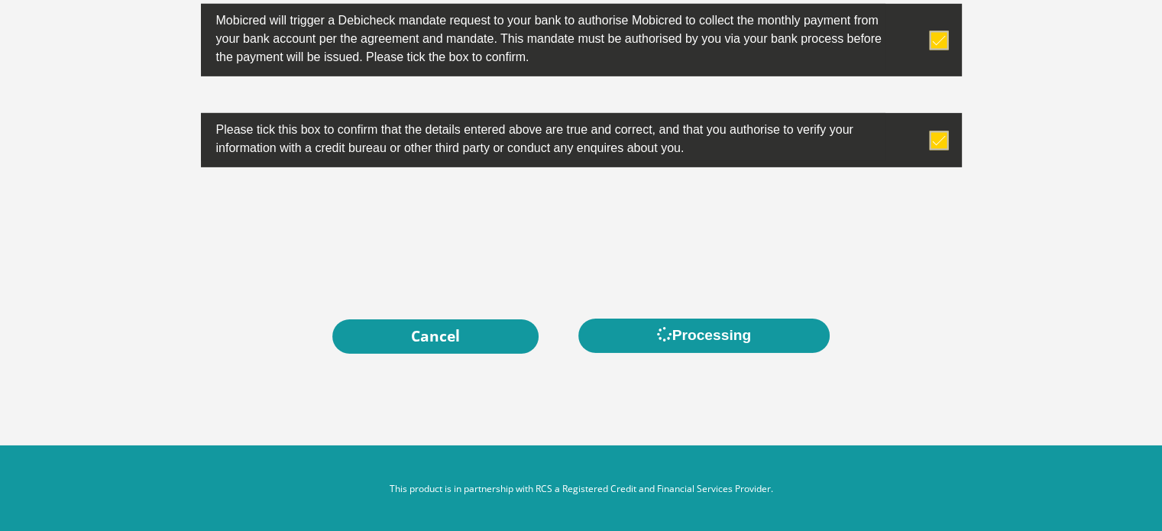
scroll to position [0, 0]
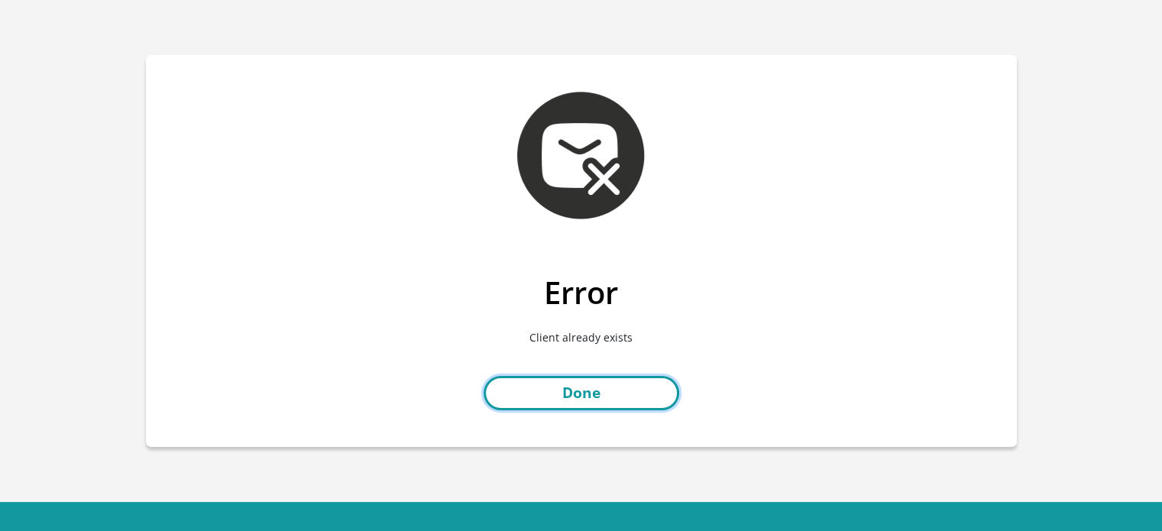
click at [579, 388] on link "Done" at bounding box center [581, 393] width 196 height 34
click at [589, 390] on link "Done" at bounding box center [581, 393] width 196 height 34
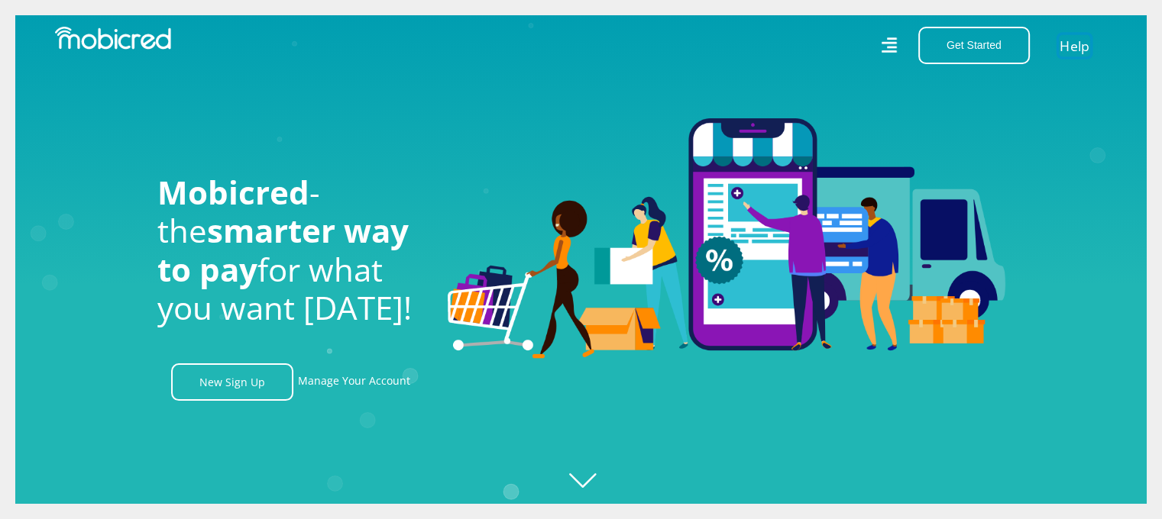
click at [1068, 45] on link "Help" at bounding box center [1073, 45] width 31 height 22
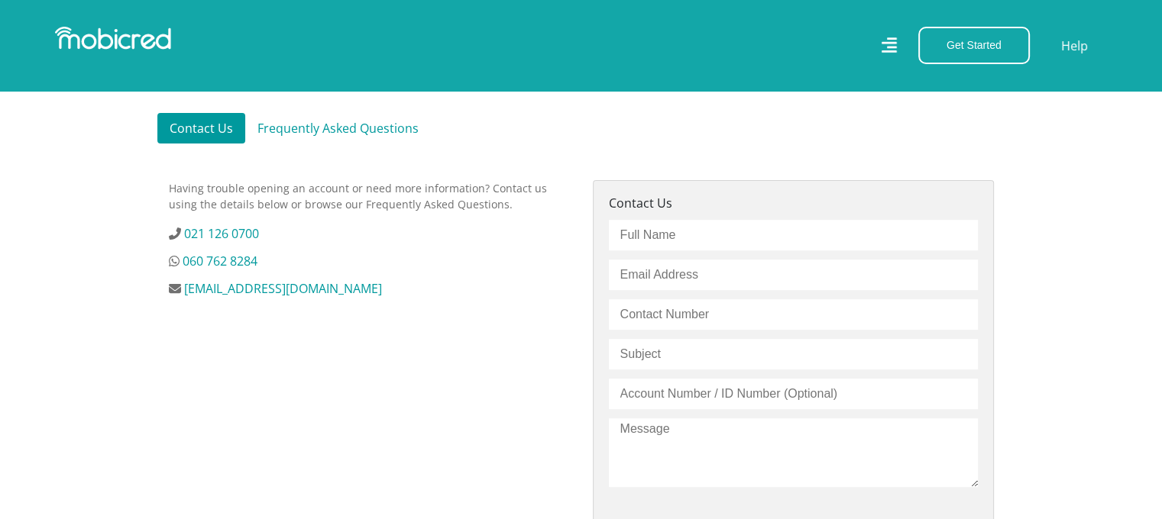
scroll to position [382, 0]
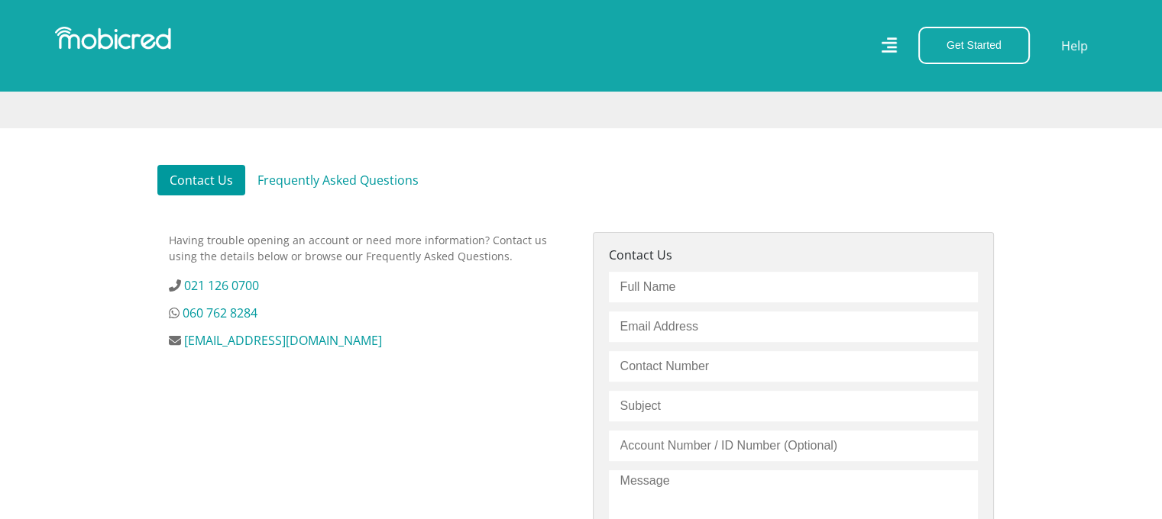
click at [247, 468] on div "Having trouble opening an account or need more information? Contact us using th…" at bounding box center [369, 477] width 424 height 490
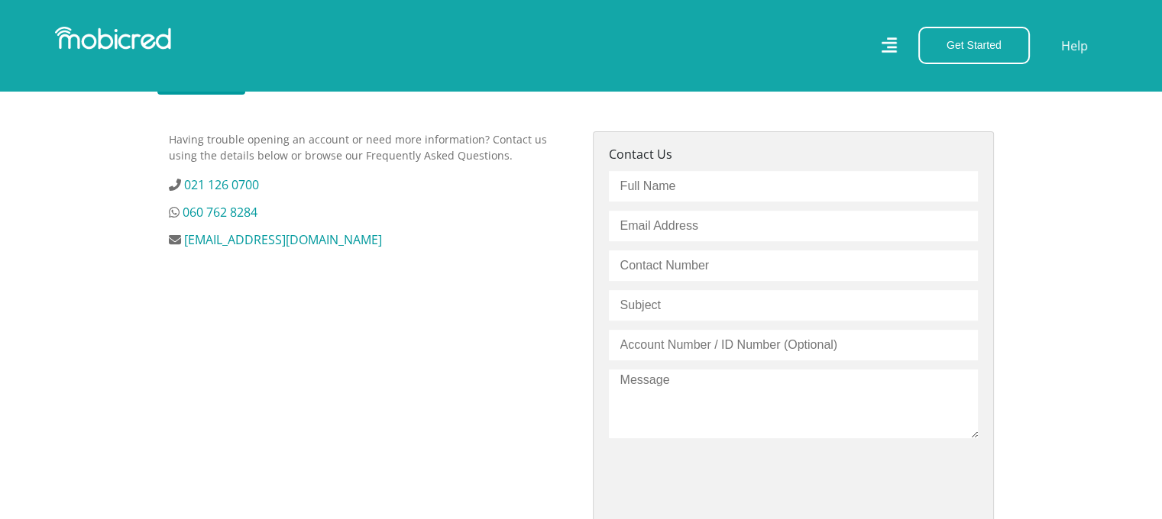
scroll to position [458, 0]
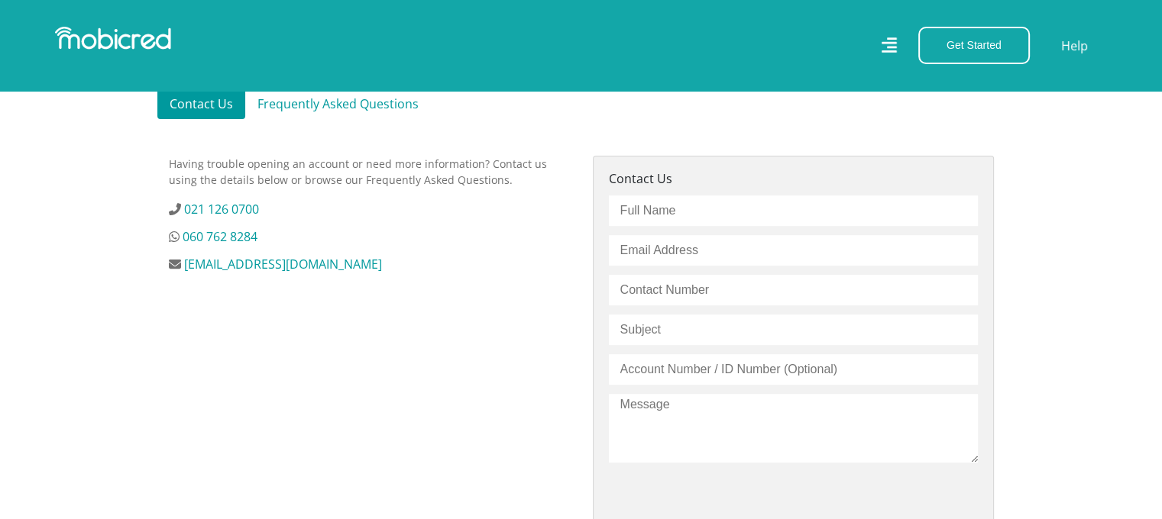
click at [635, 216] on input "text" at bounding box center [793, 211] width 369 height 31
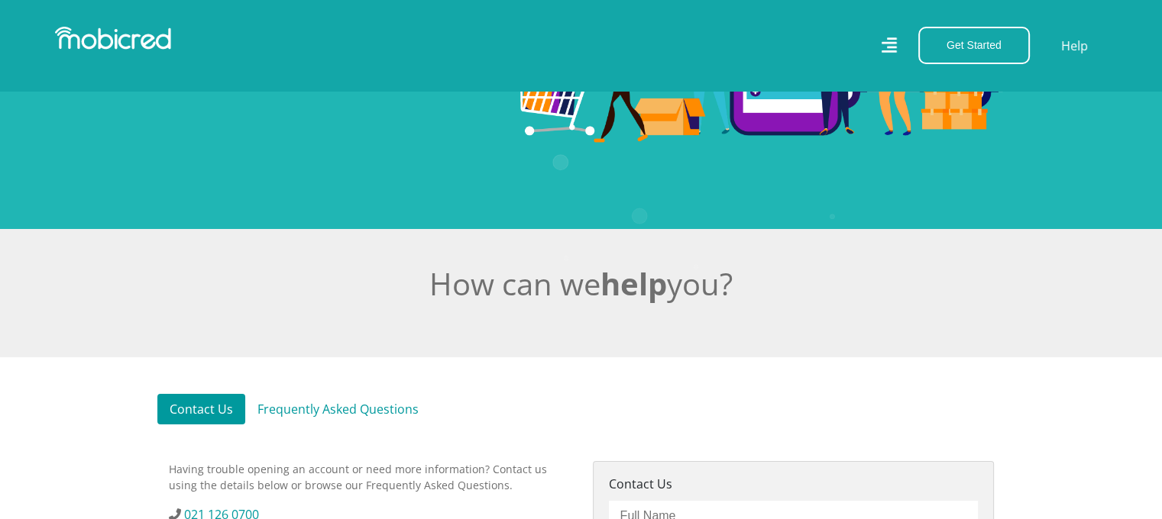
scroll to position [0, 0]
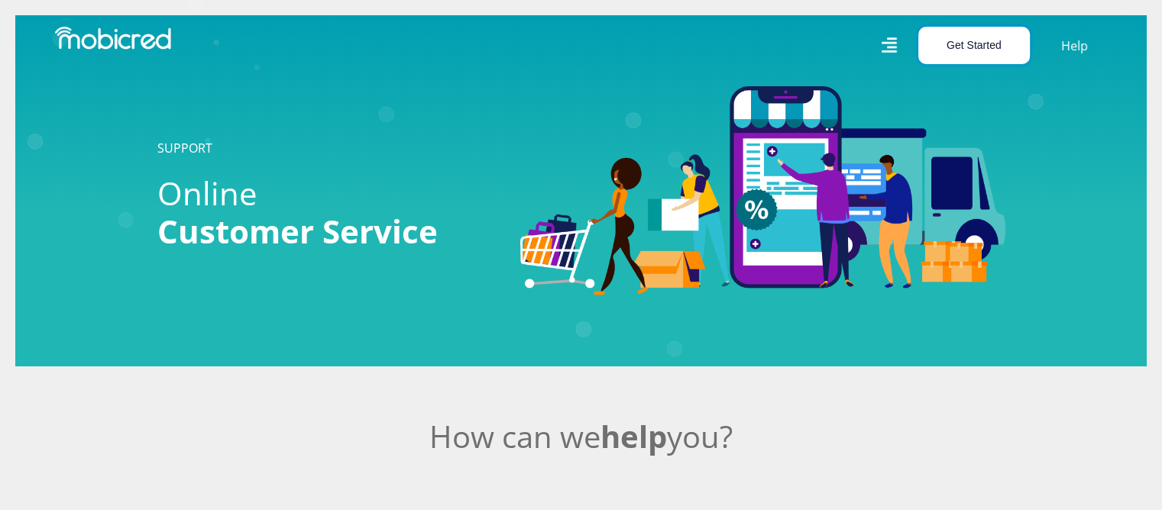
click at [971, 47] on button "Get Started" at bounding box center [974, 45] width 112 height 37
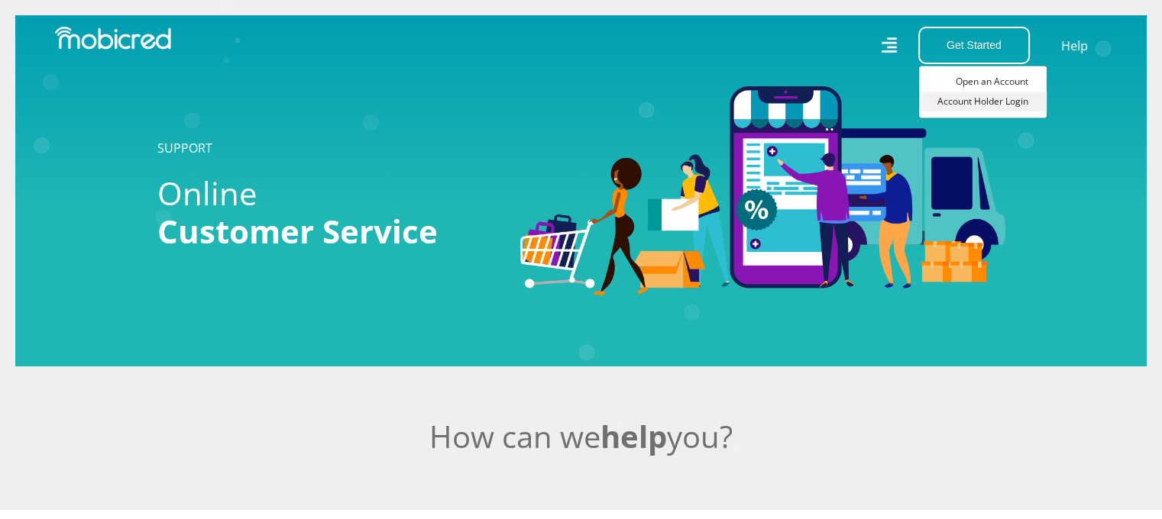
click at [984, 108] on link "Account Holder Login" at bounding box center [983, 102] width 128 height 20
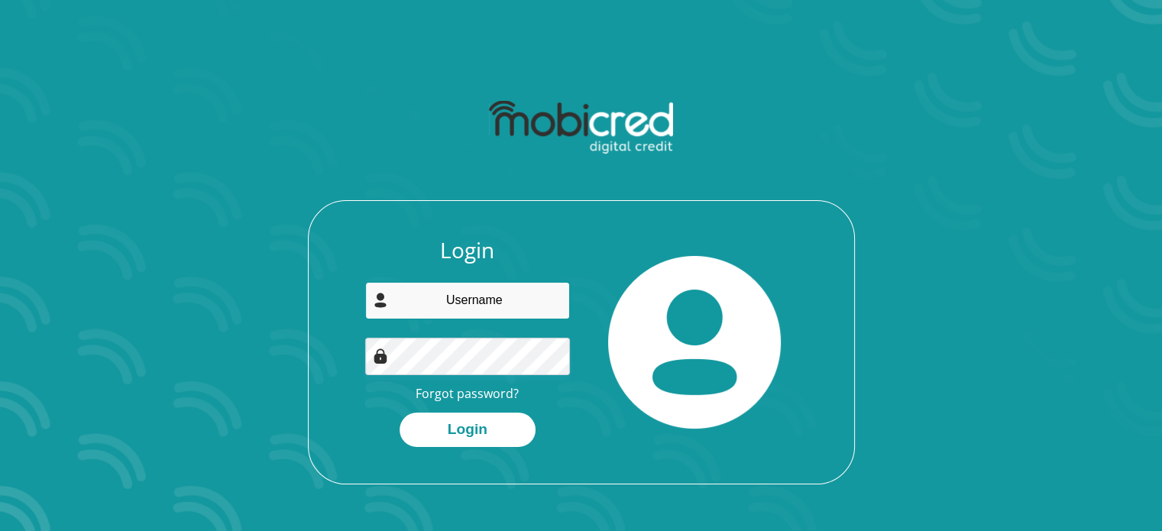
click at [482, 297] on input "email" at bounding box center [467, 300] width 205 height 37
type input "[EMAIL_ADDRESS][DOMAIN_NAME]"
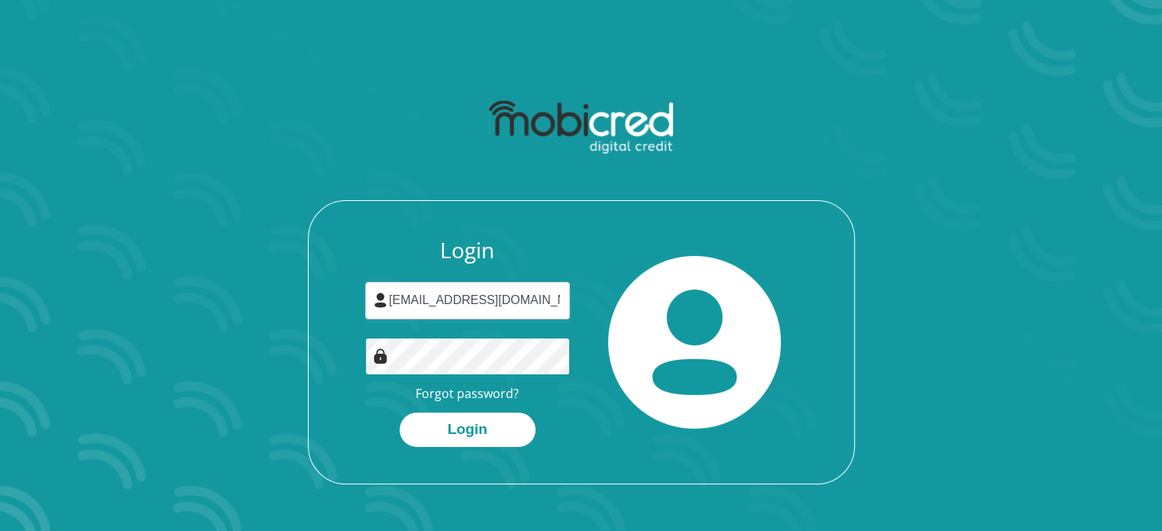
click at [399, 412] on button "Login" at bounding box center [467, 429] width 136 height 34
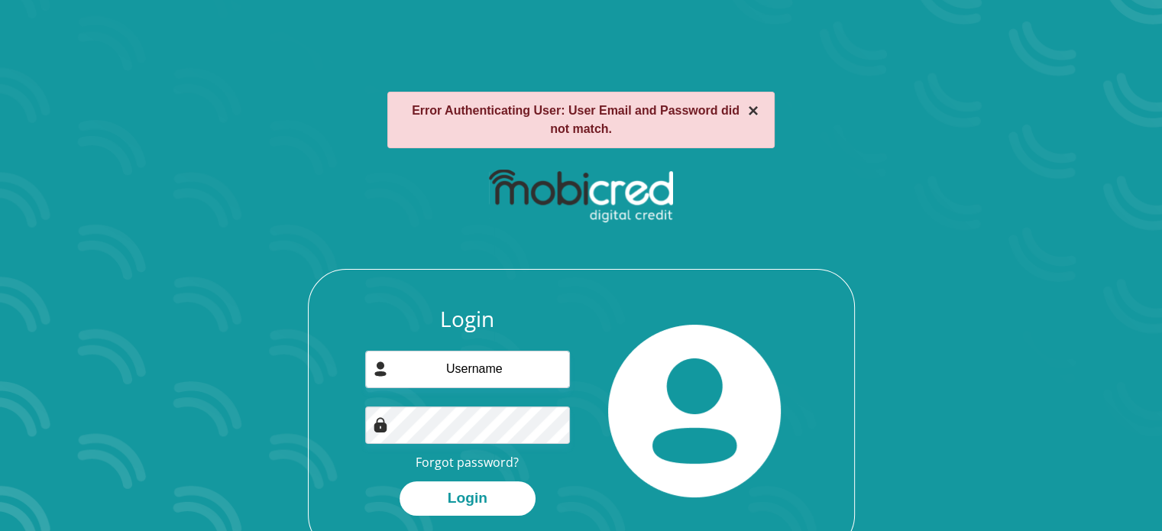
click at [758, 112] on button "×" at bounding box center [753, 111] width 11 height 18
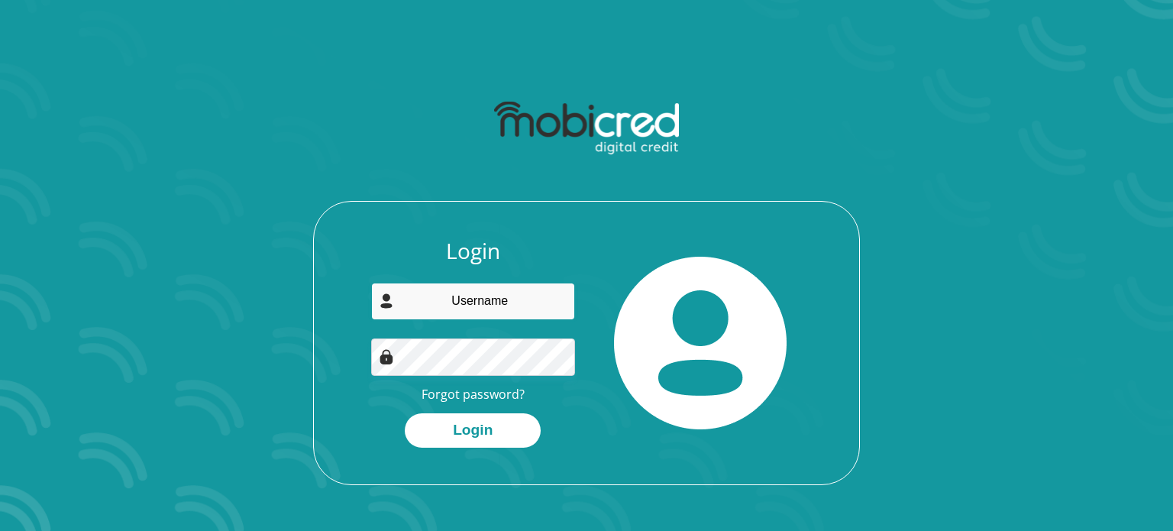
click at [524, 305] on input "email" at bounding box center [473, 301] width 205 height 37
type input "[EMAIL_ADDRESS][DOMAIN_NAME]"
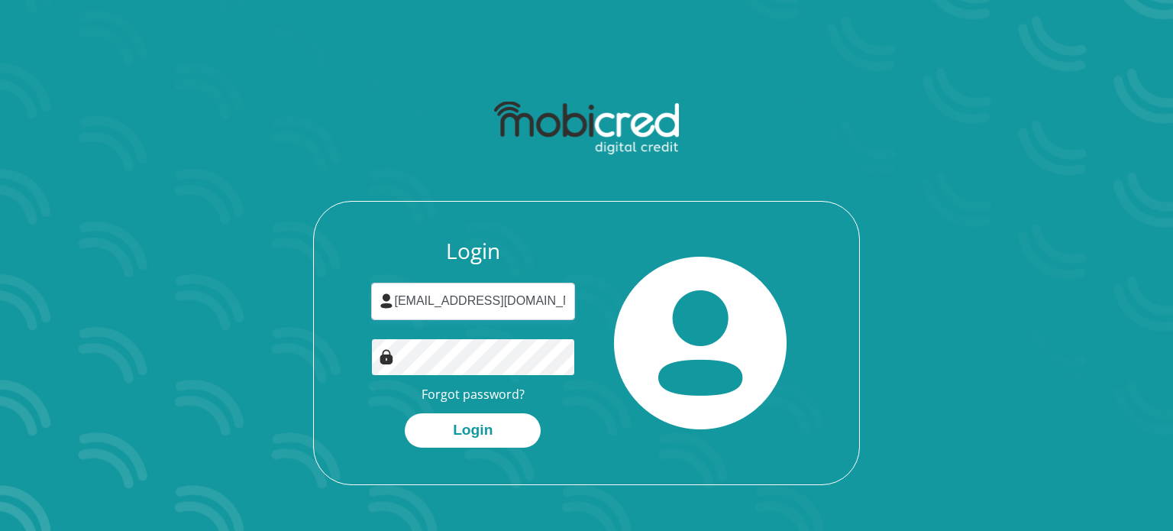
click at [405, 413] on button "Login" at bounding box center [473, 430] width 136 height 34
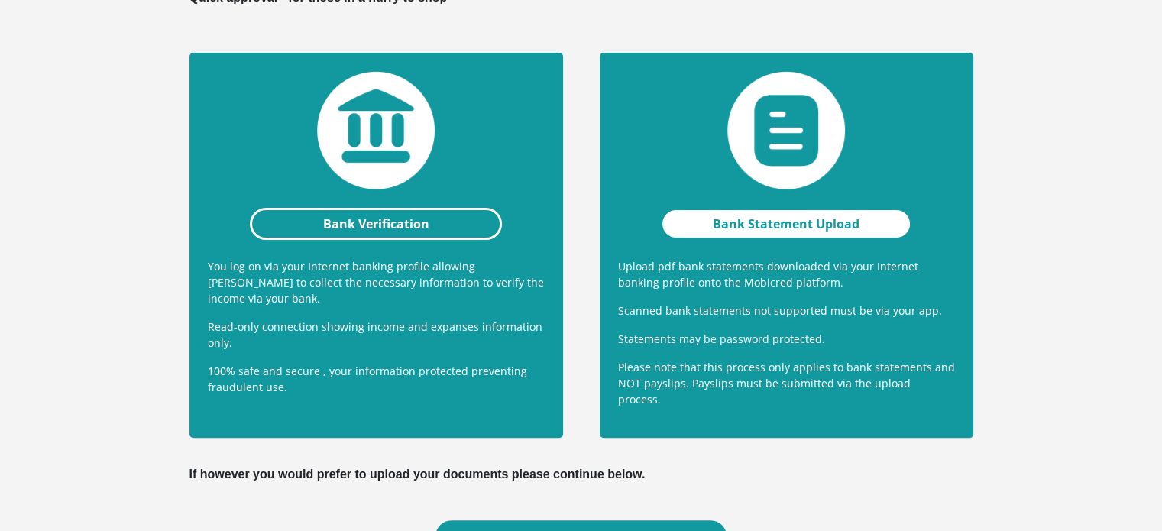
scroll to position [229, 0]
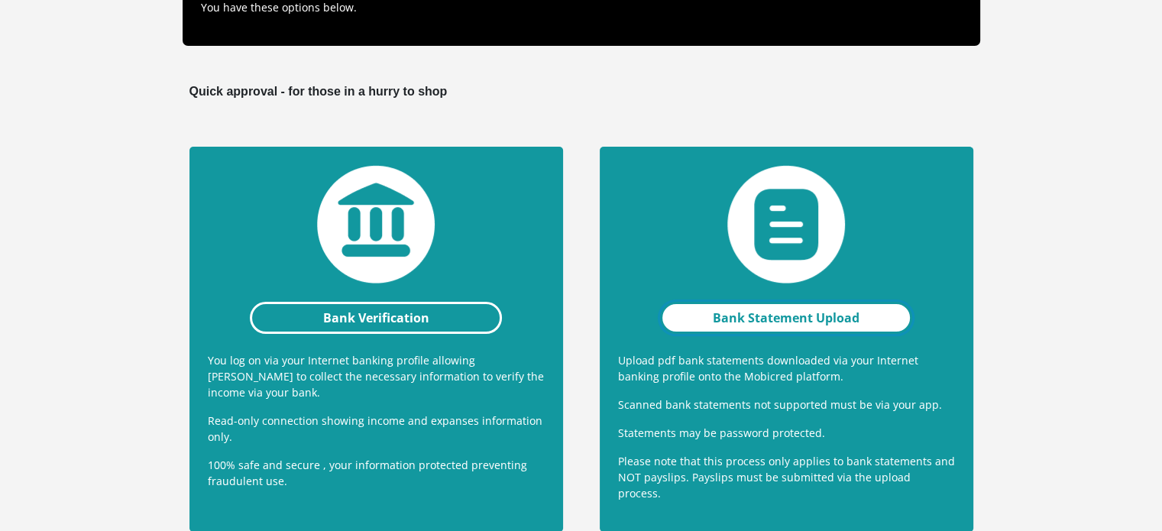
click at [794, 320] on link "Bank Statement Upload" at bounding box center [786, 318] width 253 height 32
